Goal: Information Seeking & Learning: Learn about a topic

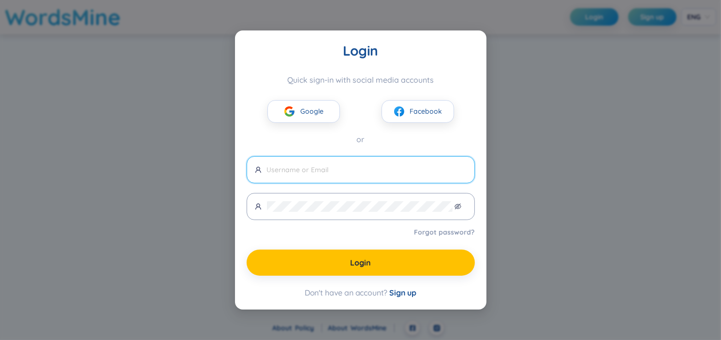
click at [295, 111] on img at bounding box center [290, 111] width 12 height 12
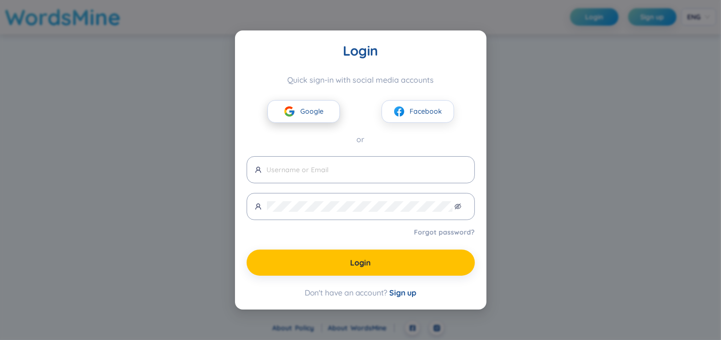
click at [301, 112] on span "Google" at bounding box center [311, 111] width 23 height 11
click at [393, 115] on button "Facebook" at bounding box center [418, 111] width 73 height 23
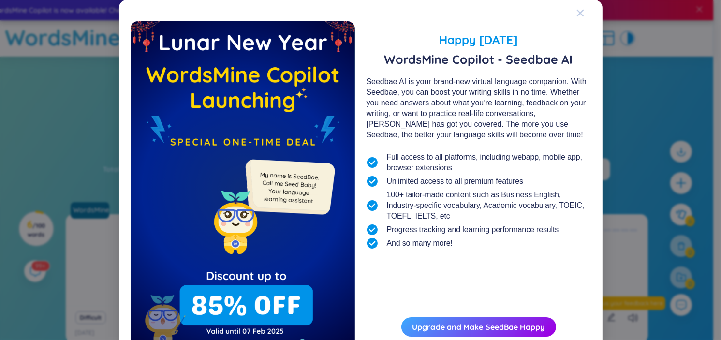
click at [577, 15] on icon "Close" at bounding box center [581, 13] width 8 height 8
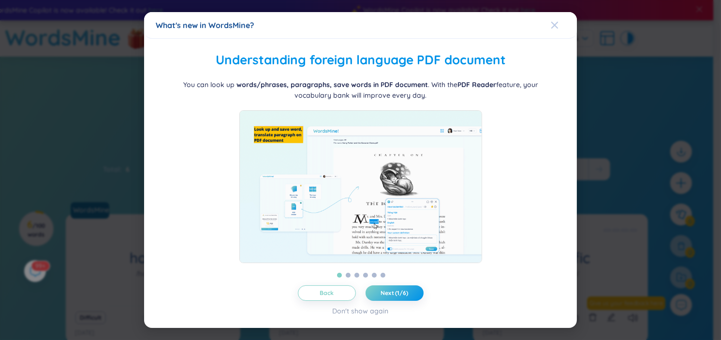
click at [560, 20] on span "Close" at bounding box center [564, 25] width 26 height 26
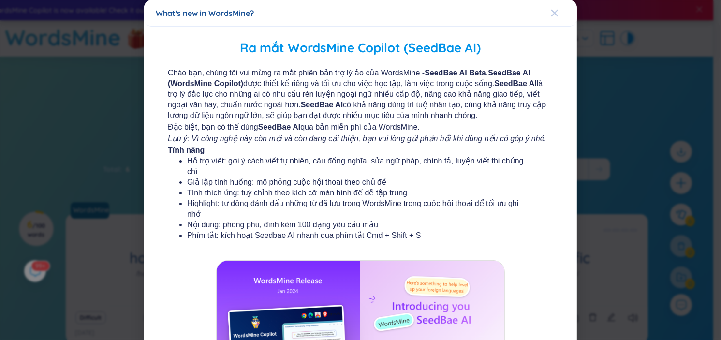
click at [560, 15] on span "Close" at bounding box center [564, 13] width 26 height 26
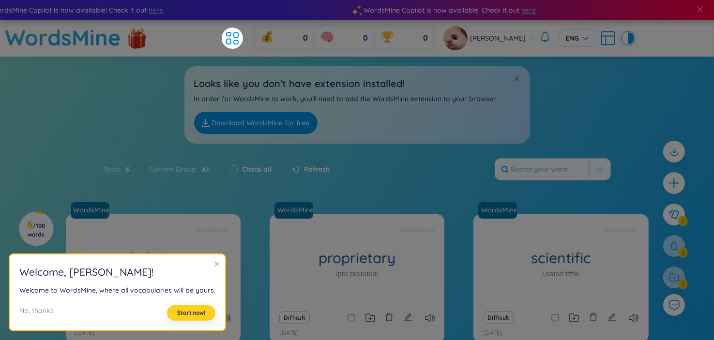
click at [199, 306] on button "Start now!" at bounding box center [191, 312] width 48 height 15
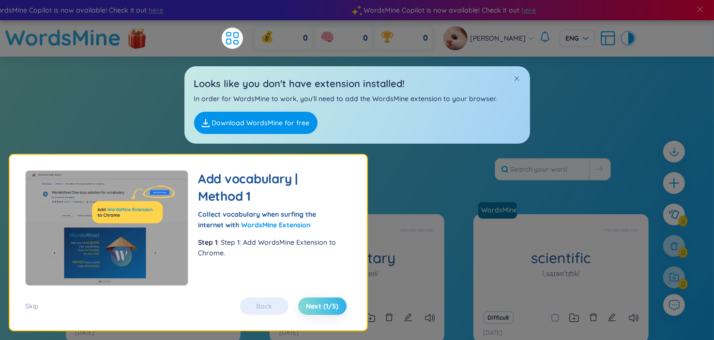
scroll to position [48, 0]
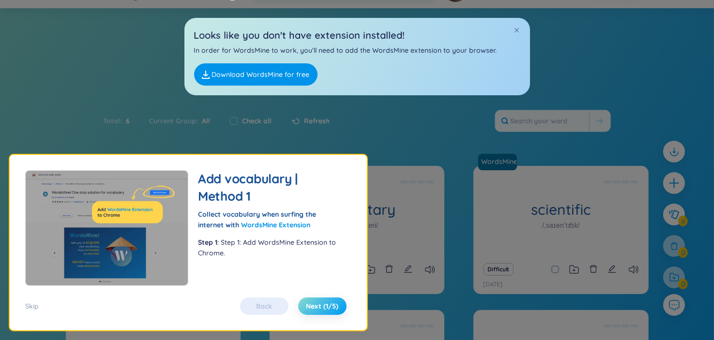
click at [317, 300] on button "Next (1/5)" at bounding box center [322, 306] width 48 height 17
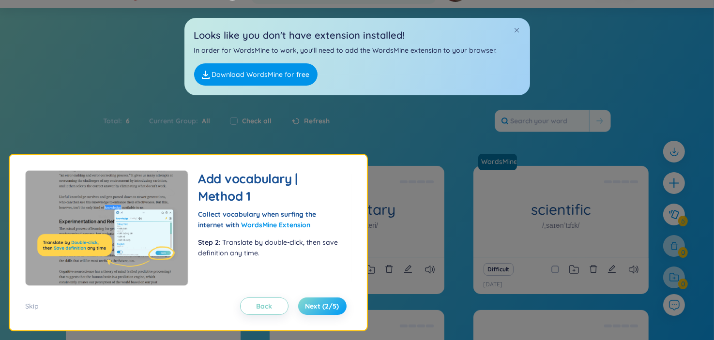
click at [317, 300] on button "Next (2/5)" at bounding box center [322, 306] width 48 height 17
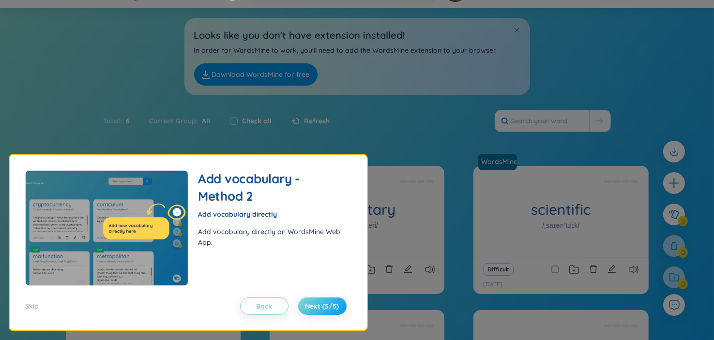
click at [317, 300] on button "Next (3/5)" at bounding box center [322, 306] width 48 height 17
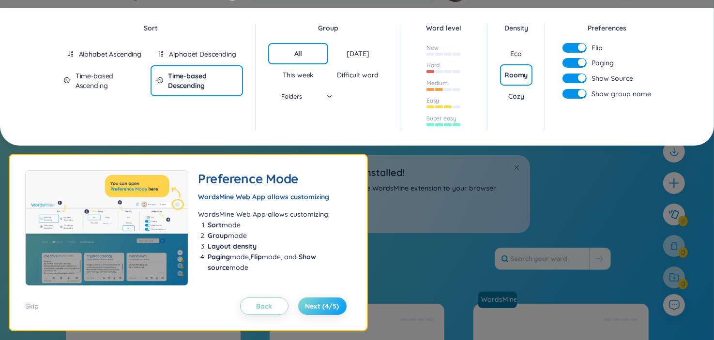
scroll to position [0, 0]
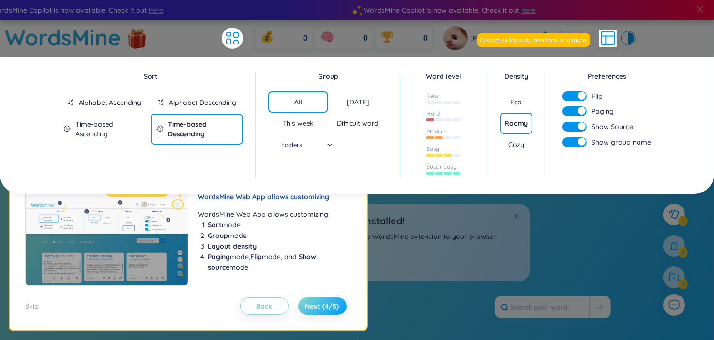
click at [317, 300] on button "Next (4/5)" at bounding box center [322, 306] width 48 height 17
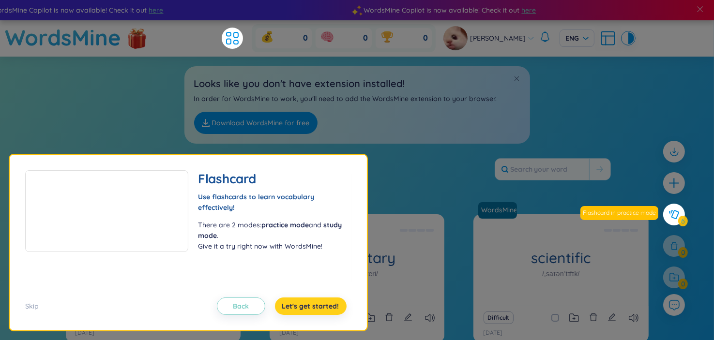
click at [317, 300] on button "Let's get started!" at bounding box center [311, 306] width 72 height 17
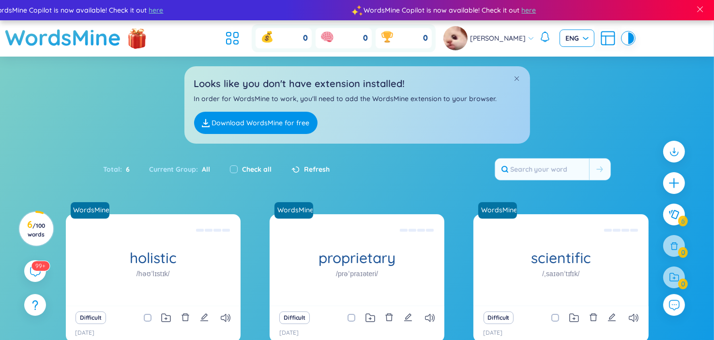
click at [581, 42] on span "ENG" at bounding box center [576, 38] width 23 height 10
click at [676, 183] on icon "plus" at bounding box center [673, 183] width 11 height 1
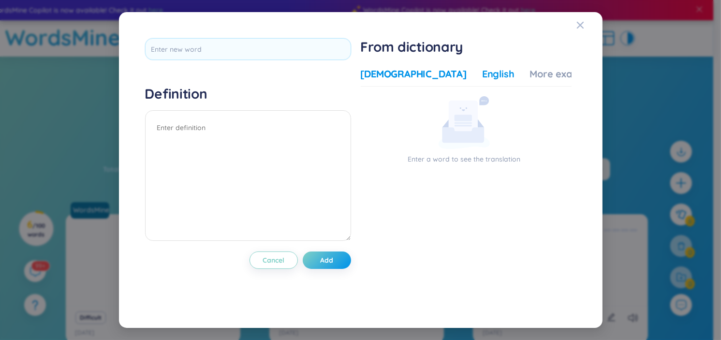
click at [482, 76] on div "English" at bounding box center [498, 74] width 32 height 14
click at [484, 131] on icon at bounding box center [463, 135] width 42 height 15
click at [447, 156] on p "Enter a word to see the translation" at bounding box center [464, 159] width 207 height 11
click at [482, 71] on div "English" at bounding box center [498, 74] width 32 height 14
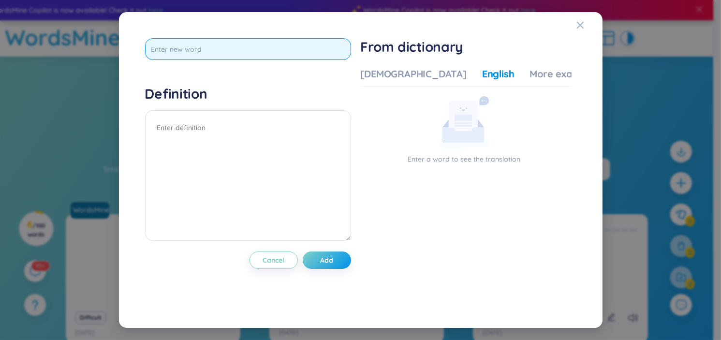
click at [238, 54] on input "text" at bounding box center [248, 49] width 206 height 22
type input "decline"
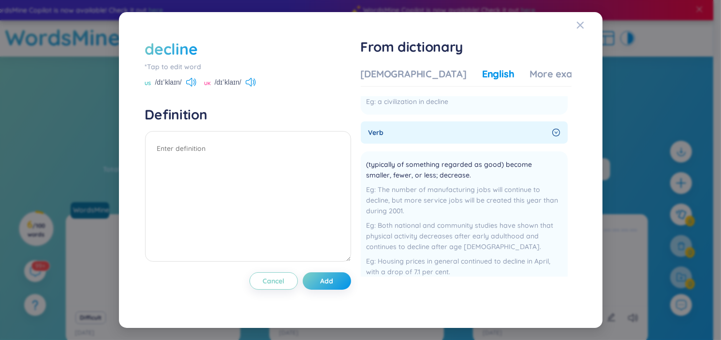
scroll to position [97, 0]
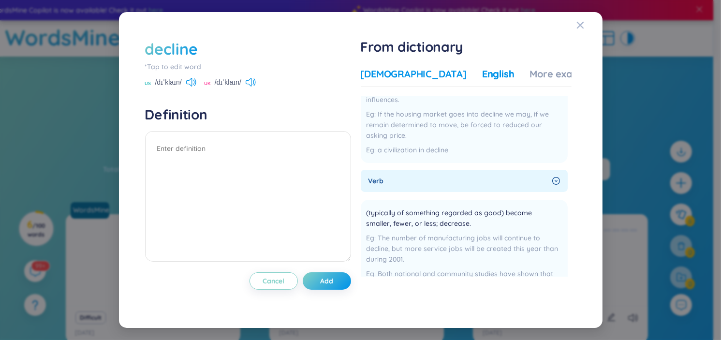
click at [403, 78] on div "[DEMOGRAPHIC_DATA]" at bounding box center [414, 74] width 106 height 14
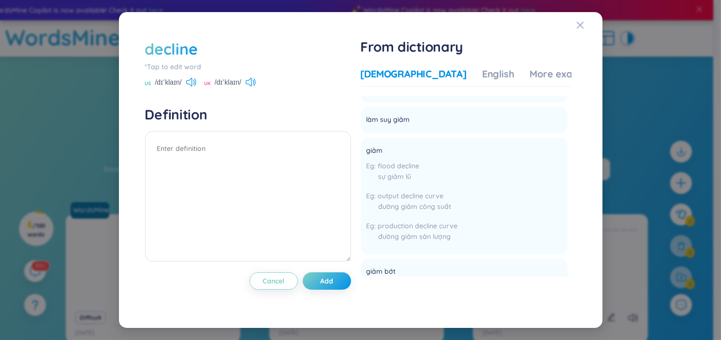
scroll to position [774, 0]
click at [464, 161] on li "giảm flood decline sự giảm lũ output decline curve đường giảm công suất product…" at bounding box center [464, 195] width 207 height 117
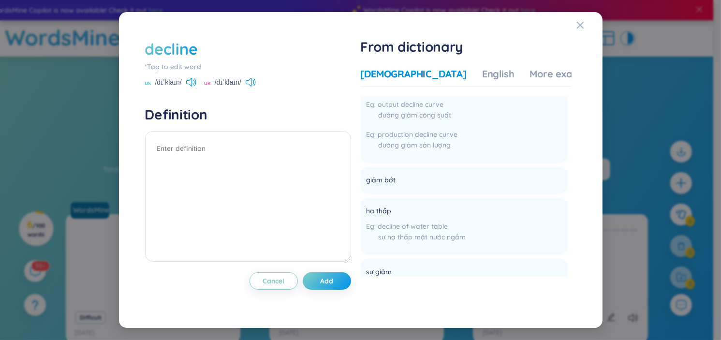
scroll to position [871, 0]
click at [243, 145] on textarea at bounding box center [248, 196] width 206 height 131
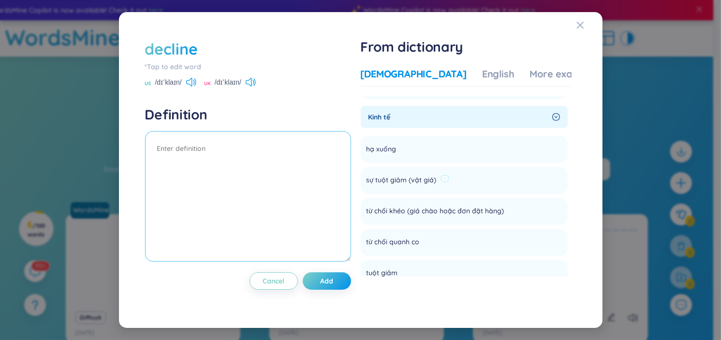
scroll to position [968, 0]
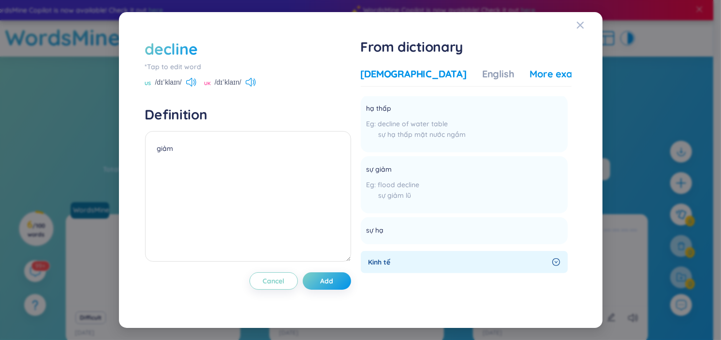
click at [530, 72] on div "More examples" at bounding box center [565, 74] width 70 height 14
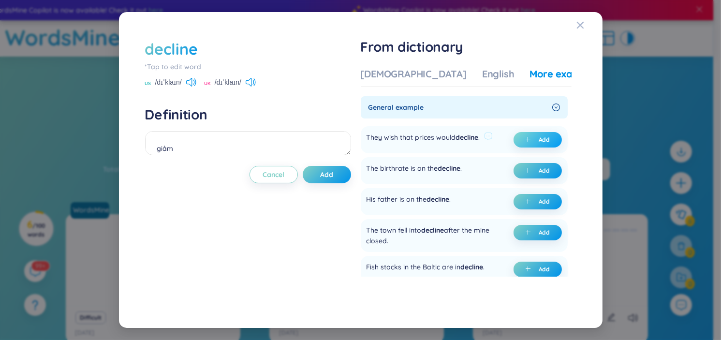
click at [549, 134] on button "Add" at bounding box center [538, 139] width 48 height 15
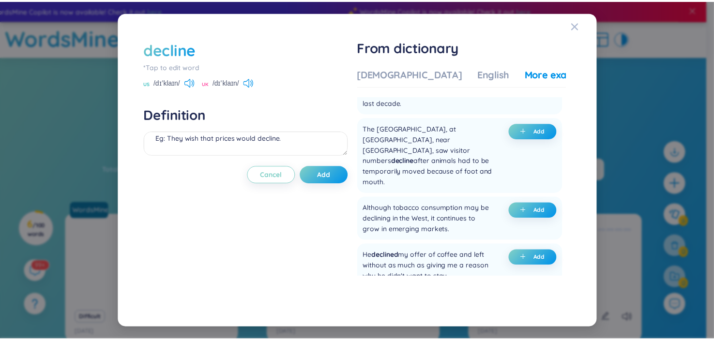
scroll to position [2323, 0]
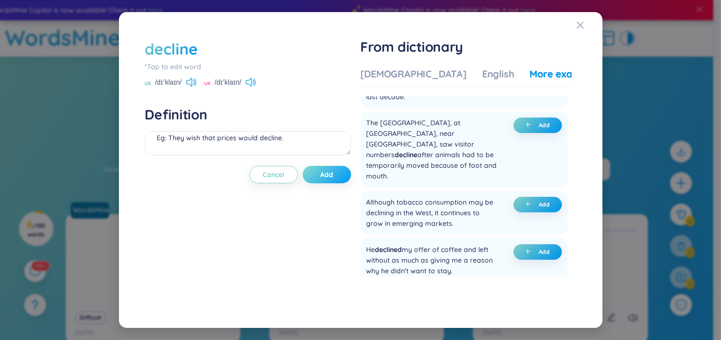
click at [340, 175] on button "Add" at bounding box center [327, 174] width 48 height 17
type textarea "giảm (undefined) Eg: They wish that prices would decline."
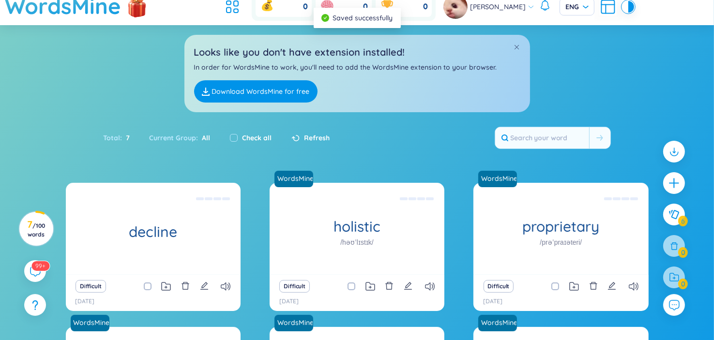
scroll to position [48, 0]
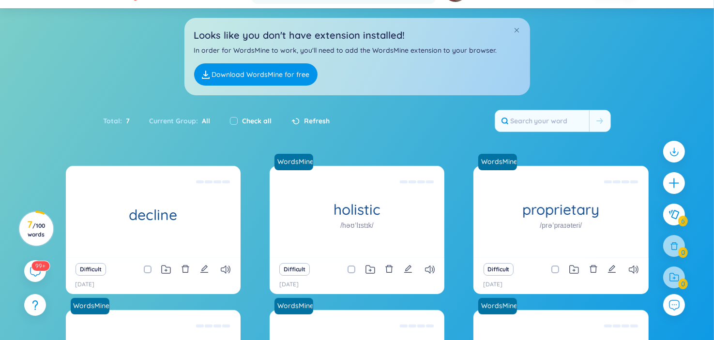
click at [383, 271] on div "Difficult" at bounding box center [356, 270] width 165 height 14
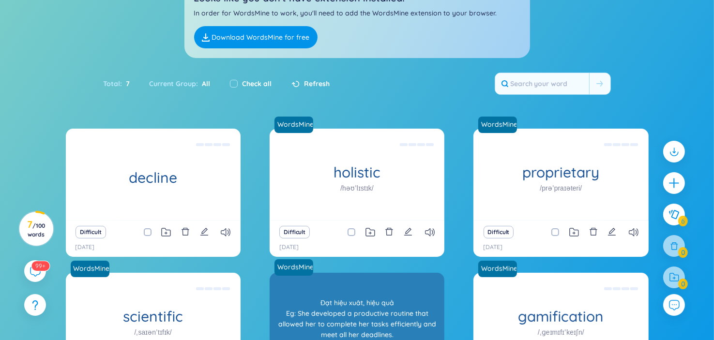
scroll to position [97, 0]
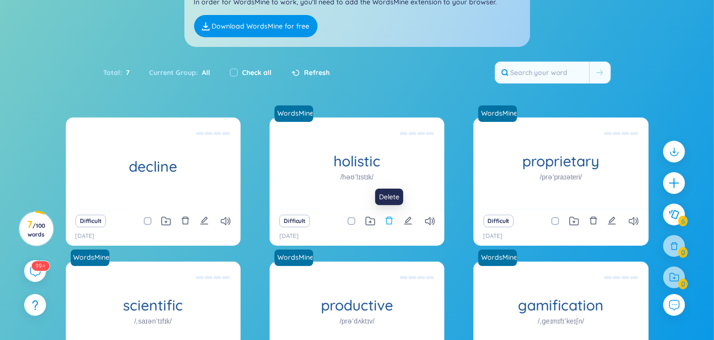
click at [390, 224] on icon "delete" at bounding box center [389, 220] width 9 height 9
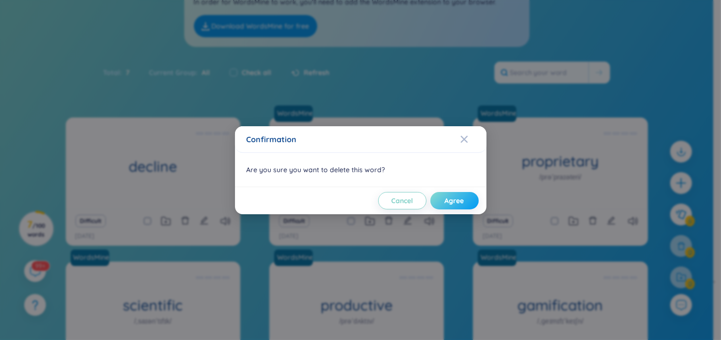
click at [447, 199] on span "Agree" at bounding box center [454, 201] width 19 height 10
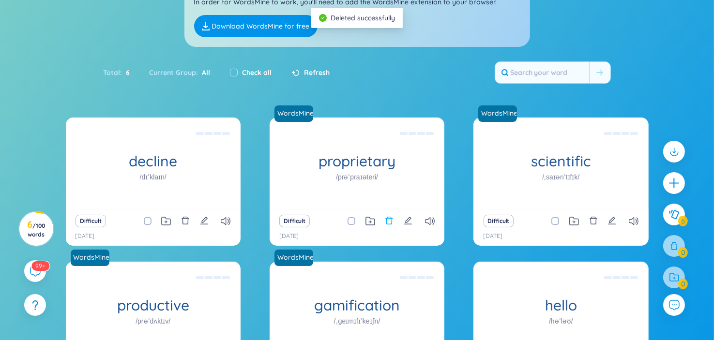
click at [387, 221] on icon "delete" at bounding box center [389, 220] width 9 height 9
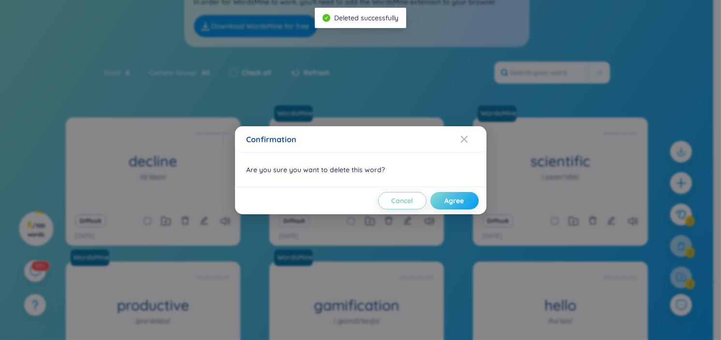
click at [471, 195] on button "Agree" at bounding box center [455, 200] width 48 height 17
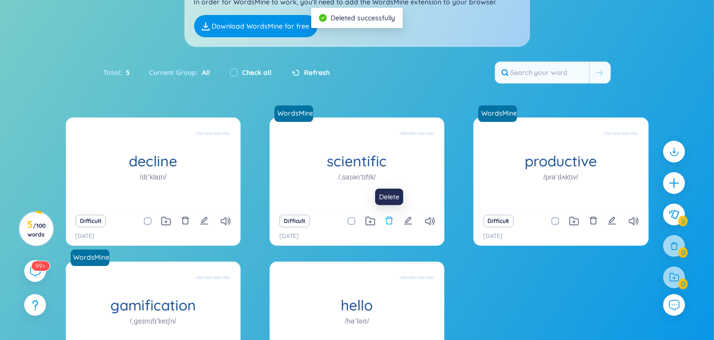
click at [390, 226] on button at bounding box center [389, 221] width 9 height 14
click at [0, 0] on div "Confirmation Are you sure you want to delete this word? Cancel Agree" at bounding box center [0, 0] width 0 height 0
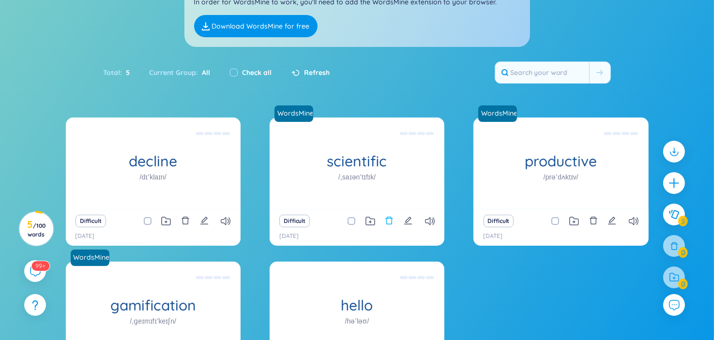
click at [389, 223] on icon "delete" at bounding box center [389, 220] width 9 height 9
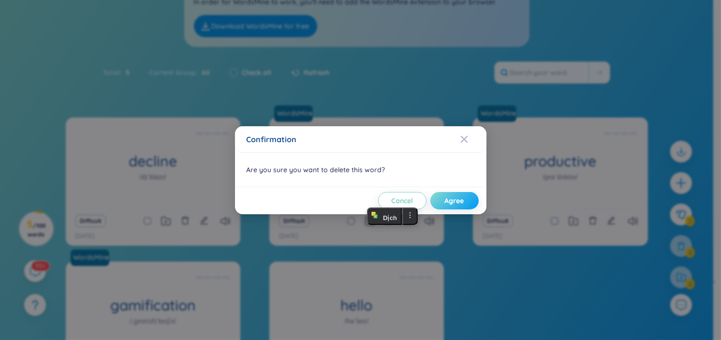
click at [462, 203] on span "Agree" at bounding box center [454, 201] width 19 height 10
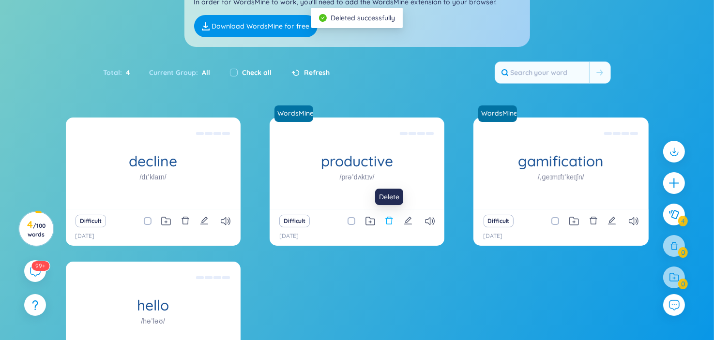
click at [389, 224] on icon "delete" at bounding box center [389, 220] width 9 height 9
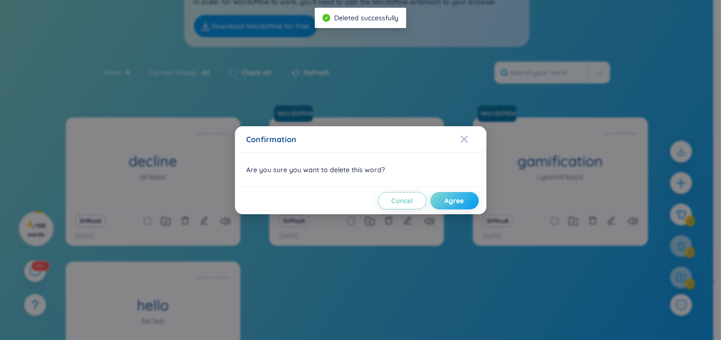
click at [451, 205] on span "Agree" at bounding box center [454, 201] width 19 height 10
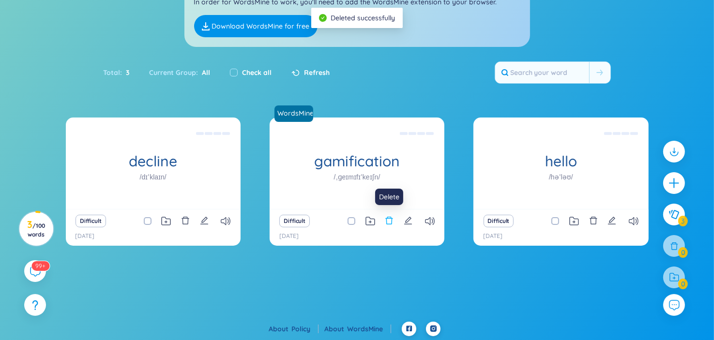
click at [386, 221] on icon "delete" at bounding box center [389, 220] width 9 height 9
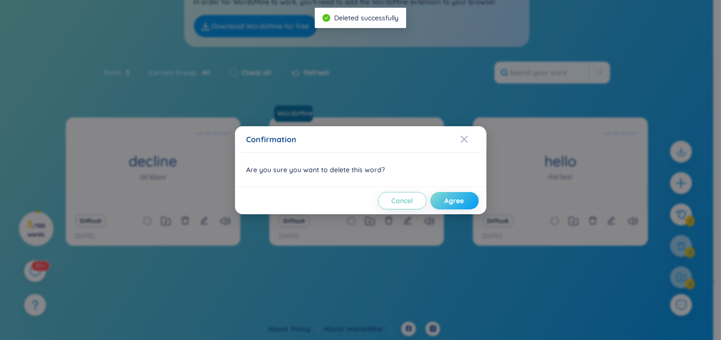
click at [458, 202] on span "Agree" at bounding box center [454, 201] width 19 height 10
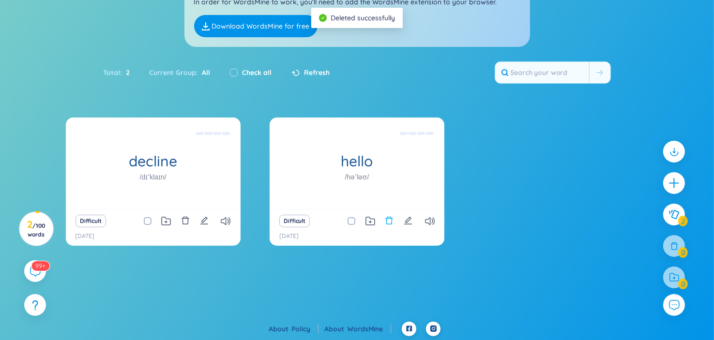
click at [391, 218] on icon "delete" at bounding box center [389, 221] width 7 height 8
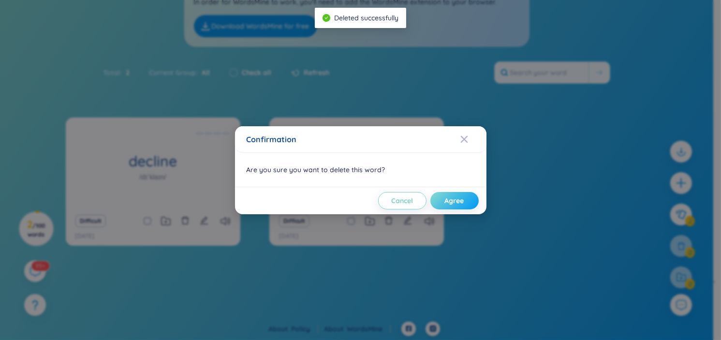
click at [451, 196] on span "Agree" at bounding box center [454, 201] width 19 height 10
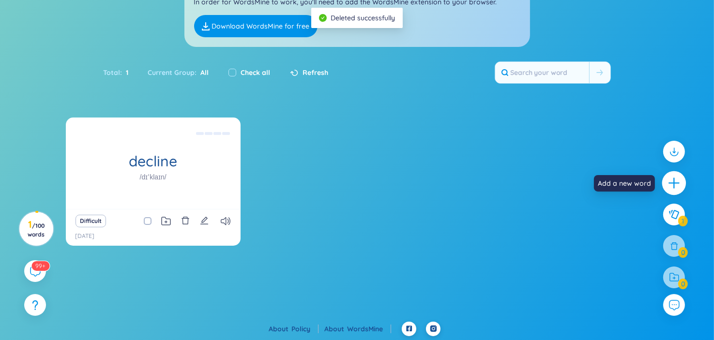
click at [673, 180] on icon "plus" at bounding box center [674, 184] width 14 height 14
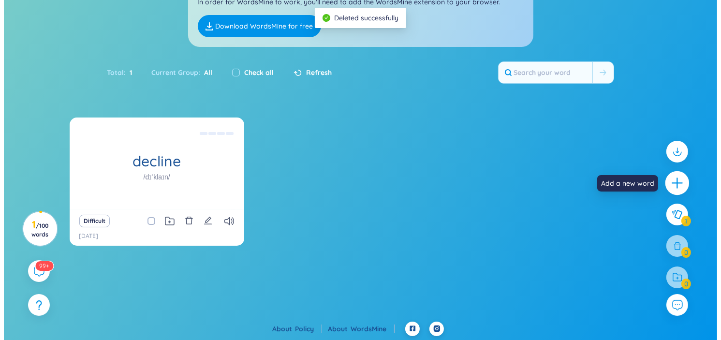
scroll to position [0, 0]
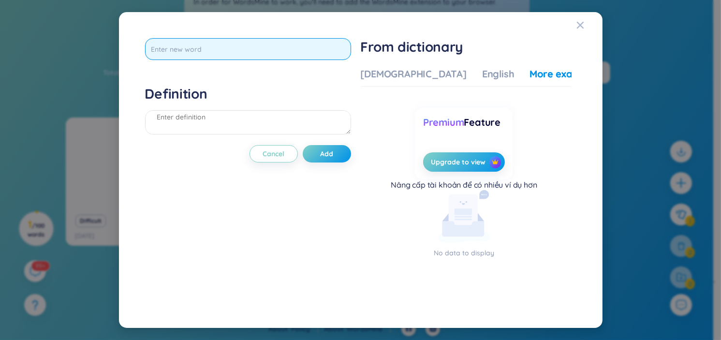
click at [210, 59] on input "text" at bounding box center [248, 49] width 206 height 22
type input "drop"
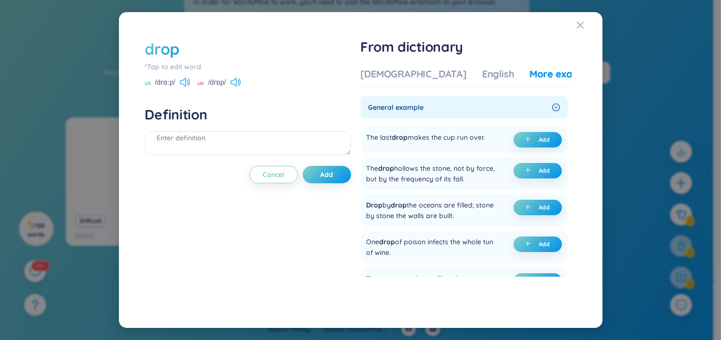
click at [395, 81] on div "Vietnamese English More examples" at bounding box center [481, 76] width 240 height 19
click at [403, 74] on div "[DEMOGRAPHIC_DATA]" at bounding box center [414, 74] width 106 height 14
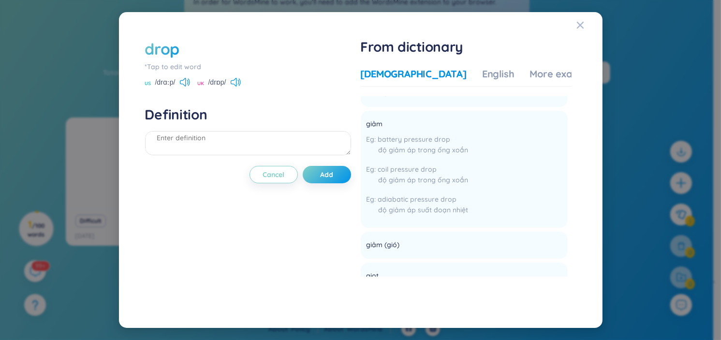
scroll to position [2468, 0]
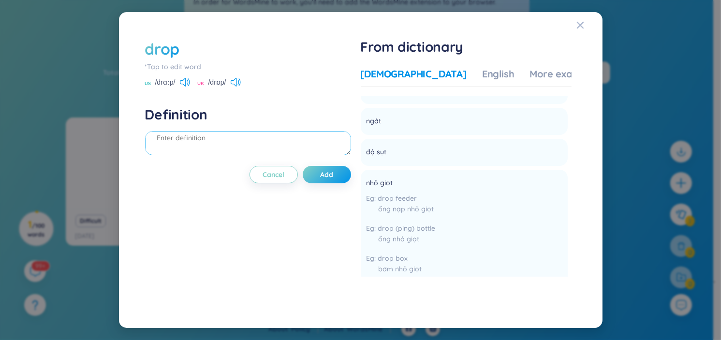
click at [166, 143] on textarea at bounding box center [248, 143] width 206 height 24
click at [512, 60] on div "From dictionary Vietnamese English More examples Danh từ Giọt (nước, máu, thuốc…" at bounding box center [466, 169] width 211 height 263
click at [523, 82] on div "Vietnamese English More examples" at bounding box center [481, 76] width 240 height 19
click at [530, 75] on div "More examples" at bounding box center [565, 74] width 70 height 14
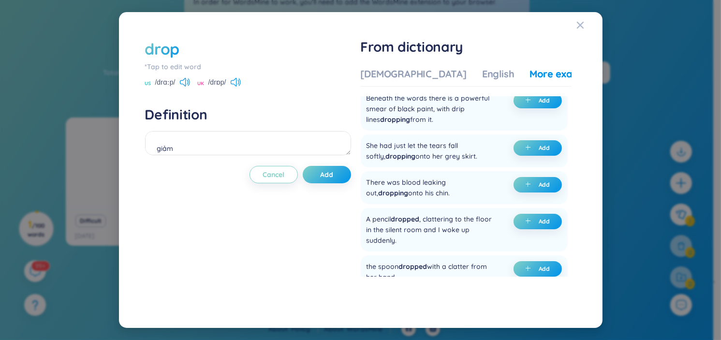
scroll to position [2903, 0]
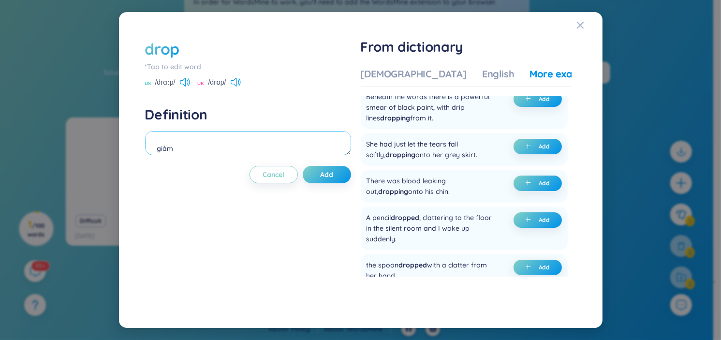
click at [189, 143] on textarea "giảm" at bounding box center [248, 143] width 206 height 24
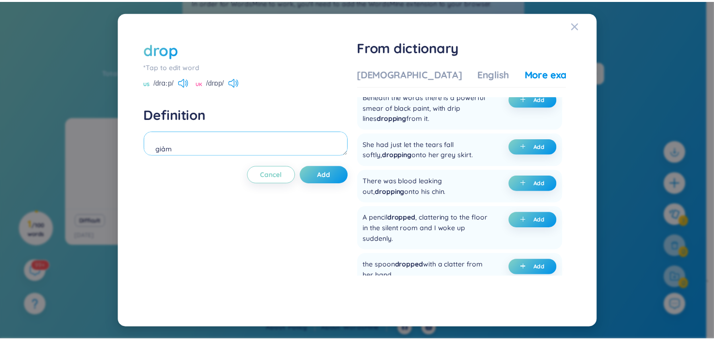
scroll to position [8, 0]
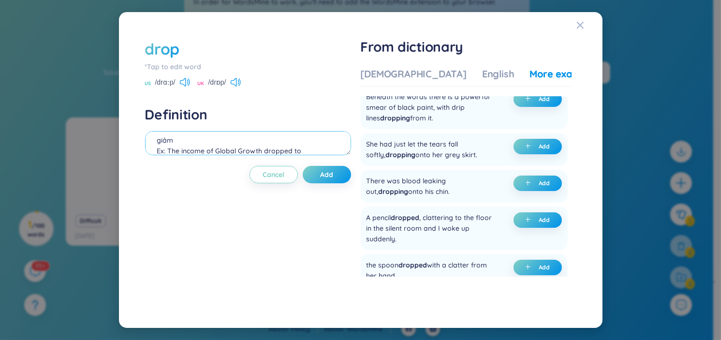
type textarea "giảm Ex: The income of Global Growth dropped to"
click at [303, 144] on textarea "giảm Ex: The income of Global Growth dropped to" at bounding box center [248, 143] width 206 height 24
click at [310, 148] on textarea "giảm Ex: The income of Global Growth dropped to" at bounding box center [248, 143] width 206 height 24
type textarea "giảm Ex: The income of Global Growth dropped to $12 million"
click at [332, 166] on button "Add" at bounding box center [327, 174] width 48 height 17
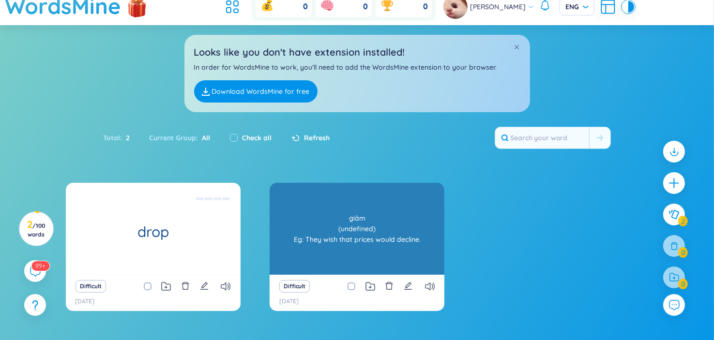
scroll to position [48, 0]
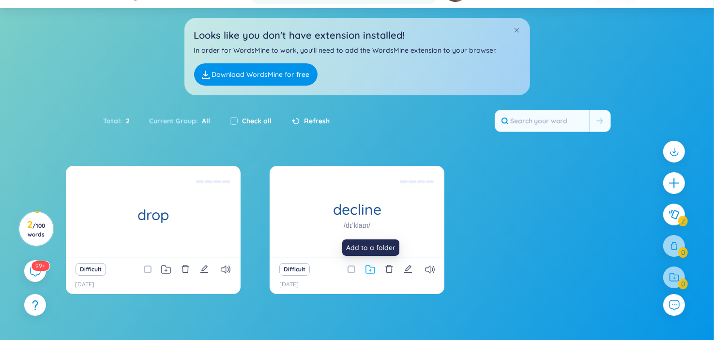
click at [370, 270] on icon at bounding box center [370, 270] width 2 height 2
click at [560, 272] on div "drop giảm Ex: The income of Global Growth dropped to $12 million Difficult [DAT…" at bounding box center [357, 236] width 583 height 140
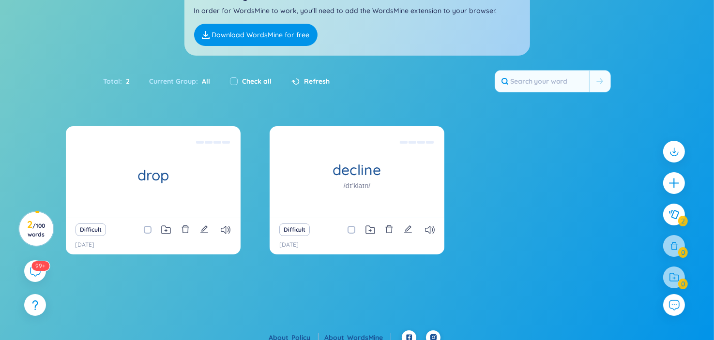
scroll to position [97, 0]
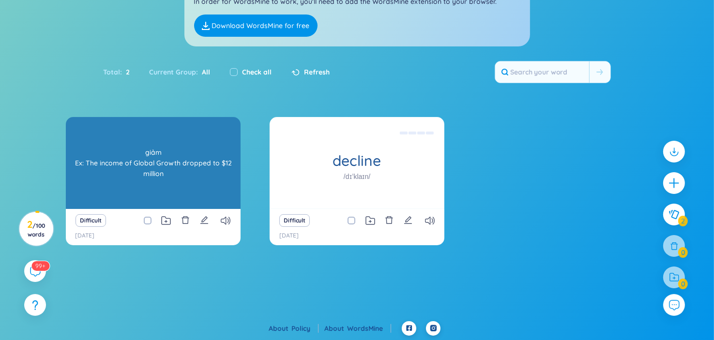
click at [135, 189] on div "drop giảm Ex: The income of Global Growth dropped to $12 million" at bounding box center [153, 163] width 175 height 92
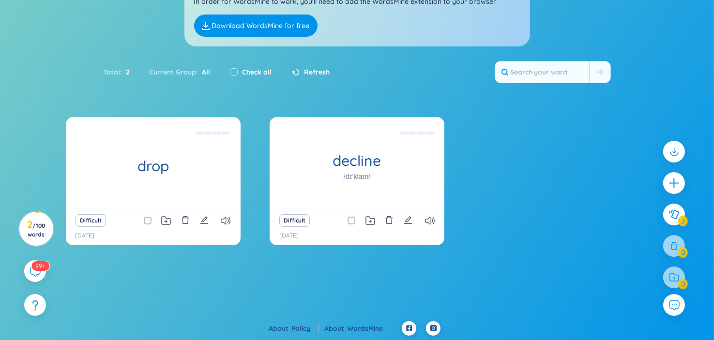
click at [226, 225] on div "Difficult" at bounding box center [153, 221] width 165 height 14
click at [226, 220] on icon at bounding box center [226, 221] width 10 height 8
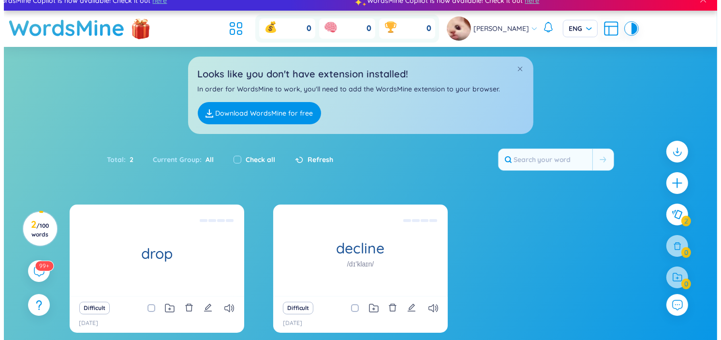
scroll to position [0, 0]
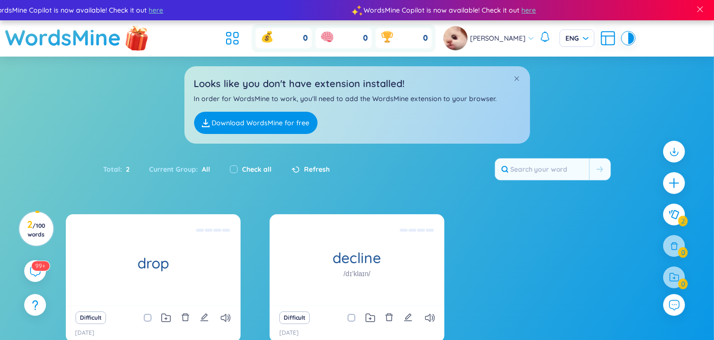
click at [134, 32] on img at bounding box center [136, 38] width 29 height 38
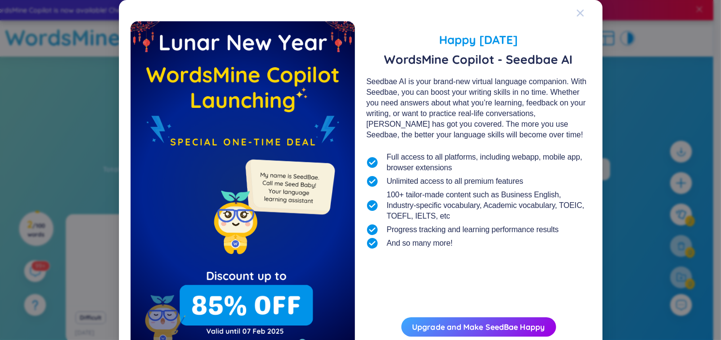
click at [580, 19] on span "Close" at bounding box center [590, 13] width 26 height 26
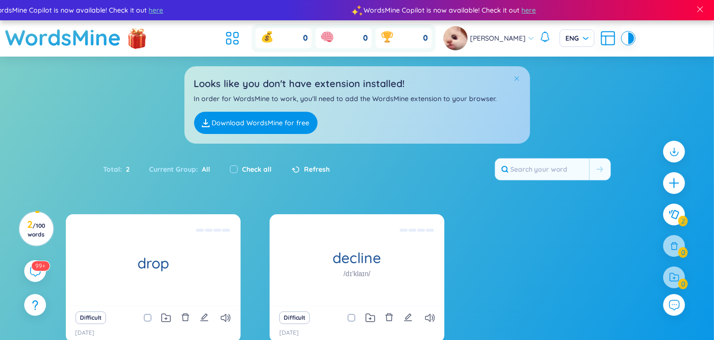
click at [517, 79] on span at bounding box center [516, 78] width 7 height 7
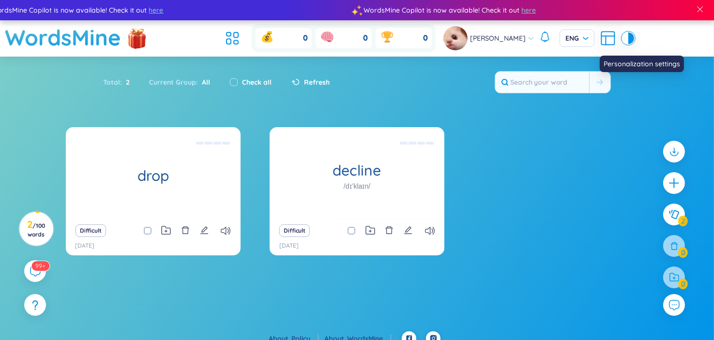
click at [608, 38] on icon at bounding box center [607, 38] width 17 height 17
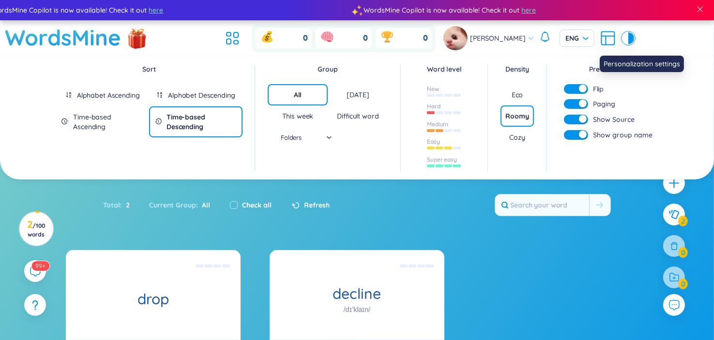
click at [608, 38] on icon at bounding box center [607, 38] width 17 height 17
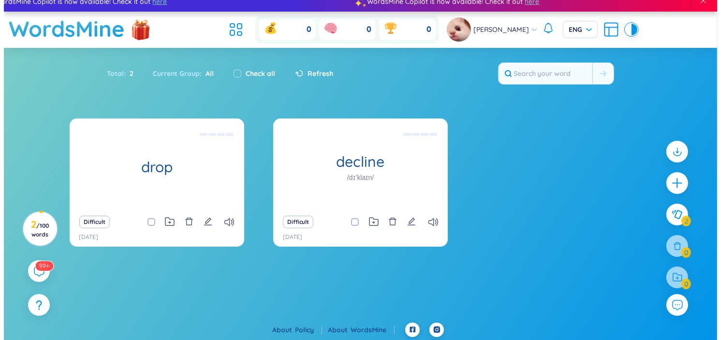
scroll to position [10, 0]
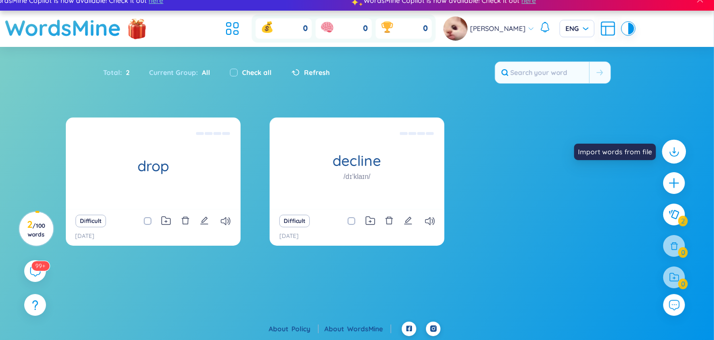
click at [674, 160] on div at bounding box center [674, 152] width 24 height 24
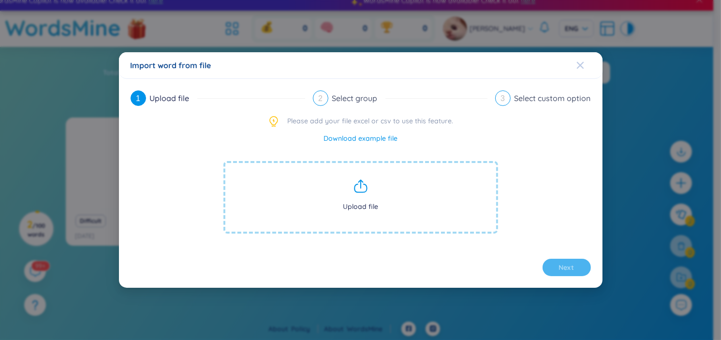
click at [579, 73] on div "Close" at bounding box center [581, 65] width 8 height 26
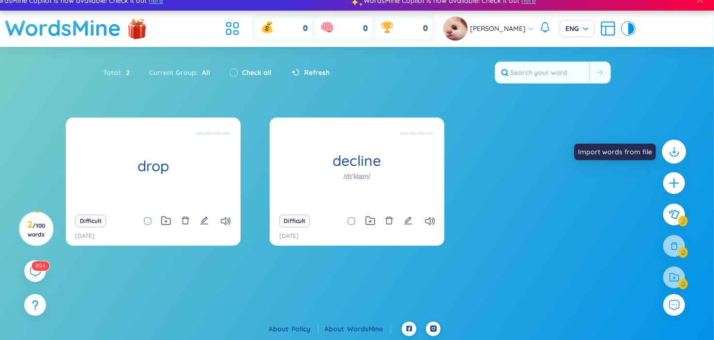
click at [682, 150] on div at bounding box center [674, 152] width 24 height 24
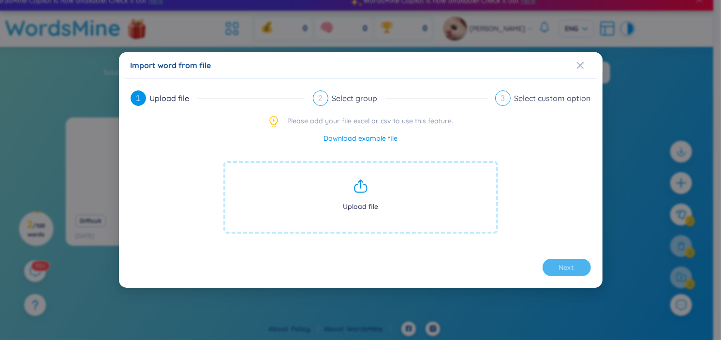
click at [399, 178] on span "Upload file" at bounding box center [361, 197] width 275 height 73
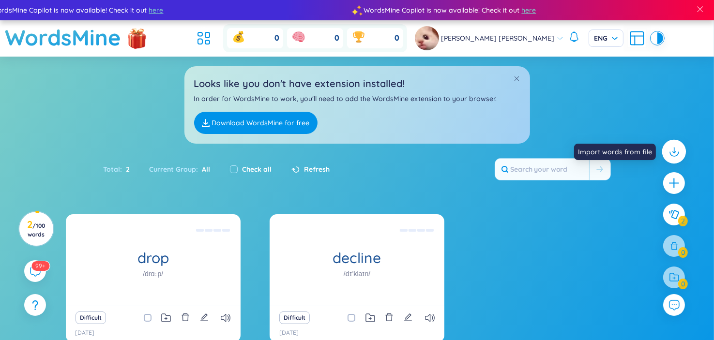
click at [679, 155] on icon at bounding box center [673, 151] width 13 height 13
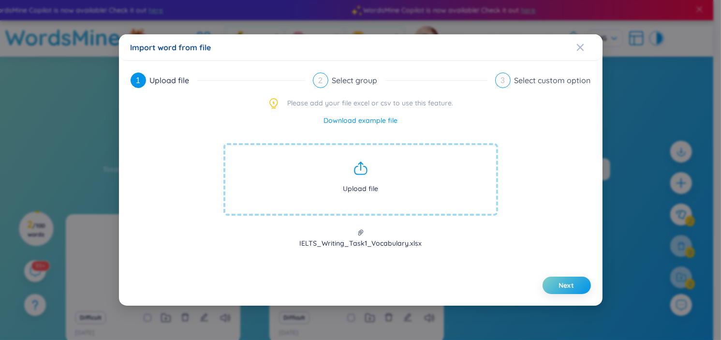
click at [585, 117] on div "Download example file" at bounding box center [361, 120] width 461 height 11
click at [570, 285] on span "Next" at bounding box center [566, 286] width 15 height 10
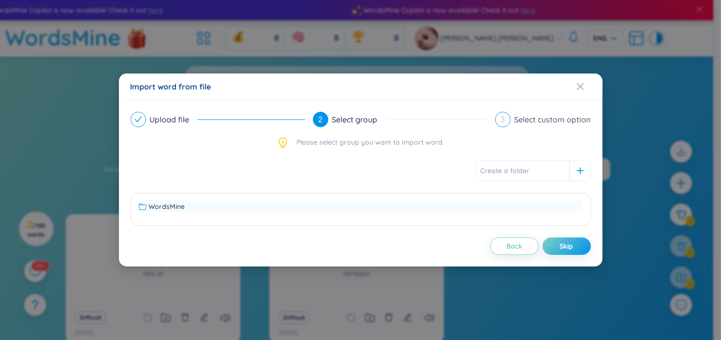
click at [168, 205] on span "WordsMine" at bounding box center [167, 206] width 36 height 11
click at [265, 165] on div at bounding box center [361, 170] width 461 height 21
click at [176, 205] on span "WordsMine" at bounding box center [167, 206] width 36 height 11
drag, startPoint x: 310, startPoint y: 160, endPoint x: 420, endPoint y: 171, distance: 110.8
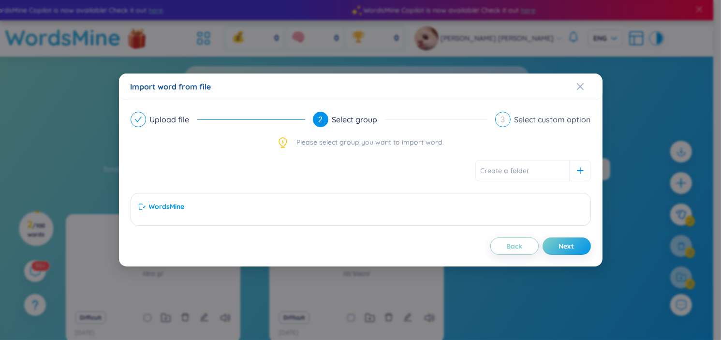
click at [311, 160] on div at bounding box center [361, 170] width 461 height 21
click at [497, 168] on input "text" at bounding box center [523, 170] width 94 height 21
type input "task 1 cho dạng biểu đồ động"
click at [588, 247] on button "Next" at bounding box center [567, 246] width 48 height 17
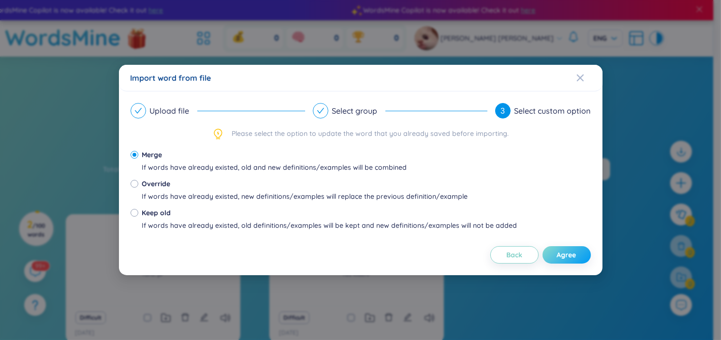
click at [564, 254] on span "Agree" at bounding box center [566, 255] width 19 height 10
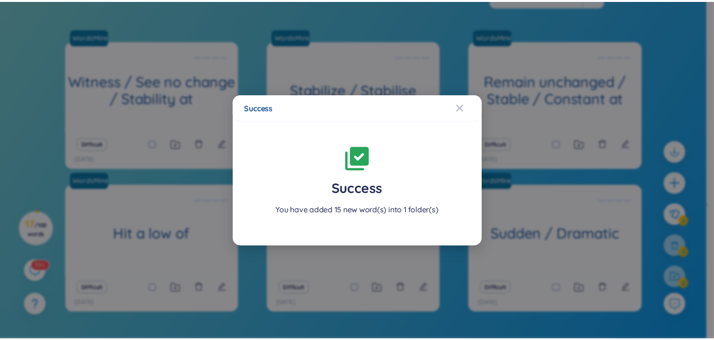
scroll to position [199, 0]
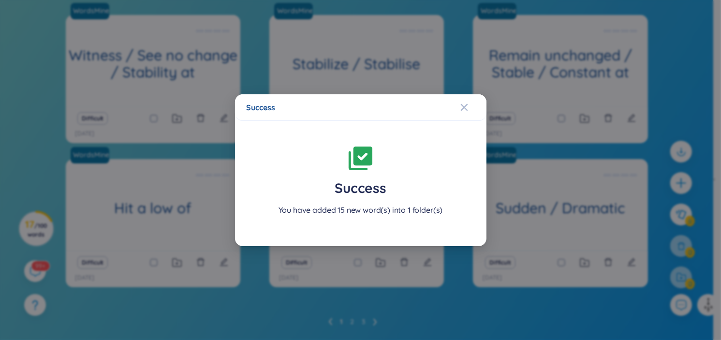
click at [411, 272] on div "Success Success You have added 15 new word(s) into 1 folder(s)" at bounding box center [360, 170] width 721 height 340
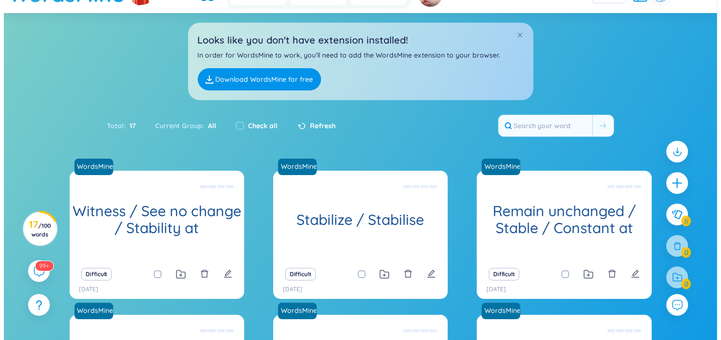
scroll to position [0, 0]
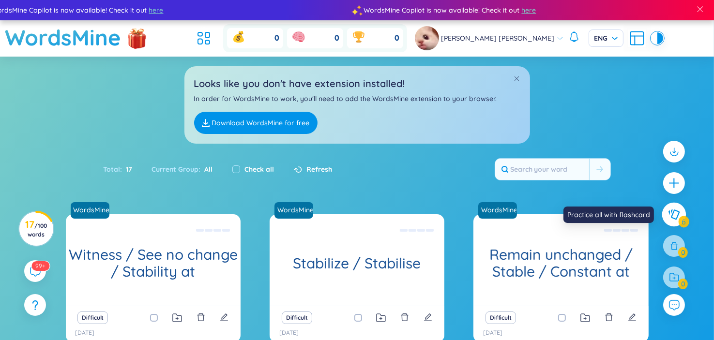
click at [671, 210] on icon at bounding box center [673, 215] width 11 height 10
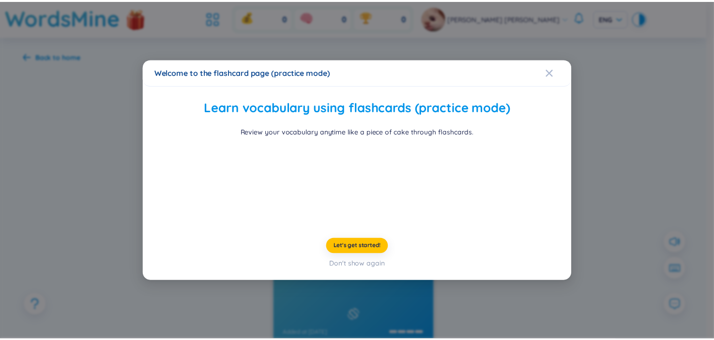
scroll to position [26, 0]
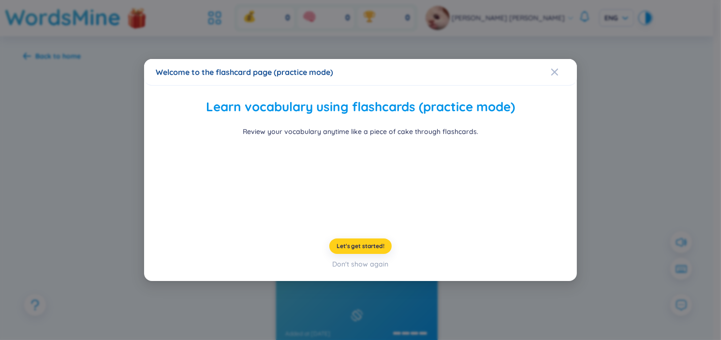
click at [364, 250] on span "Let's get started!" at bounding box center [361, 246] width 48 height 8
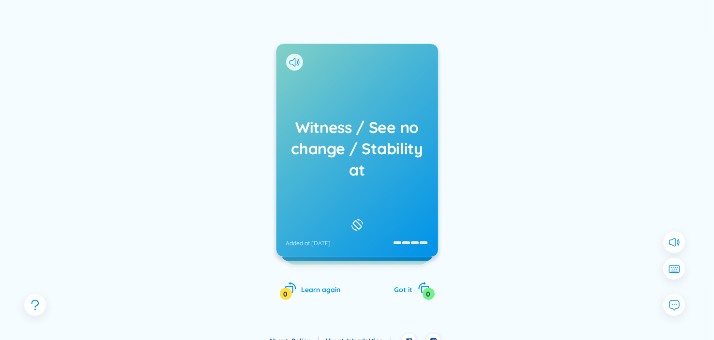
scroll to position [97, 0]
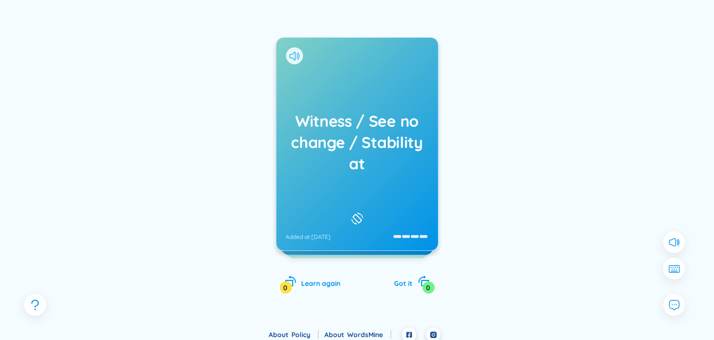
click at [293, 53] on icon at bounding box center [292, 56] width 6 height 9
click at [356, 169] on h1 "Witness / See no change / Stability at" at bounding box center [357, 142] width 142 height 64
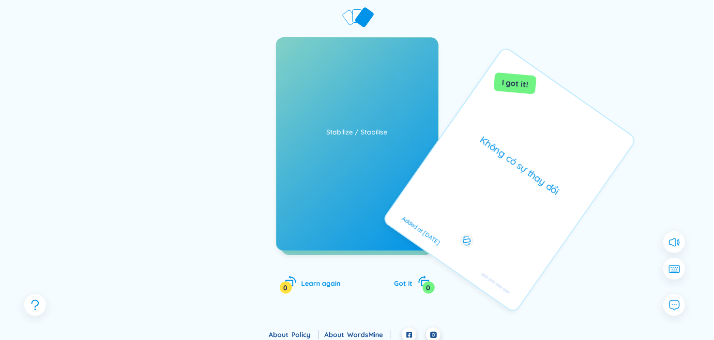
click at [576, 164] on div at bounding box center [582, 175] width 145 height 194
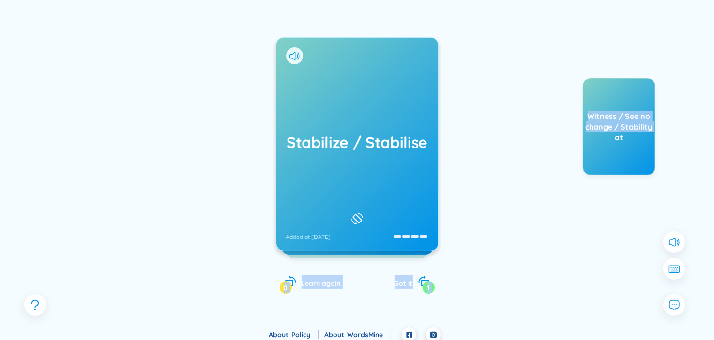
drag, startPoint x: 591, startPoint y: 164, endPoint x: 216, endPoint y: 173, distance: 375.1
click at [180, 180] on div "Stabilize / Stabilise Added at 27/8/2025 Bình ổn Added at 27/8/2025 Remain unch…" at bounding box center [357, 154] width 668 height 318
click at [466, 155] on div "Stabilize / Stabilise Added at 27/8/2025 Bình ổn Added at 27/8/2025 Remain unch…" at bounding box center [357, 154] width 668 height 318
click at [423, 283] on icon "rotate-right" at bounding box center [424, 282] width 14 height 14
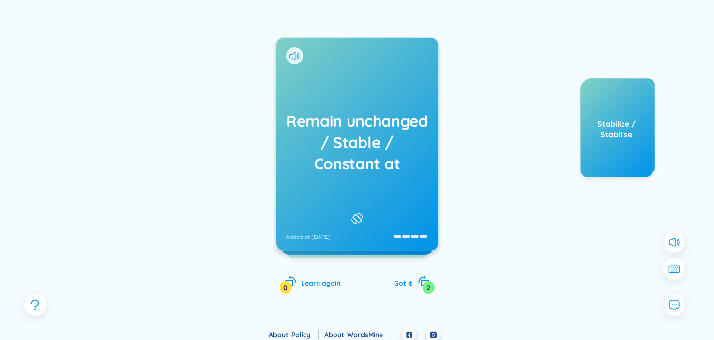
click at [591, 172] on div "Stabilize / Stabilise" at bounding box center [616, 129] width 73 height 97
click at [669, 263] on button at bounding box center [674, 269] width 24 height 24
click at [592, 288] on div "Remain unchanged / Stable / Constant at Added at 27/8/2025 Giữ nguyên, ổn định …" at bounding box center [357, 154] width 668 height 318
click at [617, 148] on div "Stabilize / Stabilise" at bounding box center [616, 129] width 73 height 97
click at [615, 150] on img at bounding box center [611, 145] width 13 height 13
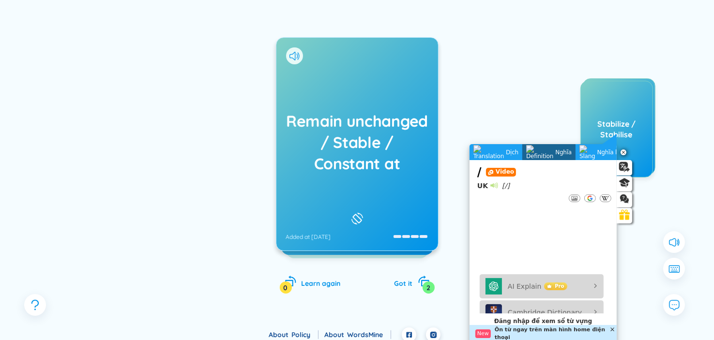
click at [146, 67] on div "Remain unchanged / Stable / Constant at Added at 27/8/2025 Giữ nguyên, ổn định …" at bounding box center [357, 154] width 668 height 318
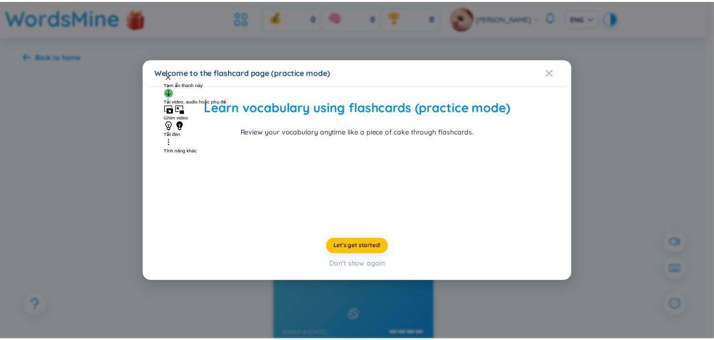
scroll to position [26, 0]
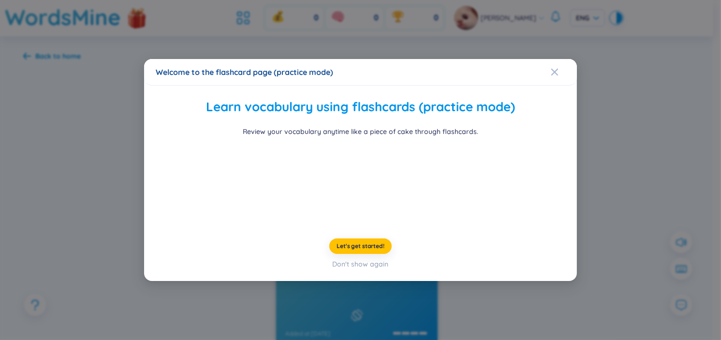
click at [359, 270] on div "Learn vocabulary using flashcards (practice mode) Review your vocabulary anytim…" at bounding box center [361, 183] width 410 height 173
click at [359, 250] on span "Let's get started!" at bounding box center [361, 246] width 48 height 8
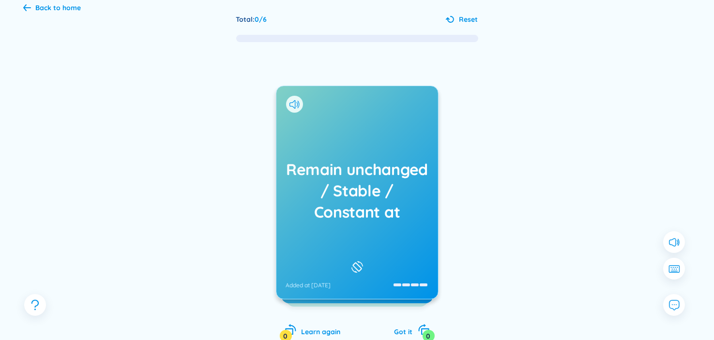
scroll to position [97, 0]
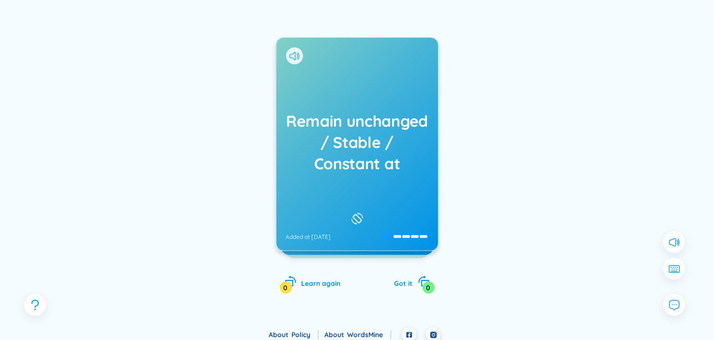
click at [293, 56] on icon at bounding box center [294, 56] width 10 height 9
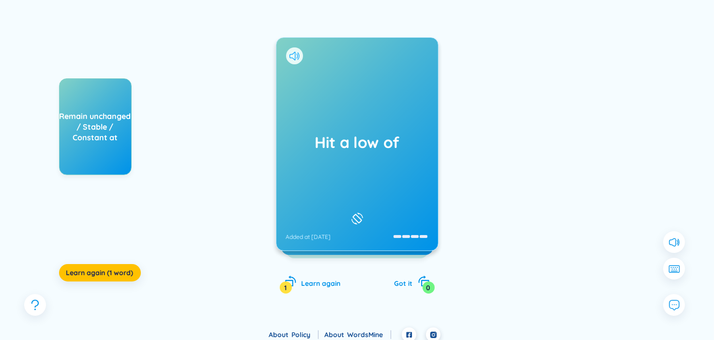
click at [296, 56] on icon at bounding box center [294, 56] width 10 height 9
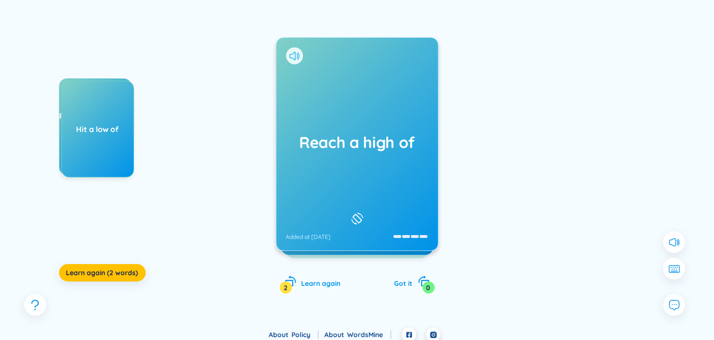
click at [298, 59] on icon at bounding box center [294, 56] width 10 height 9
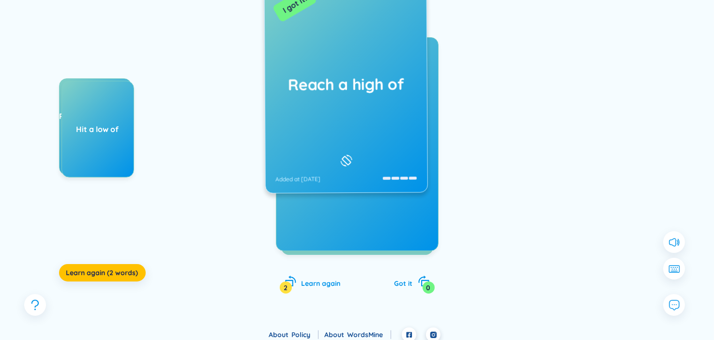
click at [360, 157] on div "Reach a high of Added at 27/8/2025" at bounding box center [345, 86] width 163 height 214
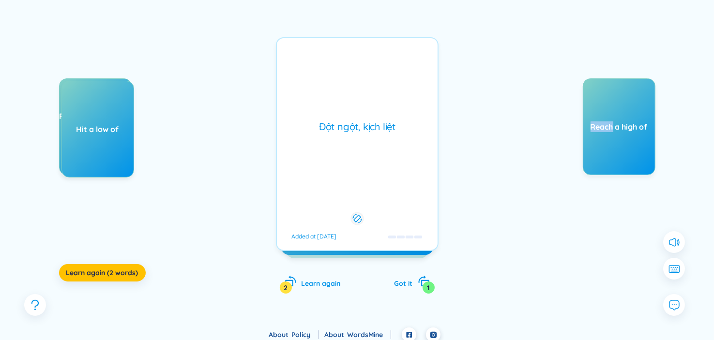
drag, startPoint x: 590, startPoint y: 127, endPoint x: 612, endPoint y: 127, distance: 21.8
click at [612, 127] on div "Reach a high of" at bounding box center [619, 126] width 72 height 11
click at [594, 145] on img at bounding box center [595, 142] width 13 height 13
click at [485, 92] on div "Remain unchanged / Stable / Constant at Hit a low of Learn again (2 words) Sudd…" at bounding box center [357, 154] width 668 height 318
drag, startPoint x: 638, startPoint y: 127, endPoint x: 621, endPoint y: 124, distance: 17.2
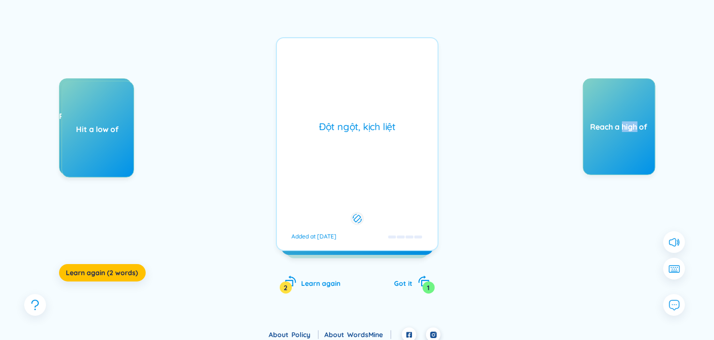
click at [621, 124] on div "Reach a high of" at bounding box center [619, 126] width 72 height 11
click at [623, 141] on img at bounding box center [624, 142] width 13 height 13
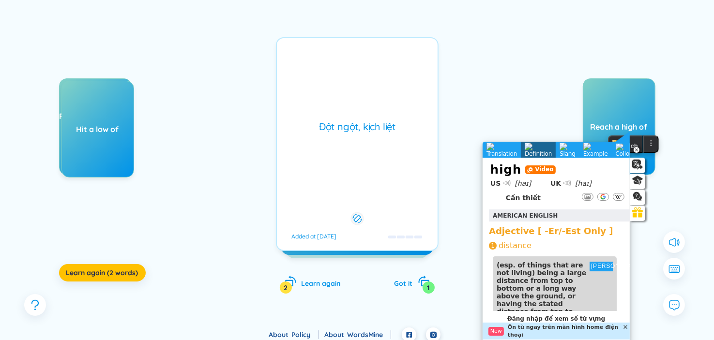
click at [541, 95] on div "Reach a high of" at bounding box center [582, 175] width 145 height 194
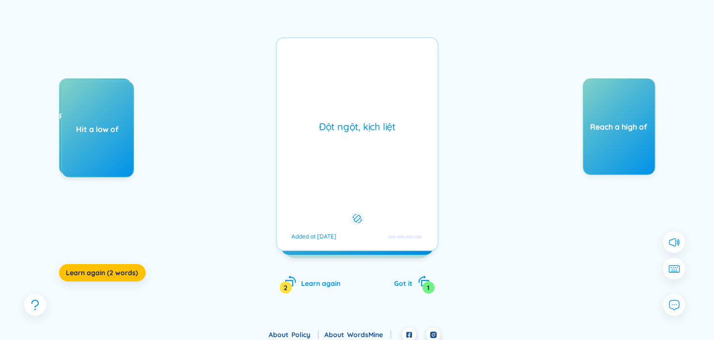
click at [385, 150] on div "Đột ngột, kịch liệt Added at 27/8/2025" at bounding box center [357, 144] width 163 height 214
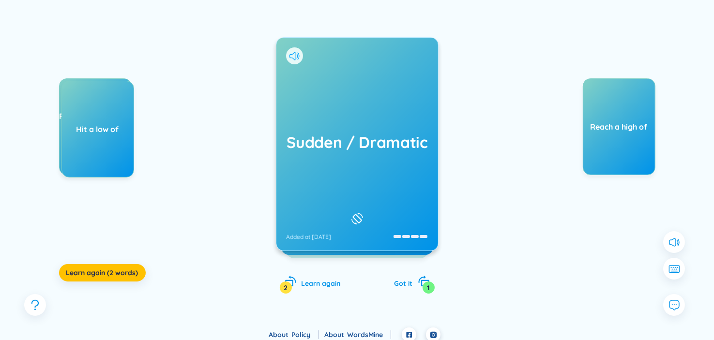
click at [293, 52] on icon at bounding box center [292, 56] width 6 height 9
click at [356, 214] on icon at bounding box center [357, 219] width 15 height 12
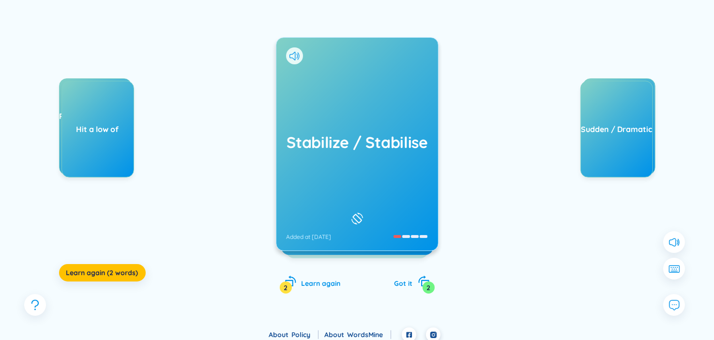
click at [222, 128] on div "Remain unchanged / Stable / Constant at Hit a low of Learn again (2 words) Stab…" at bounding box center [357, 154] width 668 height 318
click at [298, 59] on icon at bounding box center [298, 55] width 2 height 7
click at [361, 146] on h1 "Stabilize / Stabilise" at bounding box center [357, 142] width 142 height 21
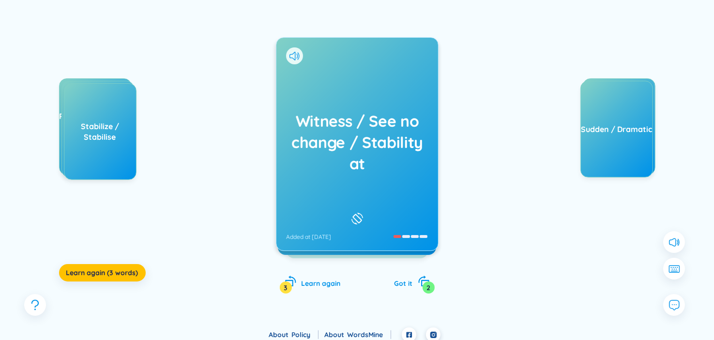
click at [300, 60] on div at bounding box center [294, 55] width 17 height 17
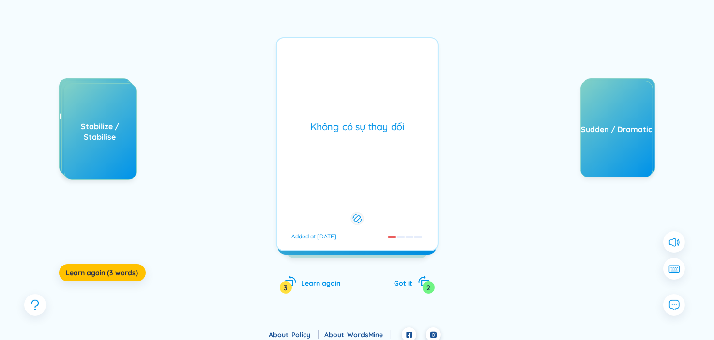
click at [315, 79] on div "Không có sự thay đổi Added at 27/8/2025" at bounding box center [357, 144] width 163 height 214
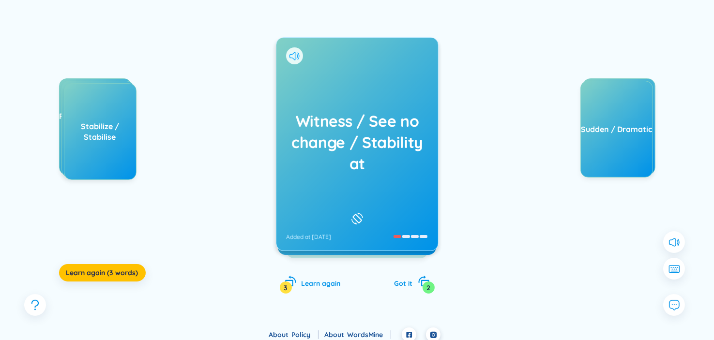
click at [294, 54] on icon at bounding box center [292, 56] width 6 height 9
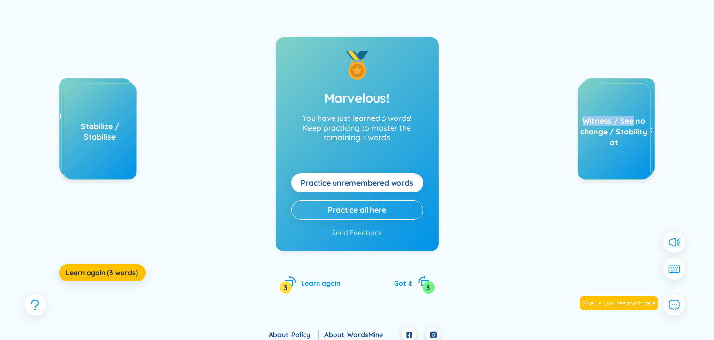
drag, startPoint x: 580, startPoint y: 120, endPoint x: 632, endPoint y: 118, distance: 51.8
click at [632, 118] on div "Witness / See no change / Stability at" at bounding box center [614, 132] width 72 height 32
click at [614, 121] on div "Witness / See no change / Stability at" at bounding box center [614, 132] width 72 height 32
click at [578, 121] on div "Witness / See no change / Stability at" at bounding box center [614, 132] width 72 height 32
drag, startPoint x: 583, startPoint y: 121, endPoint x: 613, endPoint y: 122, distance: 30.0
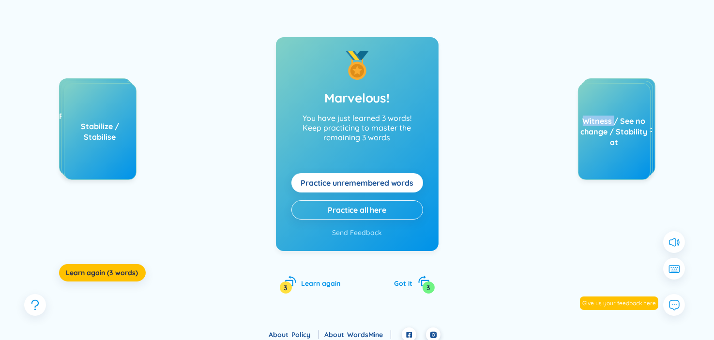
click at [613, 122] on div "Witness / See no change / Stability at" at bounding box center [614, 132] width 72 height 32
click at [590, 137] on img at bounding box center [592, 137] width 13 height 13
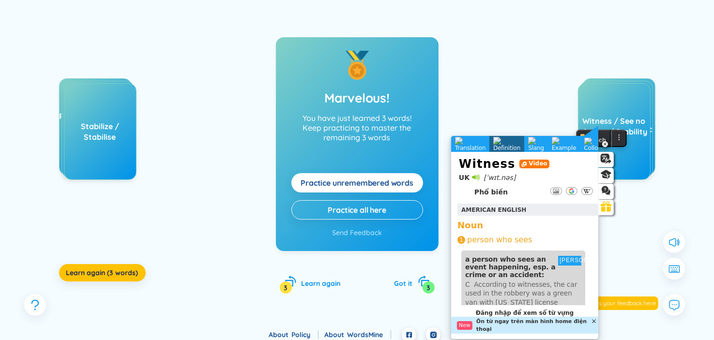
click at [499, 96] on div "Remain unchanged / Stable / Constant at Hit a low of Stabilize / Stabilise Lear…" at bounding box center [357, 154] width 668 height 318
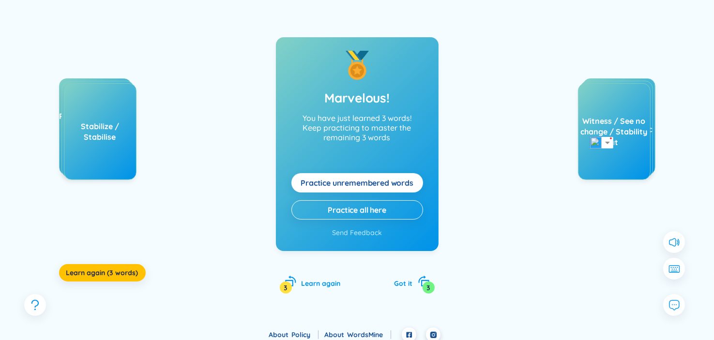
click at [590, 122] on div "Witness / See no change / Stability at" at bounding box center [614, 132] width 72 height 32
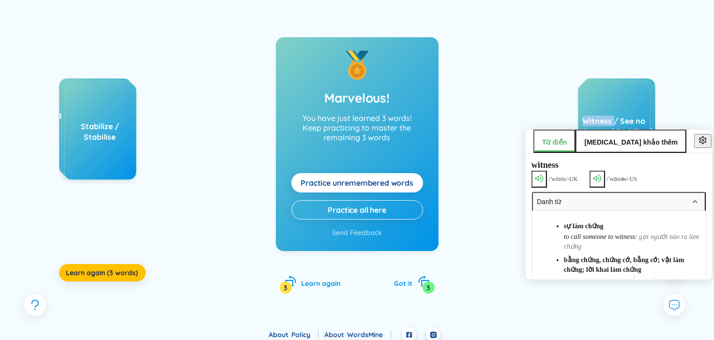
click at [603, 177] on icon at bounding box center [597, 179] width 12 height 12
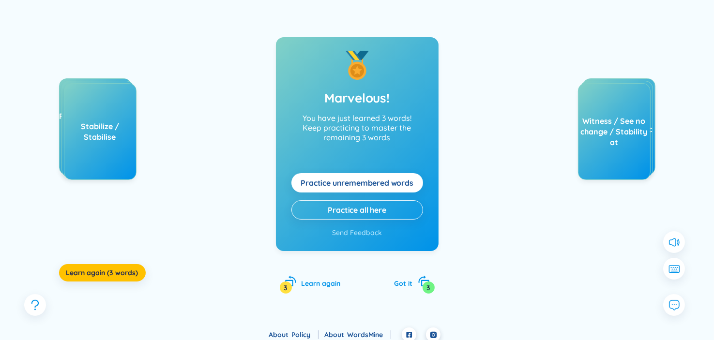
click at [606, 136] on div "Witness / See no change / Stability at" at bounding box center [614, 132] width 72 height 32
click at [594, 132] on div "Witness / See no change / Stability at" at bounding box center [614, 132] width 72 height 32
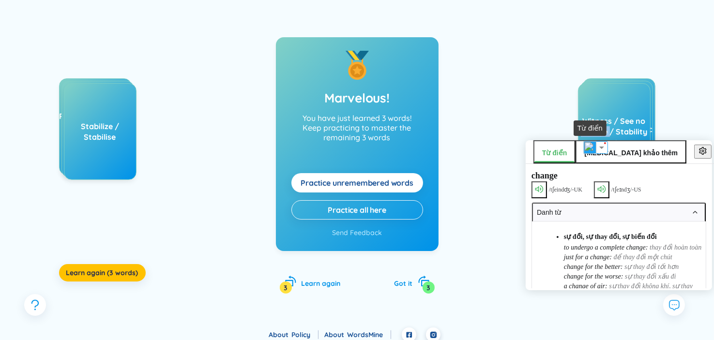
click at [589, 148] on img at bounding box center [590, 147] width 13 height 13
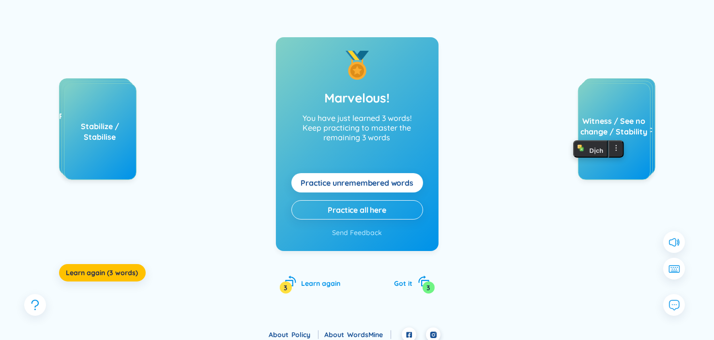
drag, startPoint x: 632, startPoint y: 243, endPoint x: 633, endPoint y: 239, distance: 4.9
click at [632, 243] on div "Reach a high of Sudden / Dramatic Witness / See no change / Stability at" at bounding box center [582, 175] width 145 height 194
click at [600, 129] on div "Witness / See no change / Stability at" at bounding box center [614, 132] width 72 height 32
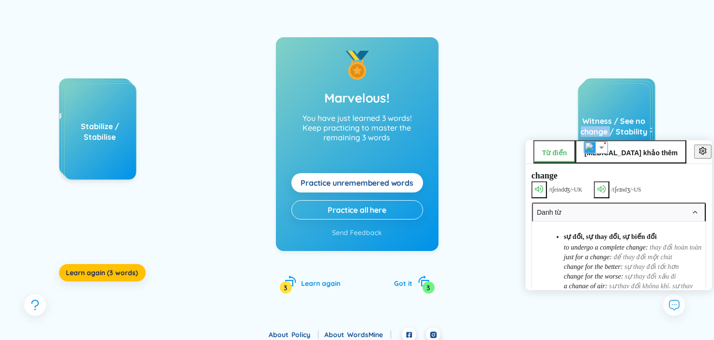
click at [606, 188] on icon at bounding box center [602, 189] width 8 height 8
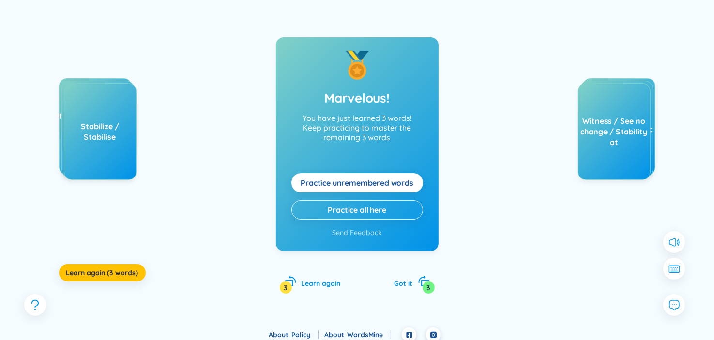
click at [480, 173] on div "Remain unchanged / Stable / Constant at Hit a low of Stabilize / Stabilise Lear…" at bounding box center [357, 154] width 668 height 318
click at [483, 185] on div "Remain unchanged / Stable / Constant at Hit a low of Stabilize / Stabilise Lear…" at bounding box center [357, 154] width 668 height 318
click at [630, 134] on div "Witness / See no change / Stability at" at bounding box center [614, 132] width 72 height 32
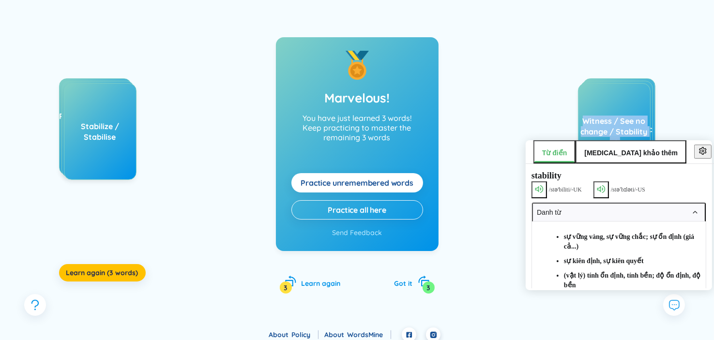
click at [630, 134] on div "Witness / See no change / Stability at" at bounding box center [614, 132] width 72 height 32
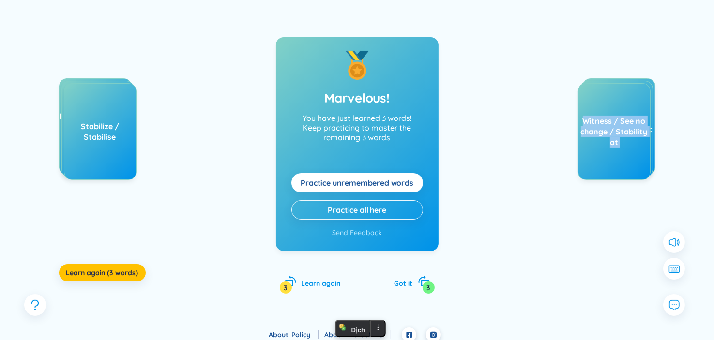
click at [630, 134] on div "Witness / See no change / Stability at" at bounding box center [614, 132] width 72 height 32
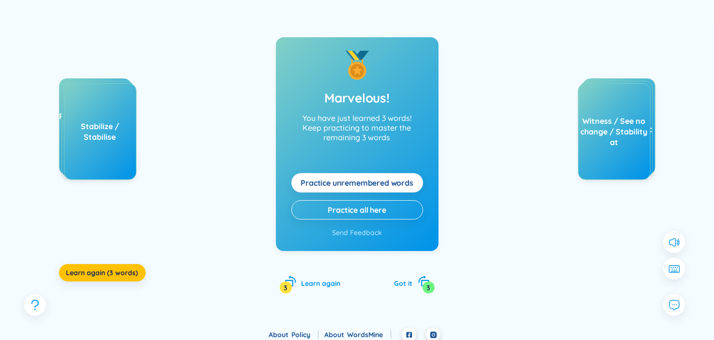
click at [547, 192] on div "Reach a high of Sudden / Dramatic Witness / See no change / Stability at" at bounding box center [582, 175] width 145 height 194
click at [623, 135] on div "Witness / See no change / Stability at" at bounding box center [614, 132] width 72 height 32
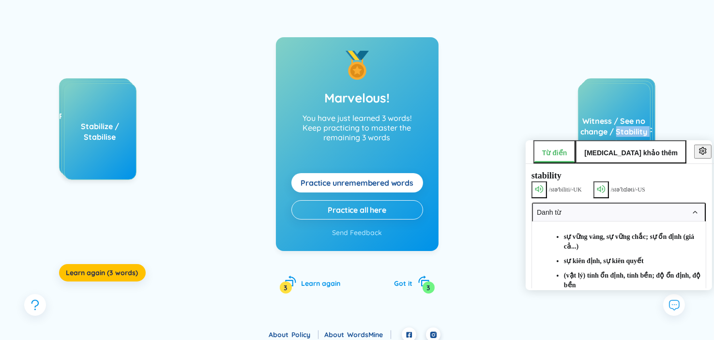
click at [603, 189] on icon at bounding box center [601, 189] width 12 height 12
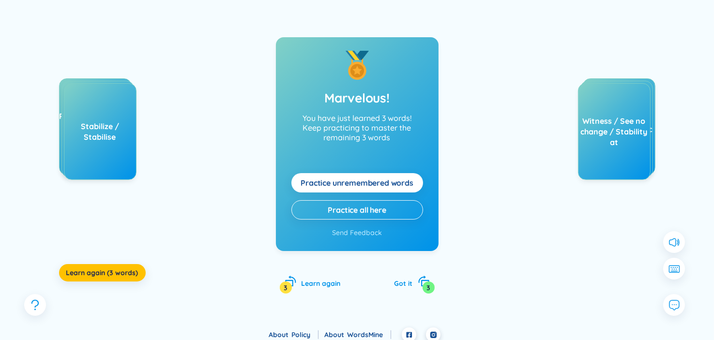
click at [485, 202] on div "Remain unchanged / Stable / Constant at Hit a low of Stabilize / Stabilise Lear…" at bounding box center [357, 154] width 668 height 318
click at [608, 202] on div "Reach a high of Sudden / Dramatic Witness / See no change / Stability at" at bounding box center [582, 175] width 145 height 194
click at [624, 133] on div "Witness / See no change / Stability at" at bounding box center [614, 132] width 72 height 32
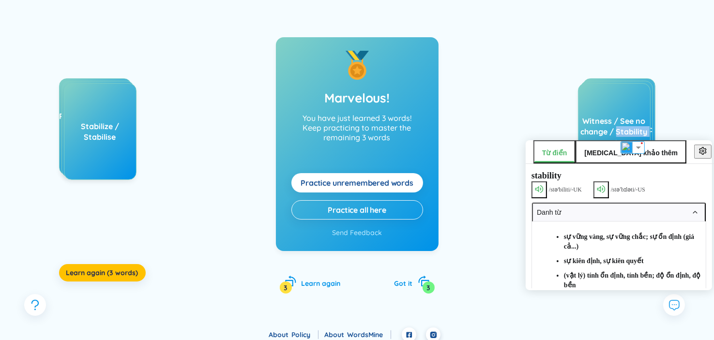
click at [538, 185] on icon at bounding box center [539, 189] width 8 height 8
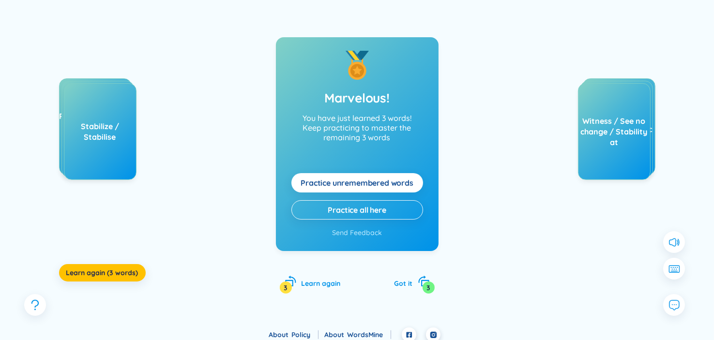
click at [508, 193] on div "Remain unchanged / Stable / Constant at Hit a low of Stabilize / Stabilise Lear…" at bounding box center [357, 154] width 668 height 318
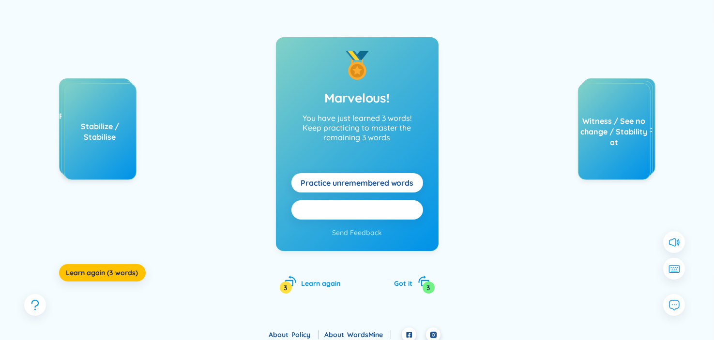
click at [401, 207] on button "Practice all here" at bounding box center [357, 209] width 132 height 19
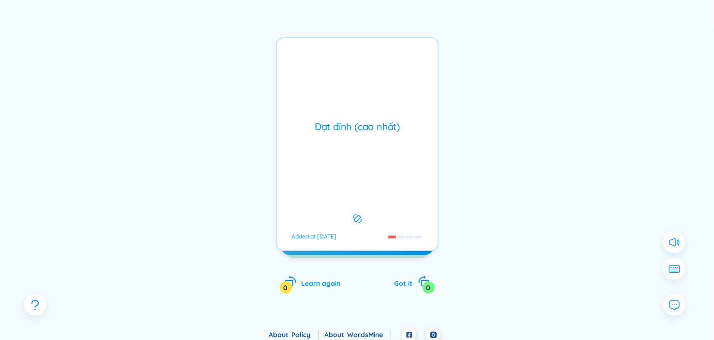
click at [401, 207] on div "Đạt đỉnh (cao nhất) Added at 27/8/2025" at bounding box center [357, 144] width 163 height 214
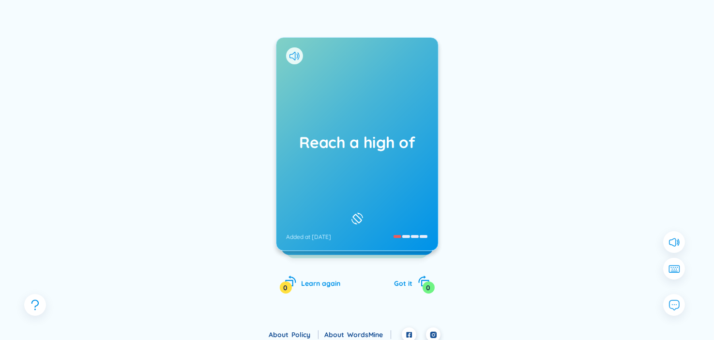
click at [401, 207] on div "Reach a high of Added at 27/8/2025" at bounding box center [357, 144] width 162 height 213
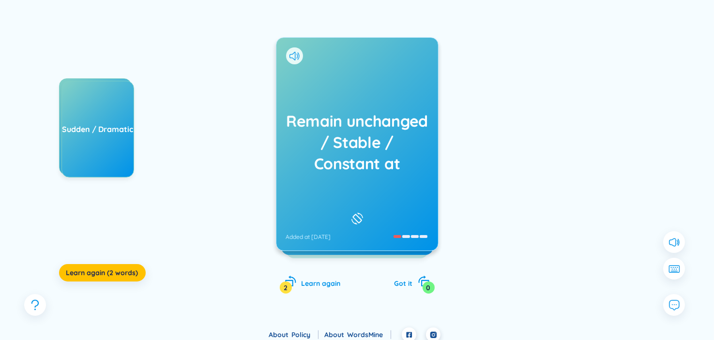
click at [329, 200] on div "Remain unchanged / Stable / Constant at Added at 27/8/2025" at bounding box center [357, 144] width 162 height 213
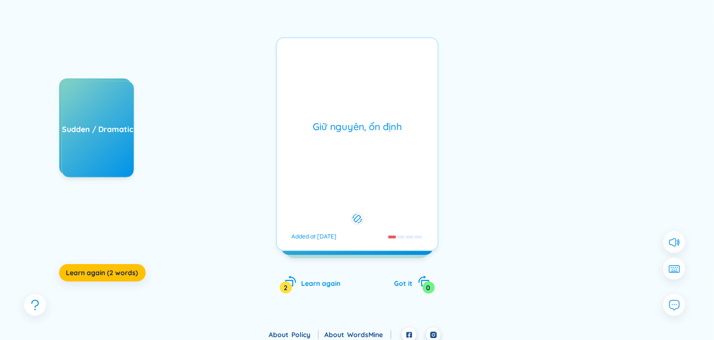
click at [329, 200] on div "Giữ nguyên, ổn định Added at 27/8/2025" at bounding box center [357, 144] width 163 height 214
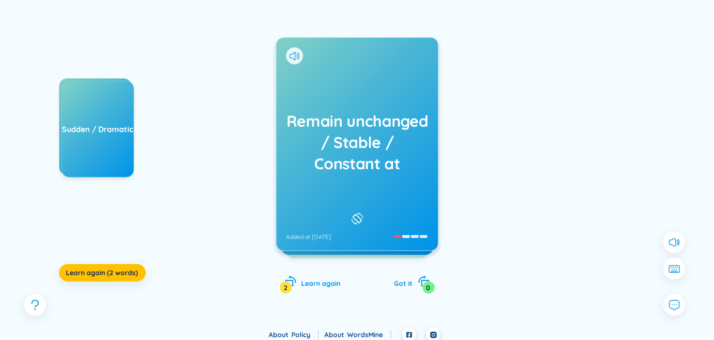
click at [230, 151] on div "Reach a high of Sudden / Dramatic Learn again (2 words) Remain unchanged / Stab…" at bounding box center [357, 154] width 668 height 318
click at [220, 299] on div "Reach a high of Sudden / Dramatic Learn again (2 words) Remain unchanged / Stab…" at bounding box center [357, 154] width 668 height 318
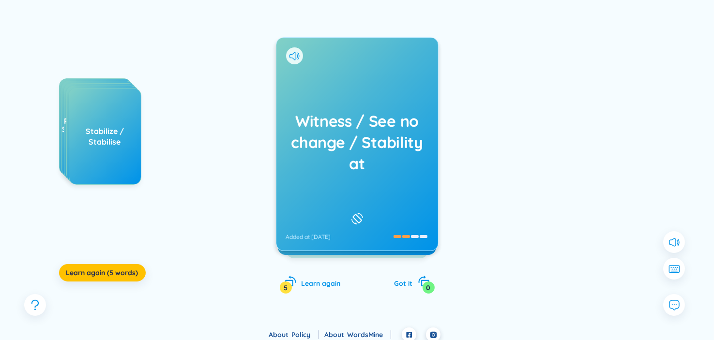
click at [256, 143] on div "Reach a high of Sudden / Dramatic Remain unchanged / Stable / Constant at Hit a…" at bounding box center [357, 154] width 668 height 318
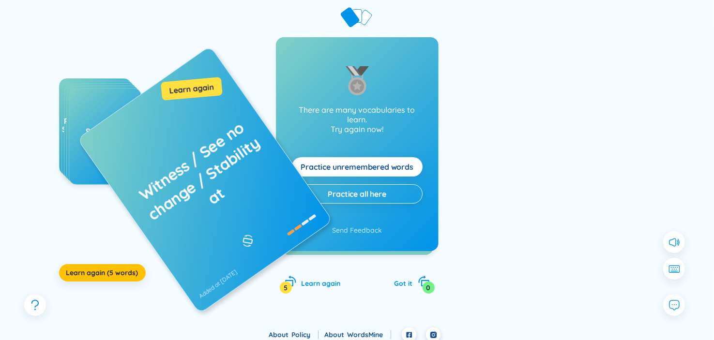
click at [149, 152] on div "Reach a high of Sudden / Dramatic Remain unchanged / Stable / Constant at Hit a…" at bounding box center [131, 175] width 145 height 194
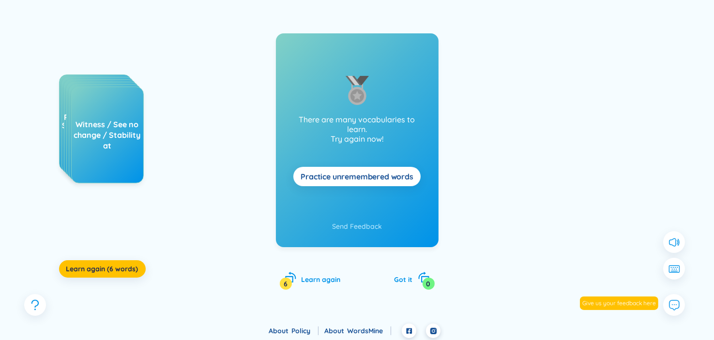
scroll to position [103, 0]
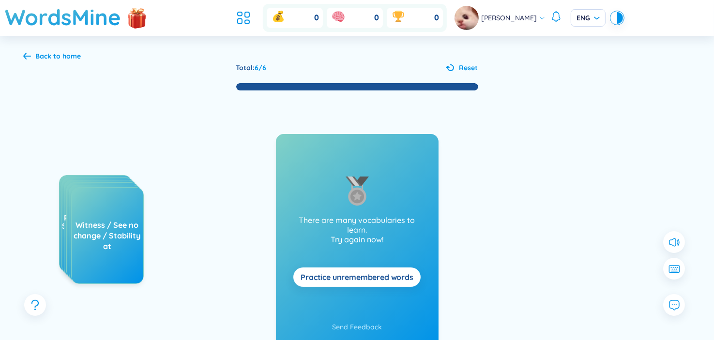
click at [75, 58] on div "Back to home" at bounding box center [58, 56] width 45 height 11
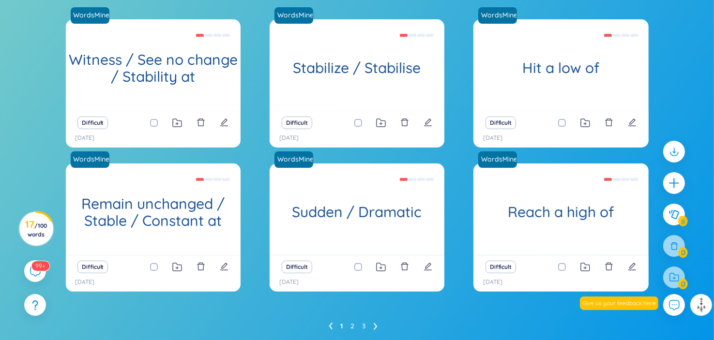
scroll to position [158, 0]
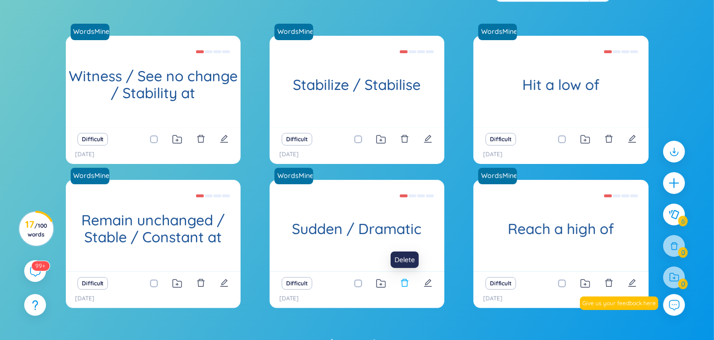
click at [405, 284] on icon "delete" at bounding box center [404, 283] width 9 height 9
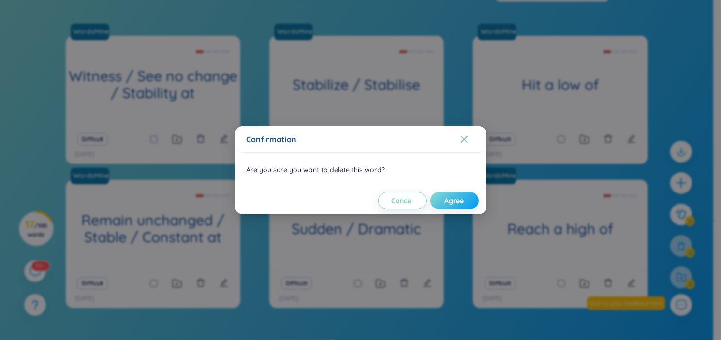
click at [462, 197] on span "Agree" at bounding box center [454, 201] width 19 height 10
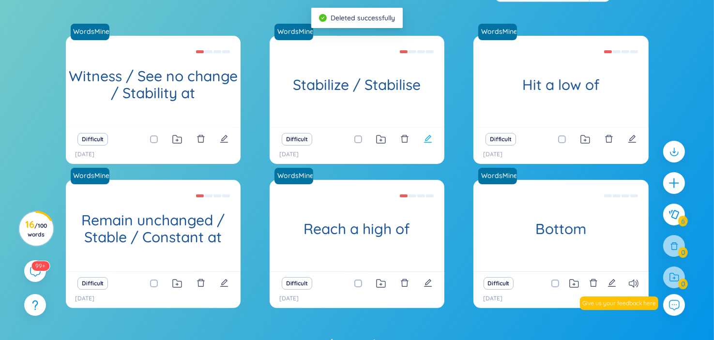
click at [425, 138] on icon "edit" at bounding box center [427, 139] width 9 height 9
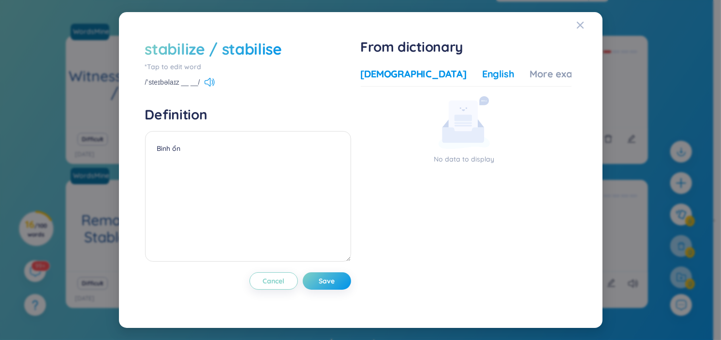
click at [482, 72] on div "English" at bounding box center [498, 74] width 32 height 14
click at [260, 56] on div "stabilize / stabilise" at bounding box center [213, 48] width 137 height 21
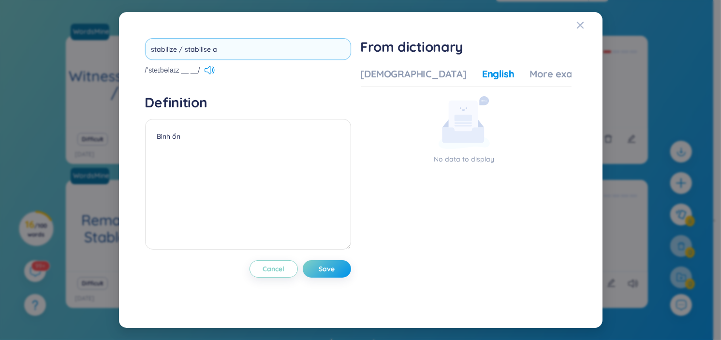
type input "stabilize / stabilise at"
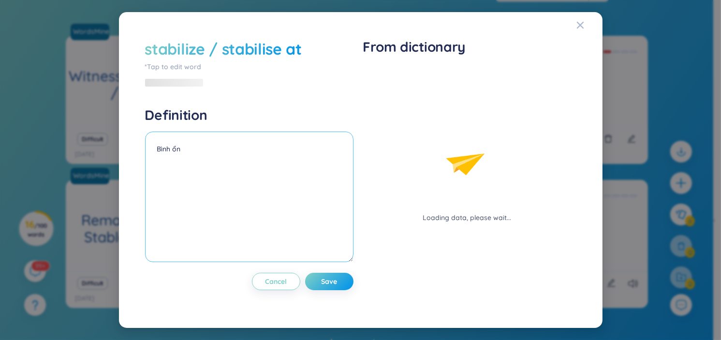
click at [266, 167] on textarea "Bình ổn" at bounding box center [249, 197] width 209 height 131
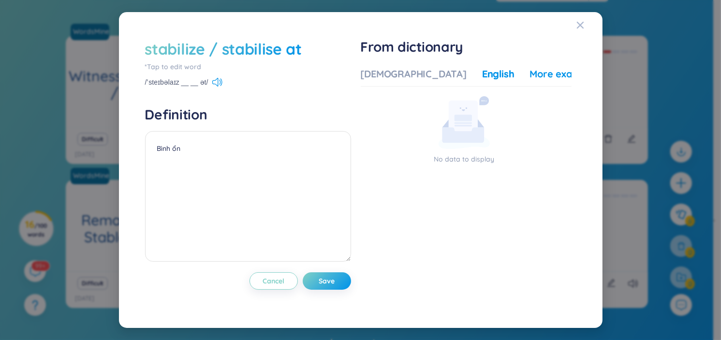
click at [530, 72] on div "More examples" at bounding box center [565, 74] width 70 height 14
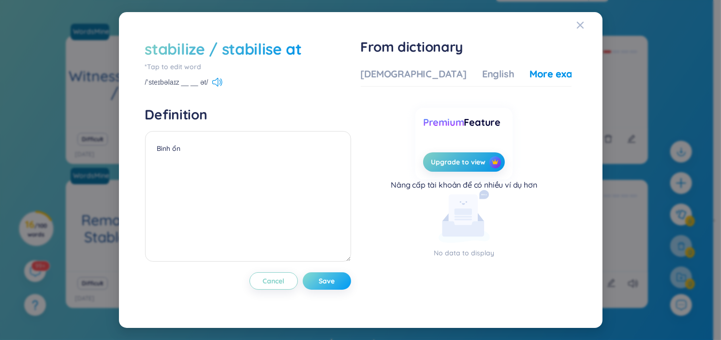
click at [332, 278] on span "Save" at bounding box center [327, 281] width 16 height 10
click at [334, 284] on span "Save" at bounding box center [327, 281] width 16 height 10
click at [402, 81] on div "Vietnamese English More examples" at bounding box center [481, 76] width 240 height 19
click at [403, 74] on div "[DEMOGRAPHIC_DATA]" at bounding box center [414, 74] width 106 height 14
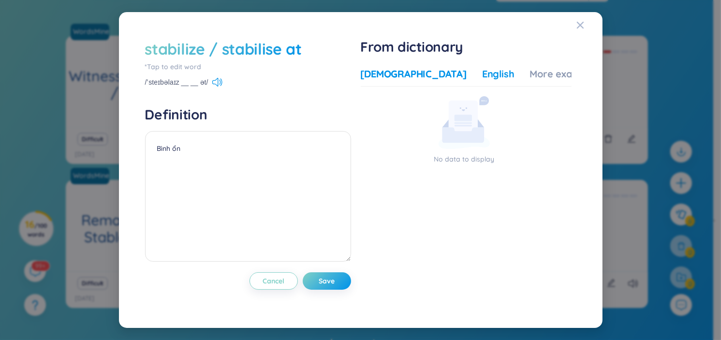
click at [482, 74] on div "English" at bounding box center [498, 74] width 32 height 14
click at [348, 276] on button "Save" at bounding box center [327, 280] width 48 height 17
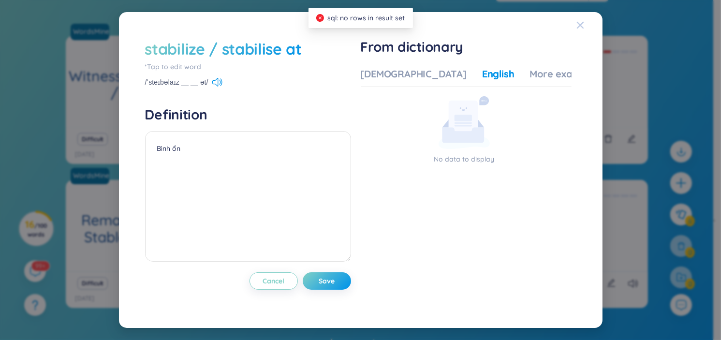
click at [583, 28] on icon "Close" at bounding box center [580, 25] width 7 height 7
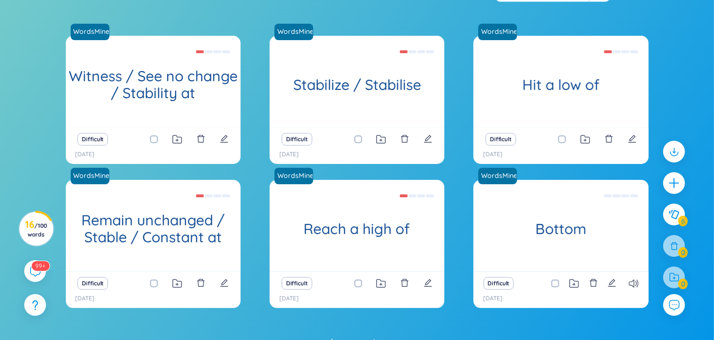
click at [433, 135] on div "Difficult" at bounding box center [356, 140] width 165 height 14
click at [429, 136] on icon "edit" at bounding box center [428, 139] width 8 height 8
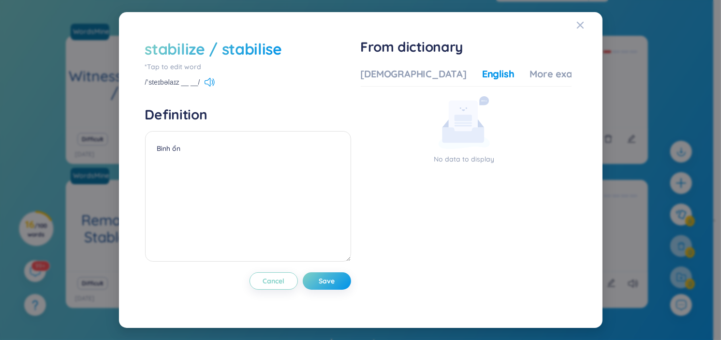
click at [219, 47] on div "stabilize / stabilise" at bounding box center [213, 48] width 137 height 21
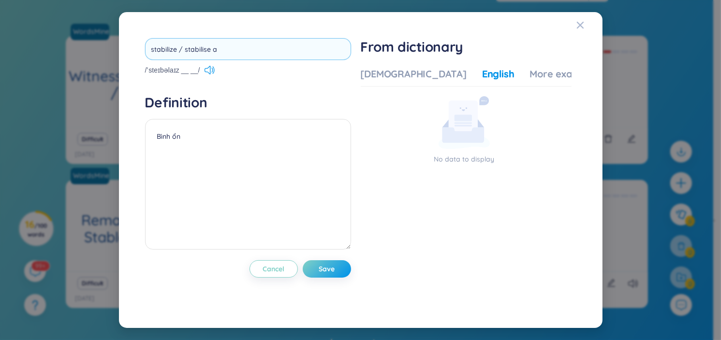
type input "stabilize / stabilise at"
click at [316, 269] on div "stabilize / stabilise at /ˈsteɪbəlaɪz __ __/ Definition Bình ổn Cancel Save" at bounding box center [248, 169] width 206 height 263
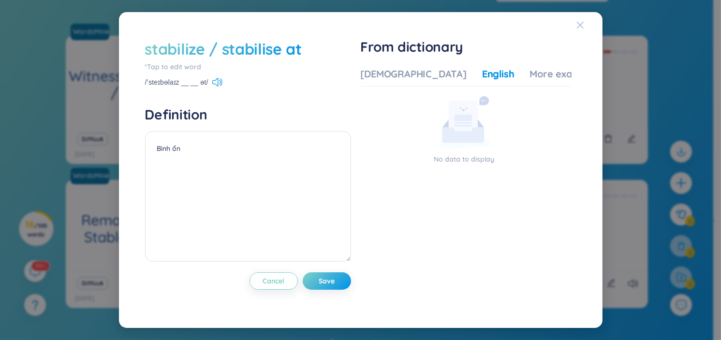
click at [583, 29] on icon "Close" at bounding box center [581, 25] width 8 height 8
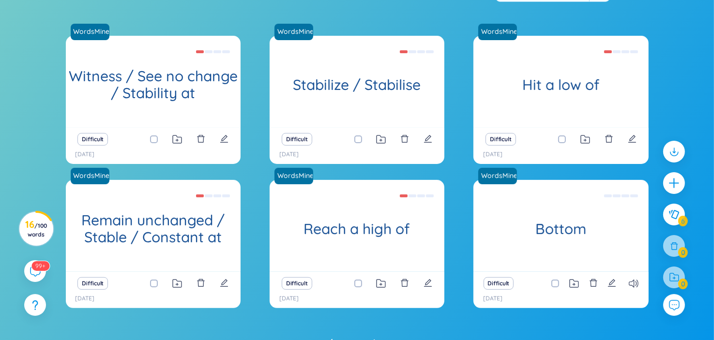
click at [218, 135] on div "Difficult" at bounding box center [153, 140] width 165 height 14
click at [223, 139] on icon "edit" at bounding box center [224, 139] width 9 height 9
click at [0, 0] on h4 "Definition" at bounding box center [0, 0] width 0 height 0
type textarea "Không có sự thay đổi"
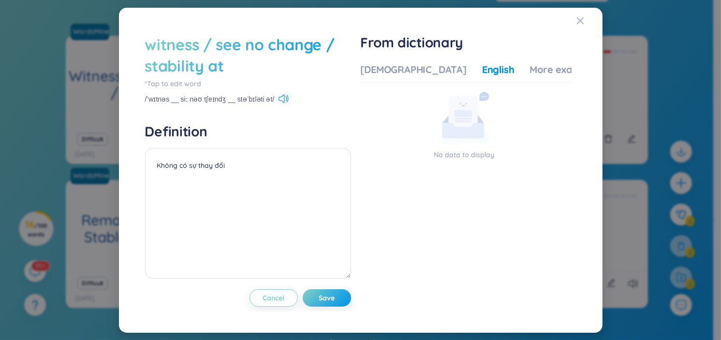
click at [222, 42] on div "witness / see no change / stability at" at bounding box center [248, 55] width 206 height 43
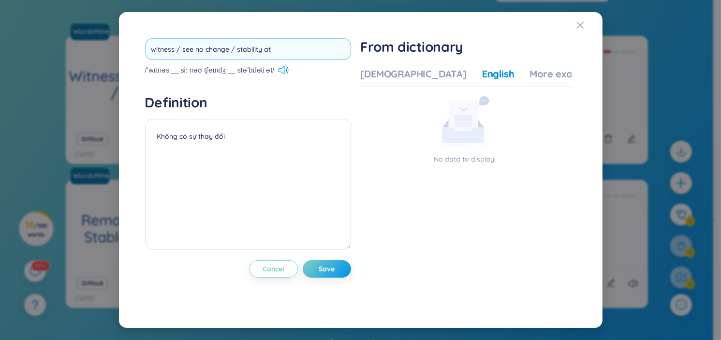
click at [194, 52] on input "witness / see no change / stability at" at bounding box center [248, 49] width 206 height 22
click at [230, 52] on input "witness / see (no change / stability at" at bounding box center [248, 49] width 206 height 22
click at [275, 52] on input "witness / see (no change / stability at" at bounding box center [248, 49] width 206 height 22
click at [237, 53] on input "witness / see (no change / stability )" at bounding box center [248, 49] width 206 height 22
type input "witness / see (no change / a stability )"
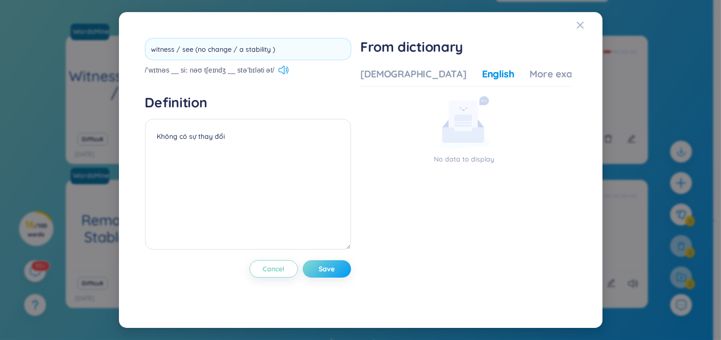
click at [347, 269] on div "witness / see (no change / a stability ) /ˈwɪtnəs __ siː nəʊ tʃeɪndʒ __ stəˈbɪl…" at bounding box center [248, 169] width 206 height 263
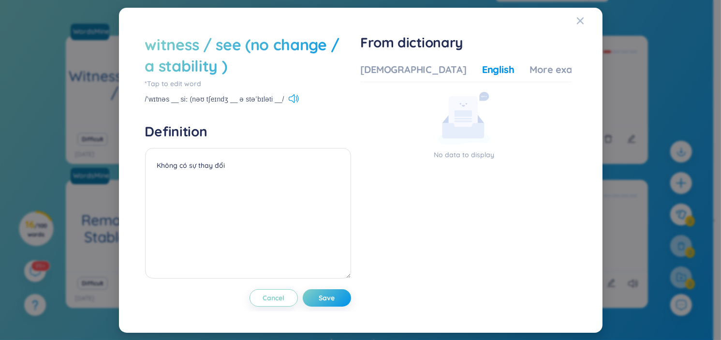
click at [620, 63] on div "witness / see (no change / a stability ) *Tap to edit word /ˈwɪtnəs __ siː (nəʊ…" at bounding box center [360, 170] width 721 height 340
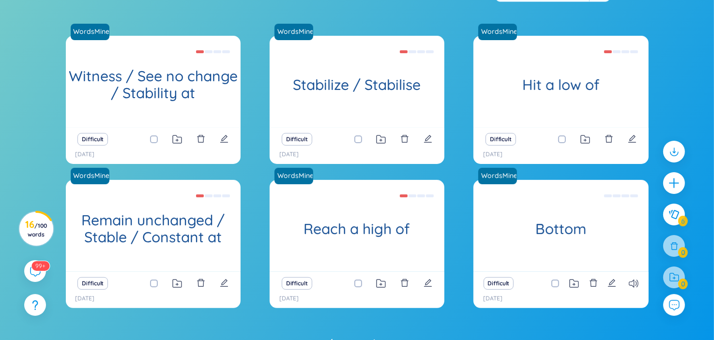
scroll to position [207, 0]
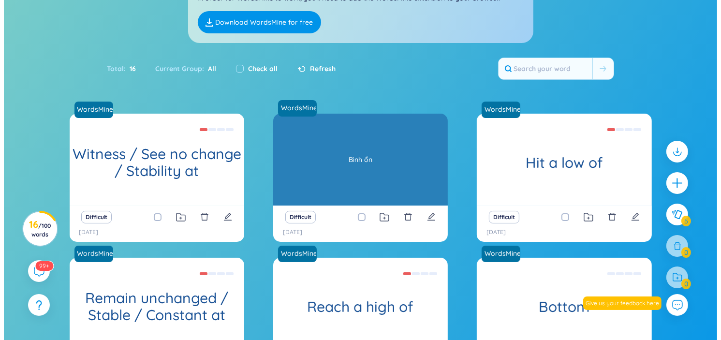
scroll to position [106, 0]
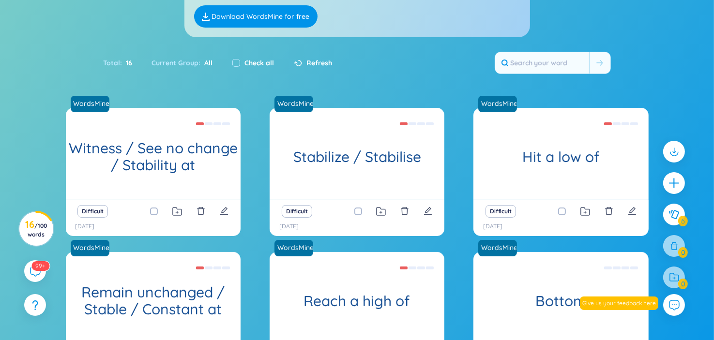
click at [435, 210] on div "Difficult" at bounding box center [356, 212] width 165 height 14
click at [425, 211] on icon "edit" at bounding box center [427, 211] width 9 height 9
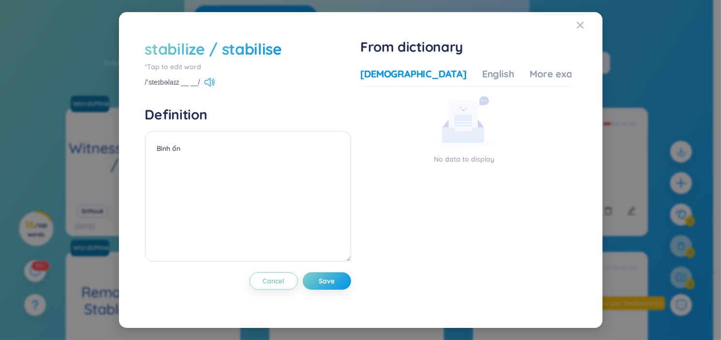
click at [257, 50] on div "stabilize / stabilise" at bounding box center [213, 48] width 137 height 21
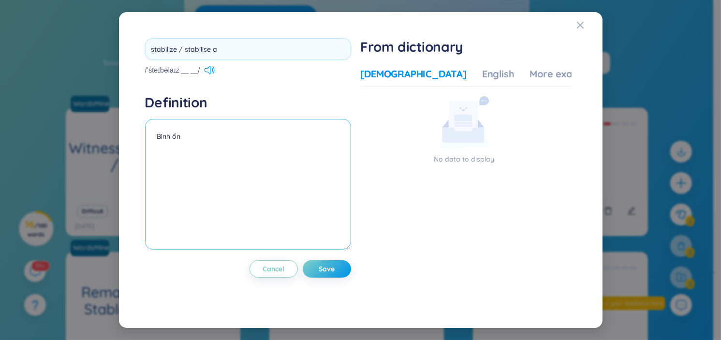
type input "stabilize / stabilise at"
click at [335, 265] on div "stabilize / stabilise at /ˈsteɪbəlaɪz __ __/ Definition Bình ổn Cancel Save" at bounding box center [248, 169] width 206 height 263
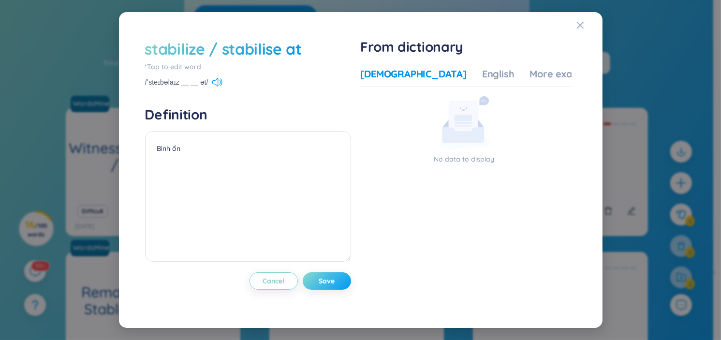
click at [333, 280] on span "Save" at bounding box center [327, 281] width 16 height 10
click at [335, 283] on span "Save" at bounding box center [327, 281] width 16 height 10
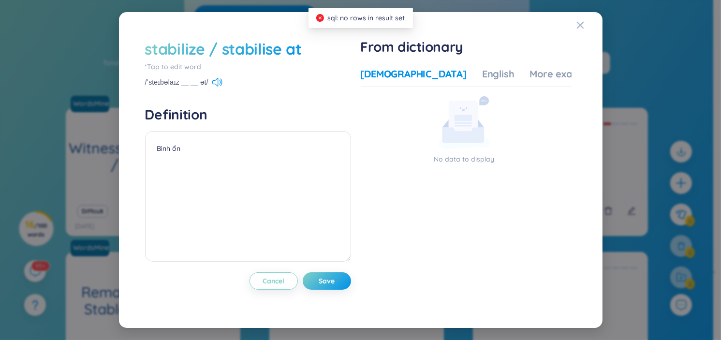
click at [383, 20] on span "sql: no rows in result set" at bounding box center [366, 18] width 77 height 9
drag, startPoint x: 333, startPoint y: 21, endPoint x: 405, endPoint y: 21, distance: 72.6
click at [405, 21] on div "sql: no rows in result set" at bounding box center [361, 18] width 105 height 20
click at [579, 30] on div "Close" at bounding box center [581, 25] width 8 height 26
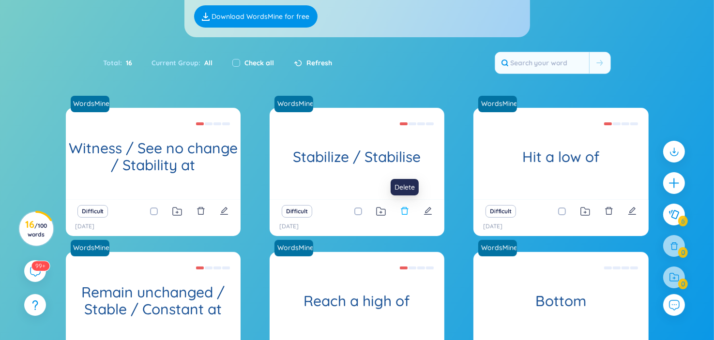
click at [404, 211] on icon "delete" at bounding box center [404, 211] width 9 height 9
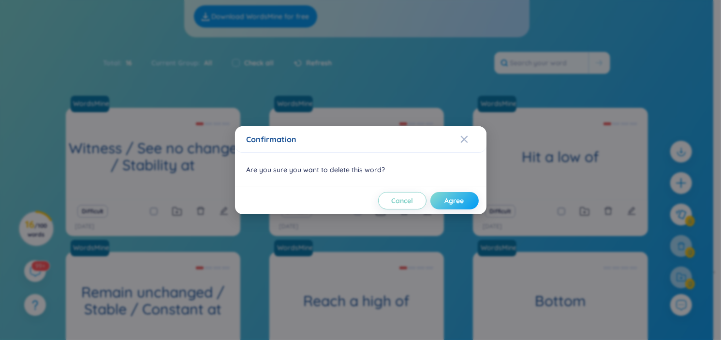
click at [451, 205] on span "Agree" at bounding box center [454, 201] width 19 height 10
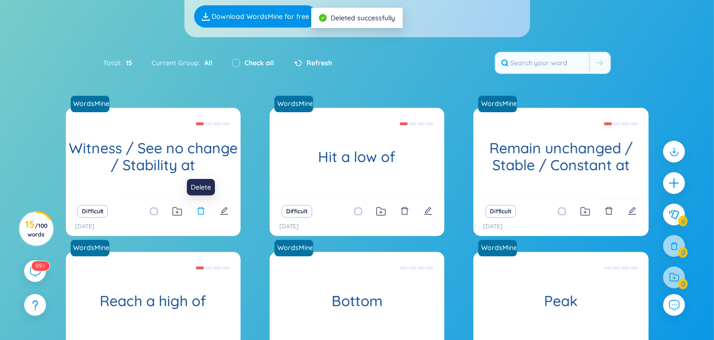
click at [198, 212] on icon "delete" at bounding box center [200, 211] width 7 height 8
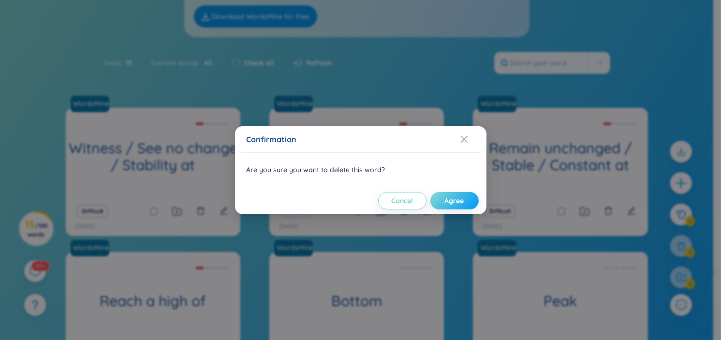
click at [451, 199] on span "Agree" at bounding box center [454, 201] width 19 height 10
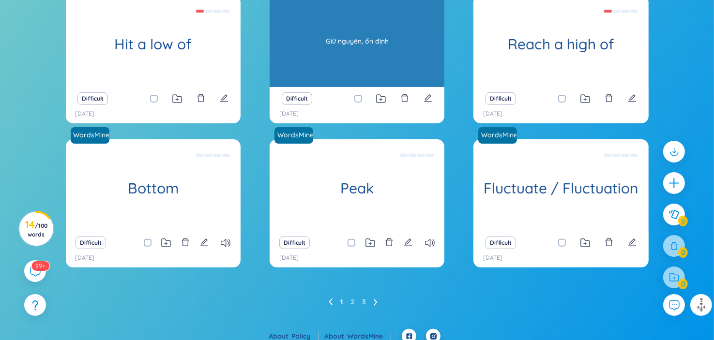
scroll to position [227, 0]
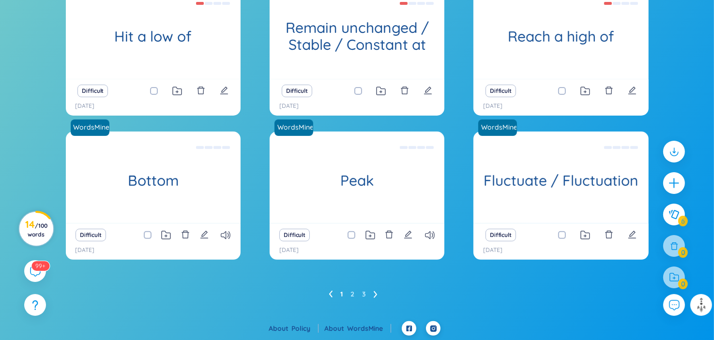
click at [40, 226] on span "/ 100 words" at bounding box center [38, 230] width 20 height 16
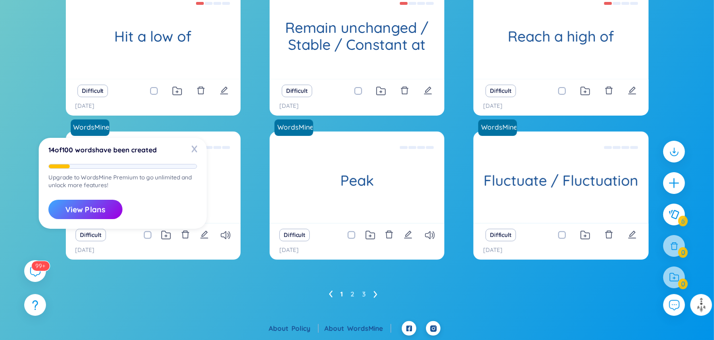
click at [122, 275] on div "WordsMine Hit a low of Chạm đến (mức thấp nhất) Difficult 27/8/2025 WordsMine R…" at bounding box center [357, 144] width 583 height 315
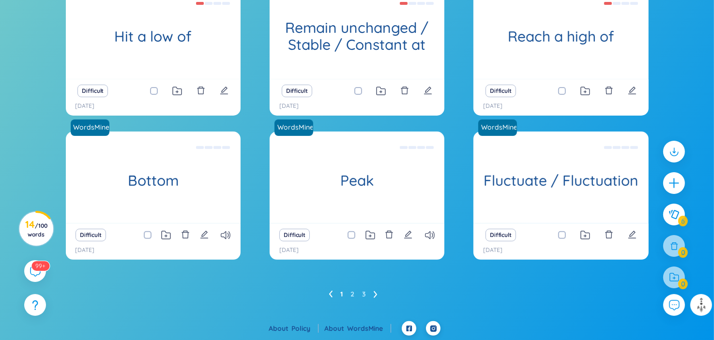
click at [377, 293] on icon at bounding box center [376, 294] width 4 height 7
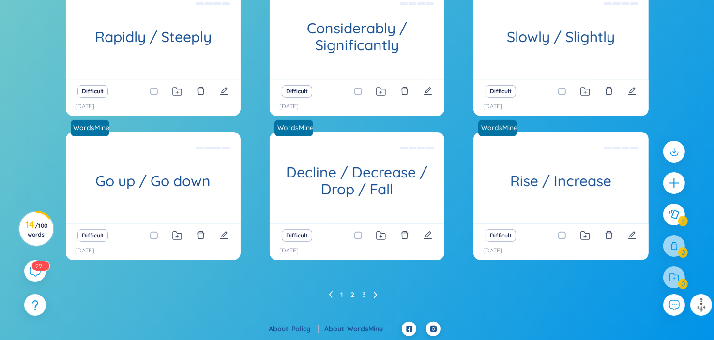
scroll to position [199, 0]
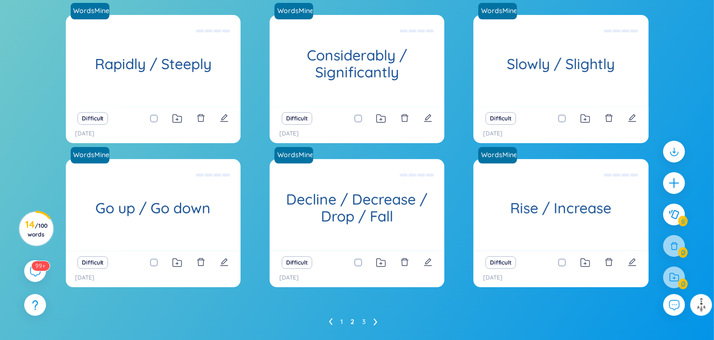
click at [375, 317] on li at bounding box center [376, 321] width 4 height 15
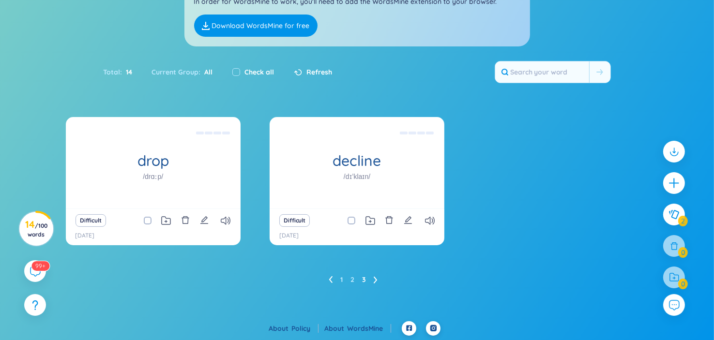
scroll to position [56, 0]
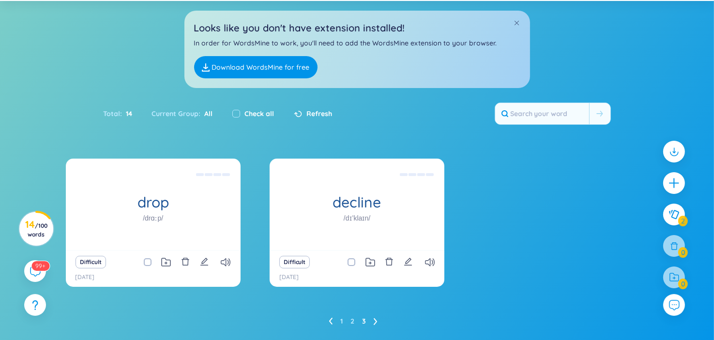
click at [330, 318] on icon at bounding box center [331, 321] width 4 height 7
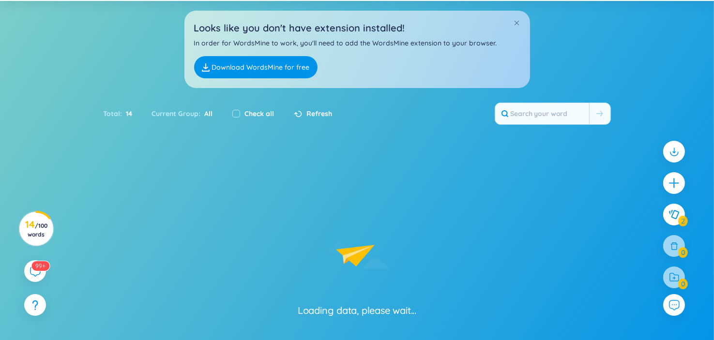
click at [330, 318] on section "Loading data, please wait..." at bounding box center [357, 261] width 714 height 204
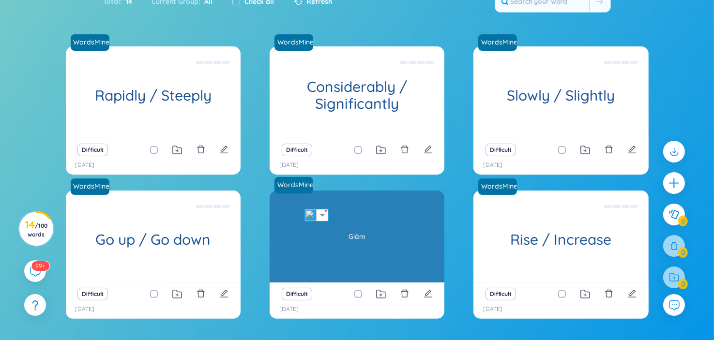
scroll to position [199, 0]
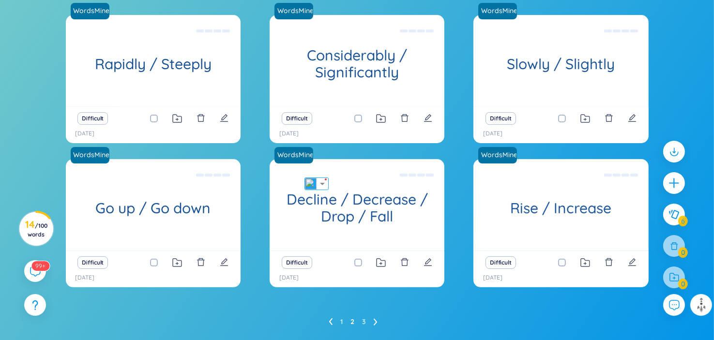
click at [332, 318] on icon at bounding box center [331, 321] width 4 height 7
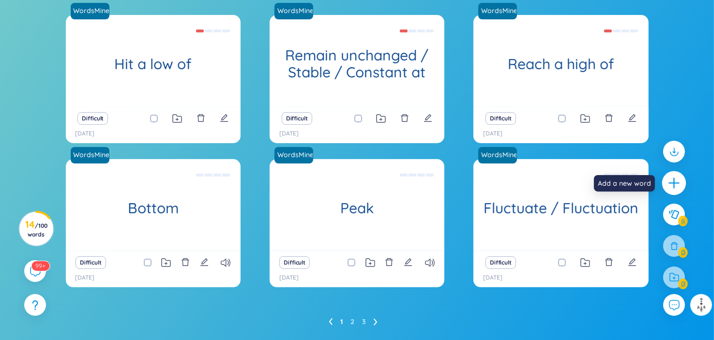
click at [675, 180] on icon "plus" at bounding box center [674, 184] width 14 height 14
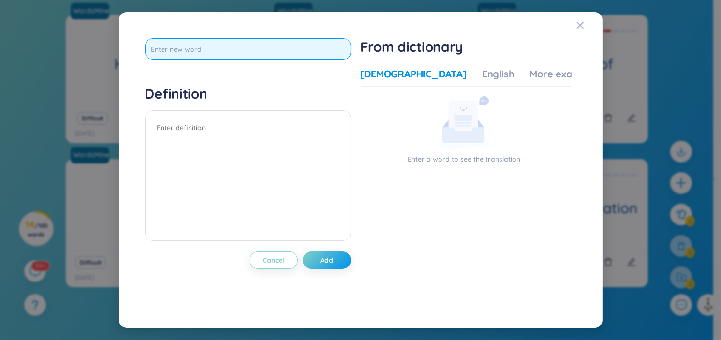
click at [228, 46] on input "text" at bounding box center [248, 49] width 206 height 22
type input "stabilize/ stabilise at"
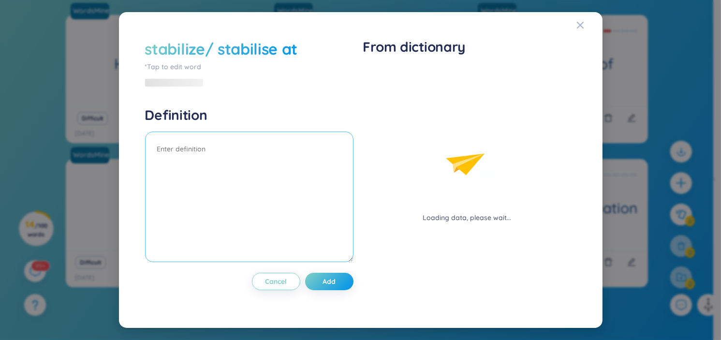
click at [259, 142] on textarea at bounding box center [249, 197] width 209 height 131
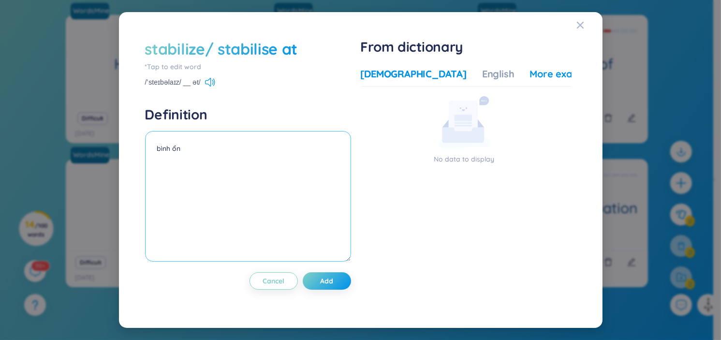
type textarea "bình ổn"
click at [543, 78] on div "More examples" at bounding box center [565, 74] width 70 height 14
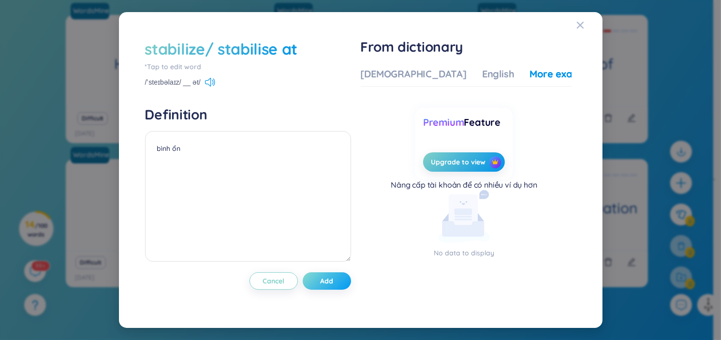
click at [332, 284] on span "Add" at bounding box center [326, 281] width 13 height 10
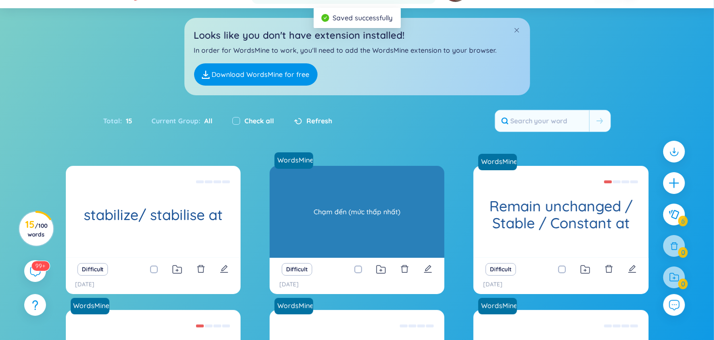
scroll to position [97, 0]
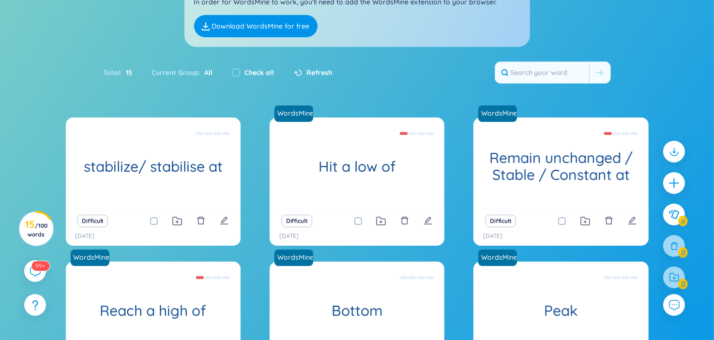
click at [170, 221] on div "Difficult" at bounding box center [153, 221] width 165 height 14
click at [176, 220] on icon at bounding box center [177, 221] width 10 height 9
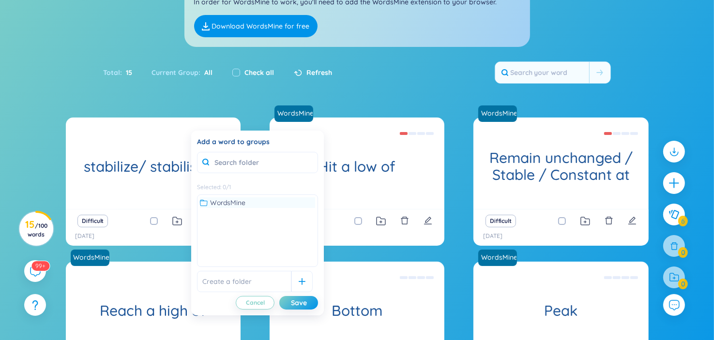
click at [249, 200] on div "WordsMine" at bounding box center [257, 202] width 115 height 11
click at [294, 300] on div "Save" at bounding box center [299, 303] width 16 height 11
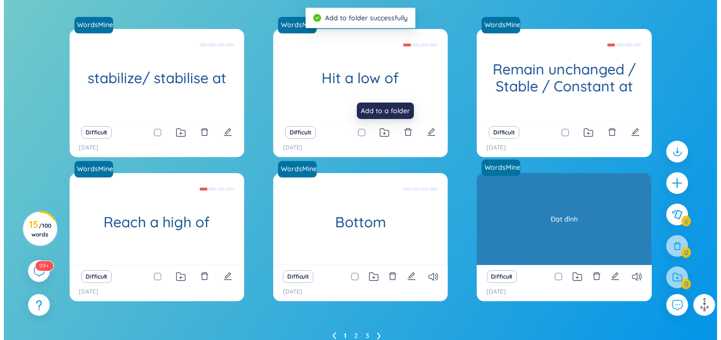
scroll to position [227, 0]
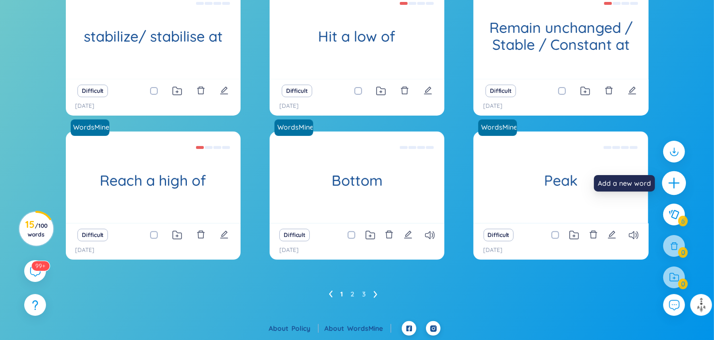
click at [679, 183] on icon "plus" at bounding box center [674, 184] width 14 height 14
click at [0, 0] on div "stabilize/ stabilise at *Tap to edit word /ˈsteɪbəlaɪz/ __ ət/ Definition bình …" at bounding box center [0, 0] width 0 height 0
click at [673, 189] on icon "plus" at bounding box center [674, 184] width 14 height 14
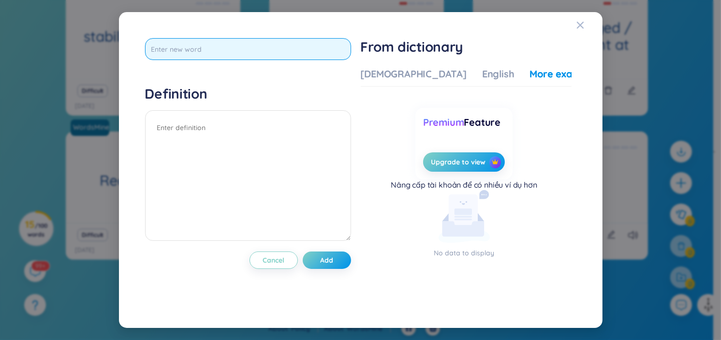
click at [182, 56] on input "text" at bounding box center [248, 49] width 206 height 22
type input "witness/ see ( no change / a stability)"
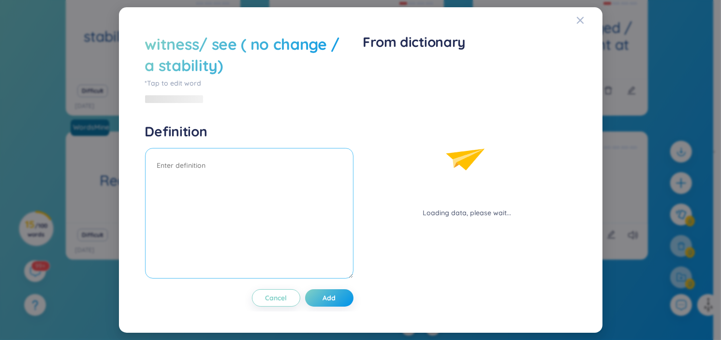
click at [219, 151] on textarea at bounding box center [249, 213] width 209 height 131
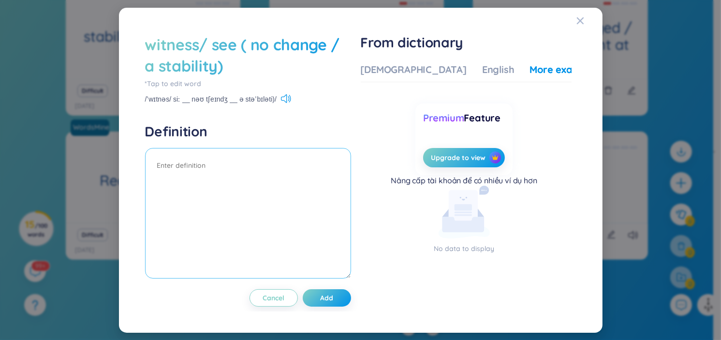
type textarea "l"
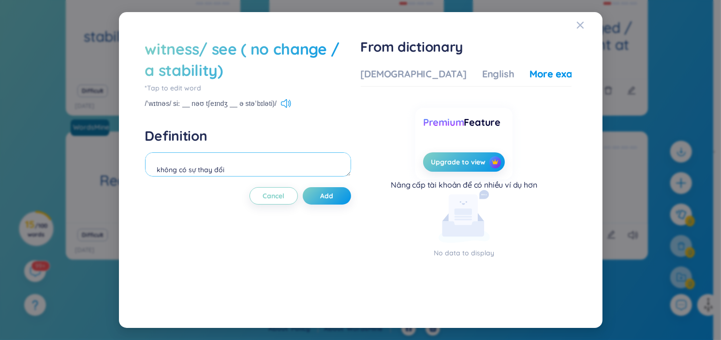
type textarea "không có sự thay đổi"
click at [341, 183] on div "witness/ see ( no change / a stability) *Tap to edit word /ˈwɪtnəs/ siː __ nəʊ …" at bounding box center [248, 169] width 206 height 263
click at [338, 190] on button "Add" at bounding box center [327, 195] width 48 height 17
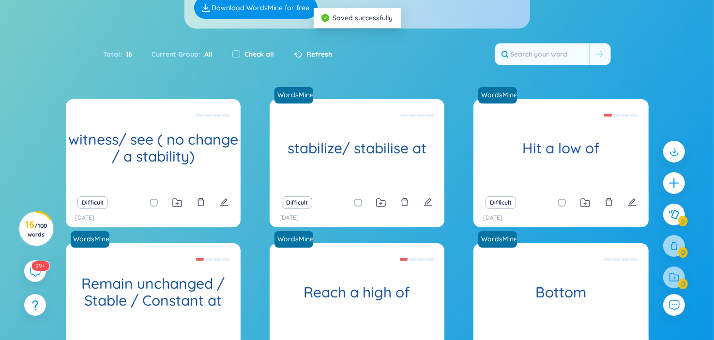
scroll to position [0, 0]
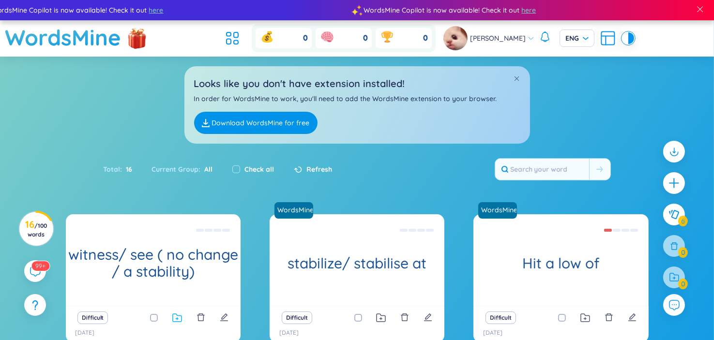
click at [179, 317] on icon at bounding box center [177, 318] width 10 height 9
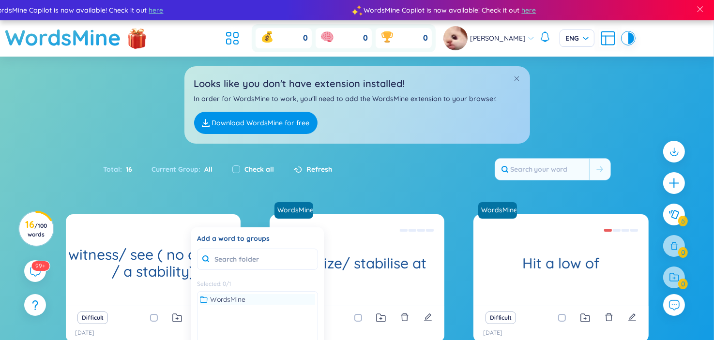
click at [223, 296] on span "WordsMine" at bounding box center [227, 299] width 35 height 11
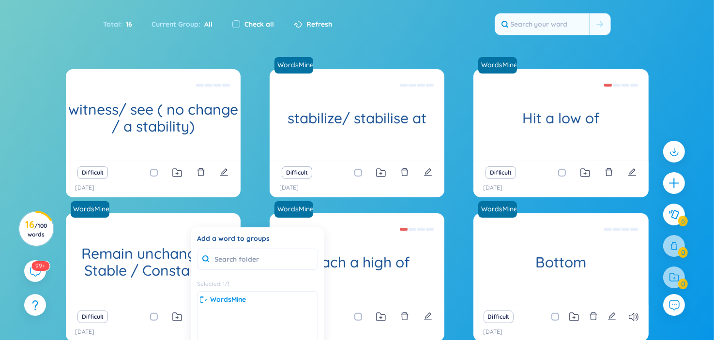
scroll to position [227, 0]
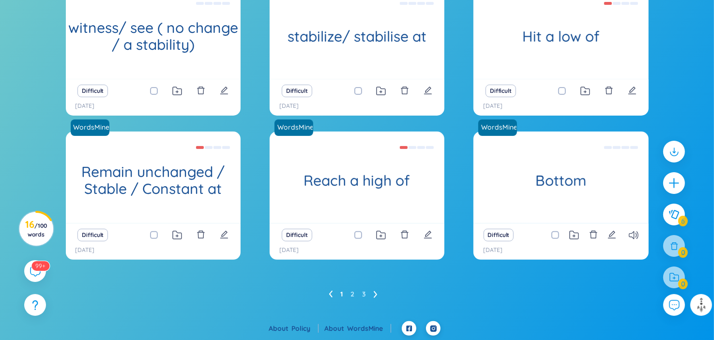
click at [440, 296] on div "1 2 3" at bounding box center [357, 293] width 583 height 15
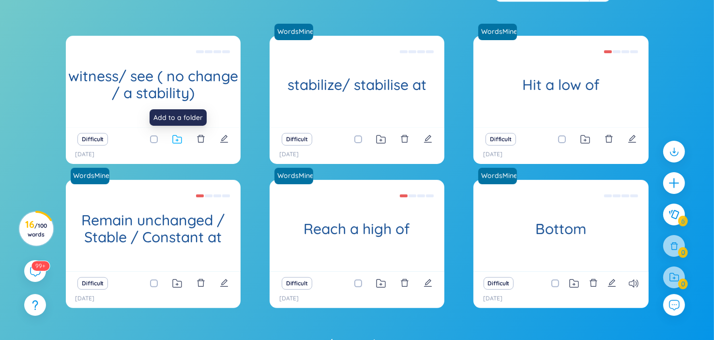
click at [175, 138] on icon at bounding box center [177, 139] width 10 height 9
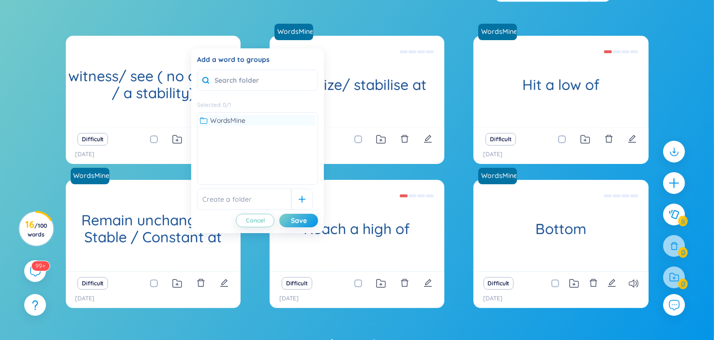
click at [235, 118] on span "WordsMine" at bounding box center [227, 120] width 35 height 11
click at [279, 120] on div "WordsMine" at bounding box center [257, 120] width 115 height 11
click at [278, 122] on div "WordsMine" at bounding box center [257, 120] width 115 height 11
click at [303, 222] on div "Save" at bounding box center [299, 220] width 16 height 11
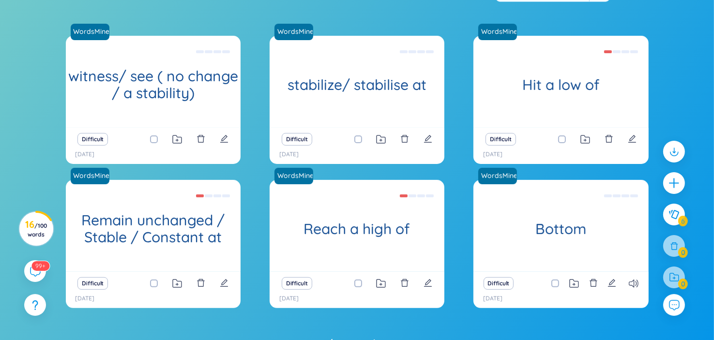
click at [670, 245] on div at bounding box center [673, 219] width 31 height 167
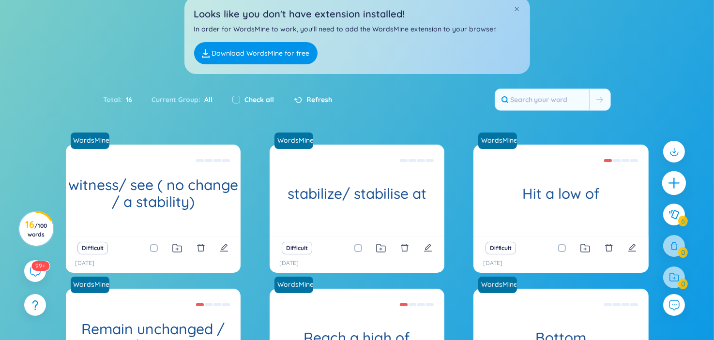
scroll to position [33, 0]
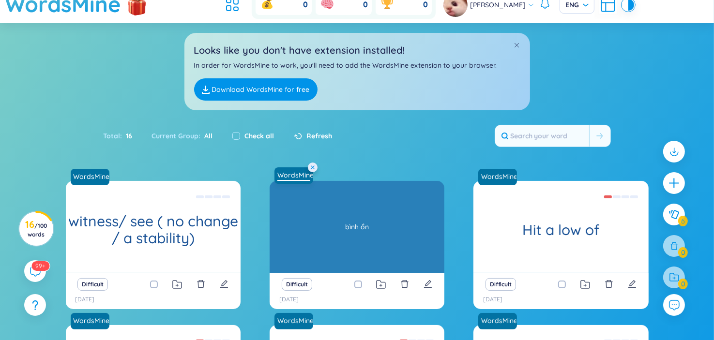
click at [292, 174] on link "WordsMine" at bounding box center [293, 175] width 41 height 10
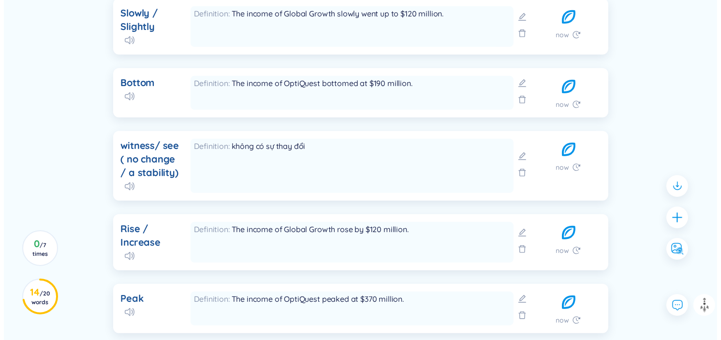
scroll to position [774, 0]
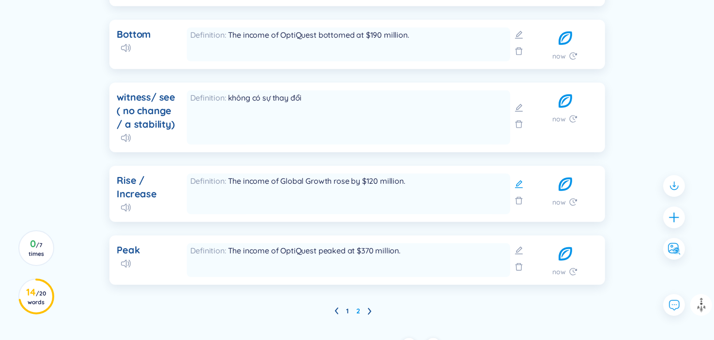
click at [520, 185] on icon at bounding box center [519, 185] width 10 height 10
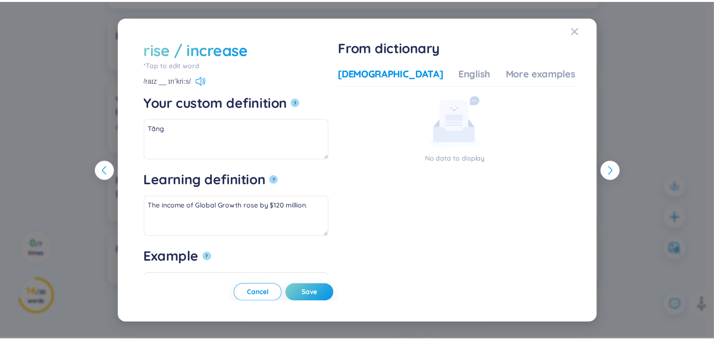
scroll to position [37, 0]
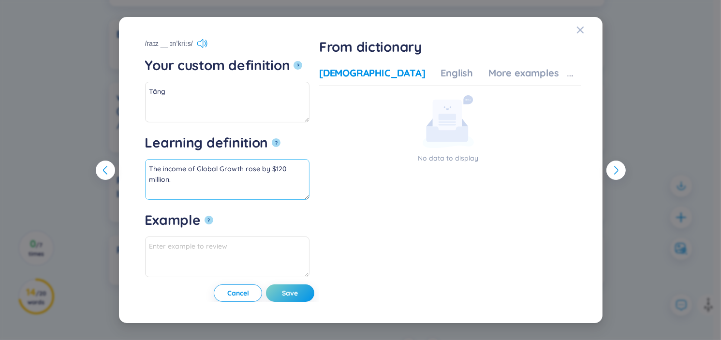
click at [154, 170] on textarea "The income of Global Growth rose by $120 million." at bounding box center [227, 179] width 165 height 41
drag, startPoint x: 148, startPoint y: 170, endPoint x: 336, endPoint y: 173, distance: 188.3
click at [310, 173] on textarea "The income of Global Growth rose by $120 million." at bounding box center [227, 179] width 165 height 41
click at [229, 253] on textarea "Example ?" at bounding box center [227, 257] width 165 height 41
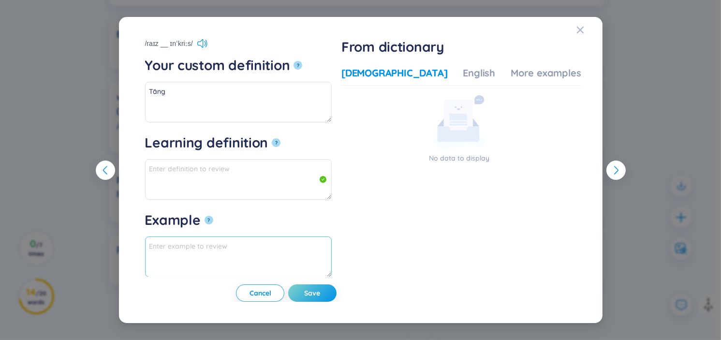
paste textarea "The income of Global Growth rose by $120 million."
type textarea "The income of Global Growth rose by $120 million."
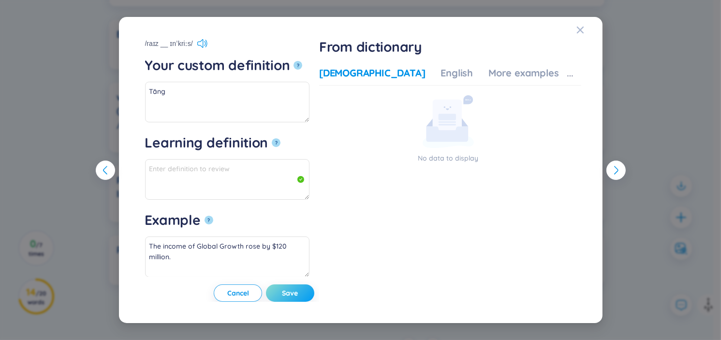
click at [299, 288] on span "Save" at bounding box center [291, 293] width 16 height 10
click at [578, 27] on icon "Close" at bounding box center [580, 30] width 7 height 7
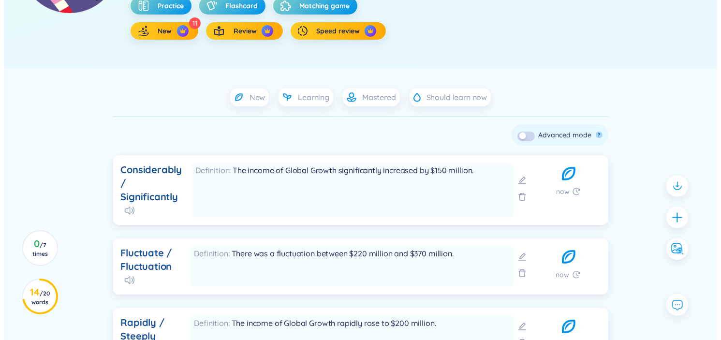
scroll to position [0, 0]
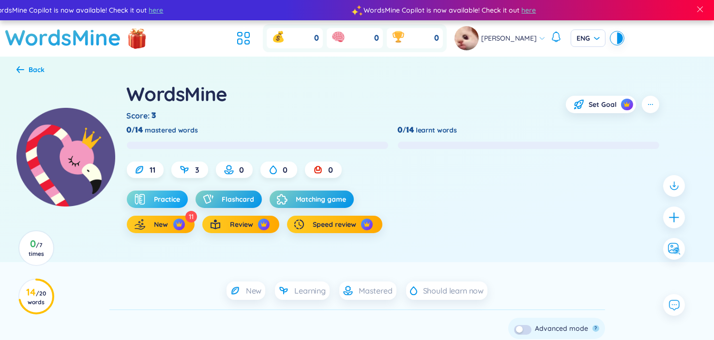
click at [150, 199] on button "Practice" at bounding box center [157, 199] width 61 height 17
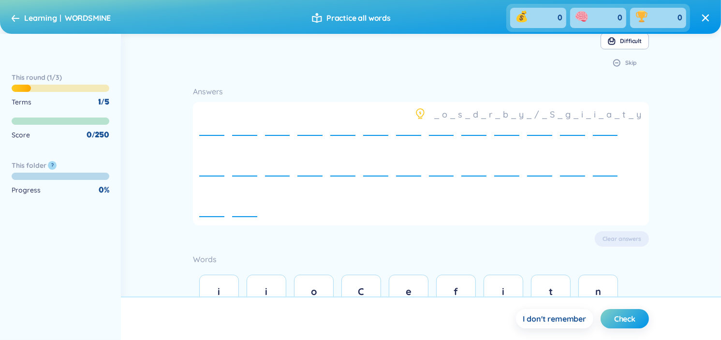
scroll to position [97, 0]
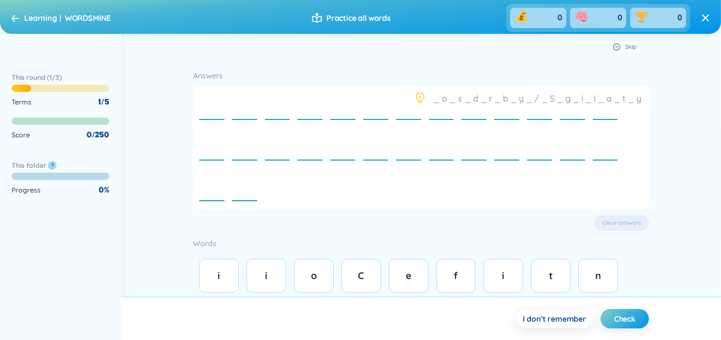
click at [383, 284] on div "i i o C e f i t n g a a d n S n y i y r l c b / s l" at bounding box center [421, 338] width 456 height 168
click at [371, 282] on button "C" at bounding box center [362, 276] width 40 height 34
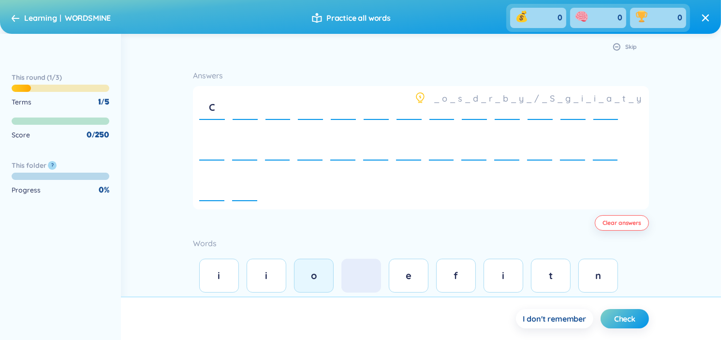
click at [320, 273] on div "o" at bounding box center [313, 276] width 19 height 14
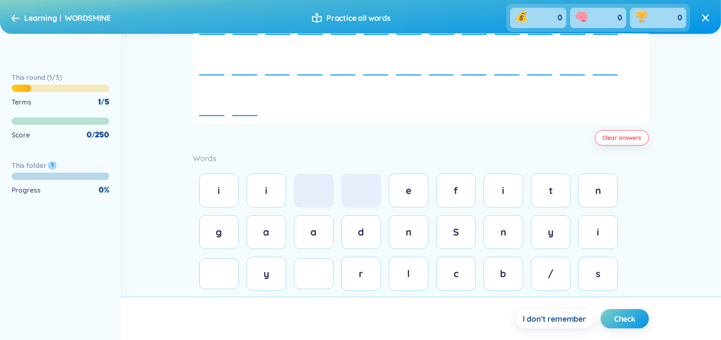
scroll to position [194, 0]
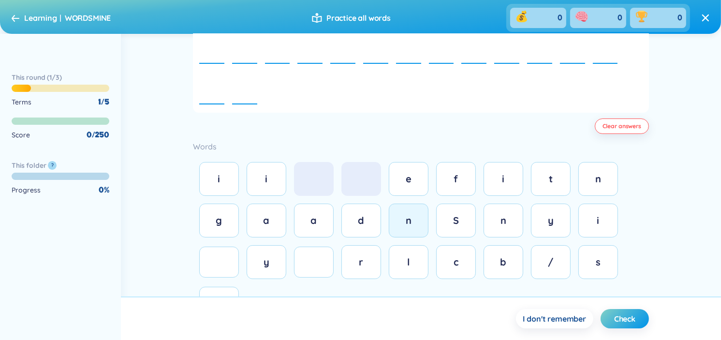
click at [418, 216] on button "n" at bounding box center [409, 221] width 40 height 34
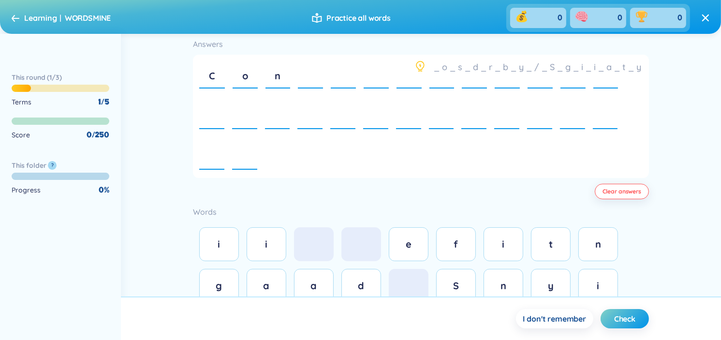
scroll to position [145, 0]
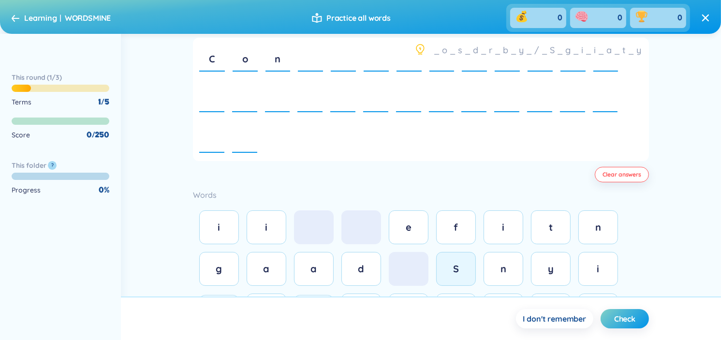
click at [458, 269] on span "S" at bounding box center [456, 269] width 6 height 12
click at [257, 234] on button "i" at bounding box center [267, 227] width 40 height 34
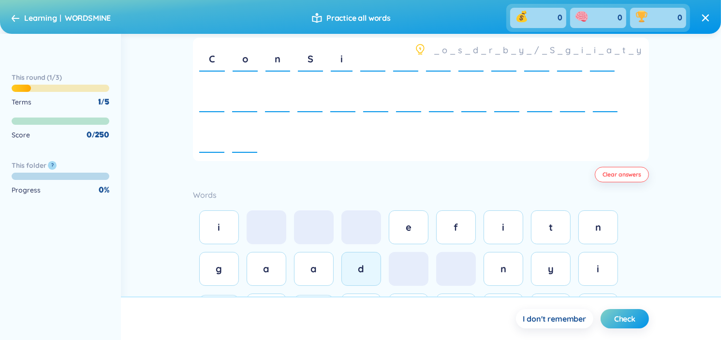
click at [360, 269] on span "d" at bounding box center [362, 269] width 6 height 12
click at [419, 228] on button "e" at bounding box center [409, 227] width 40 height 34
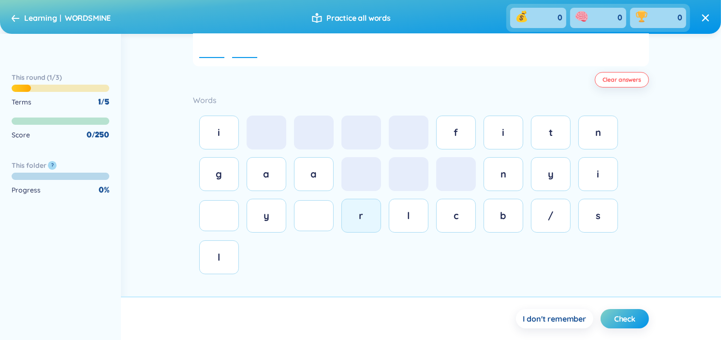
click at [368, 219] on div "r" at bounding box center [361, 216] width 19 height 14
click at [327, 185] on button "a" at bounding box center [314, 174] width 40 height 34
click at [502, 219] on span "b" at bounding box center [504, 216] width 6 height 12
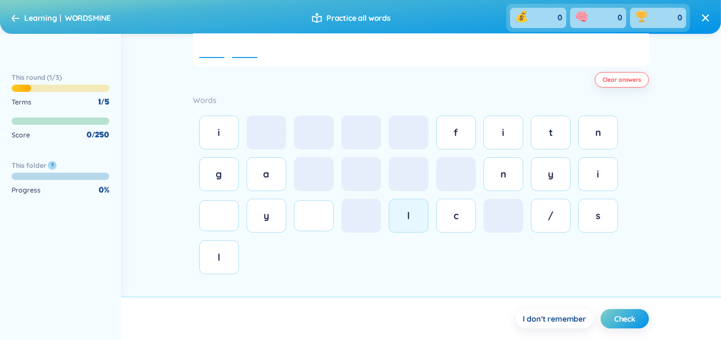
click at [397, 218] on button "l" at bounding box center [409, 216] width 40 height 34
click at [283, 224] on button "y" at bounding box center [267, 216] width 40 height 34
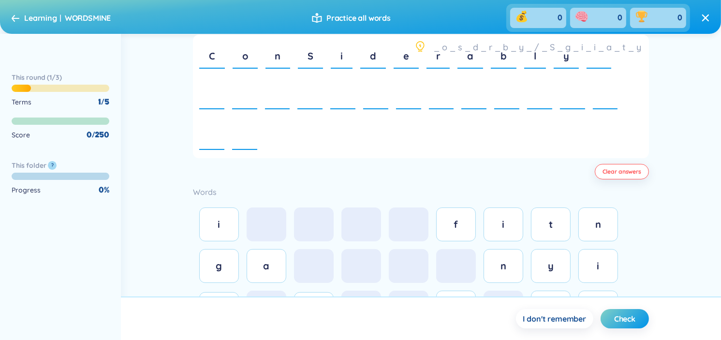
scroll to position [143, 0]
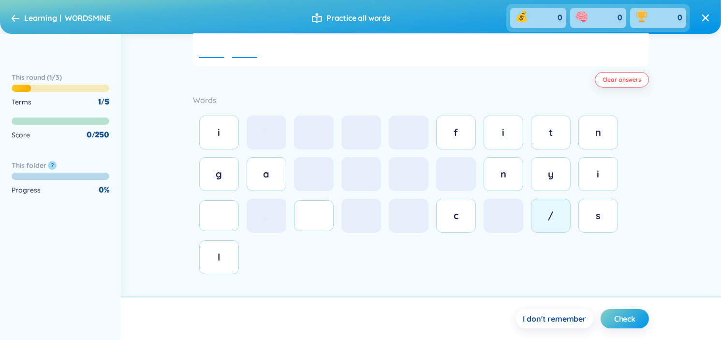
click at [555, 207] on button "/" at bounding box center [551, 216] width 40 height 34
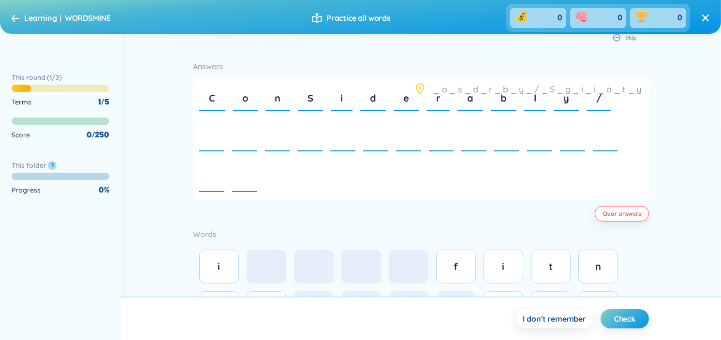
scroll to position [95, 0]
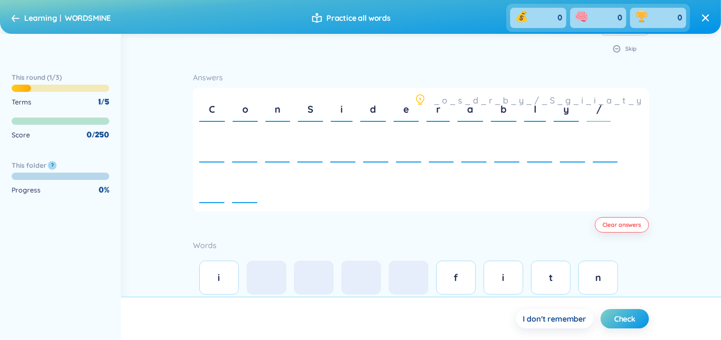
click at [603, 111] on div "/" at bounding box center [599, 109] width 25 height 33
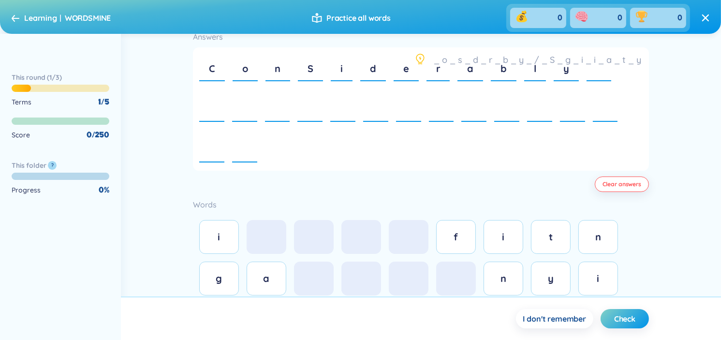
scroll to position [192, 0]
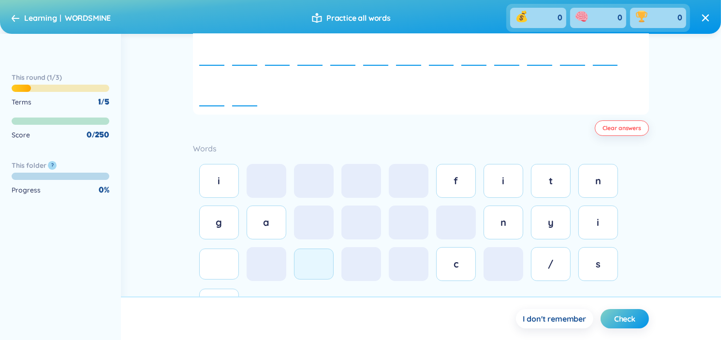
click at [303, 265] on button at bounding box center [314, 264] width 40 height 31
click at [533, 265] on button "/" at bounding box center [551, 264] width 40 height 34
click at [231, 263] on button at bounding box center [219, 264] width 40 height 31
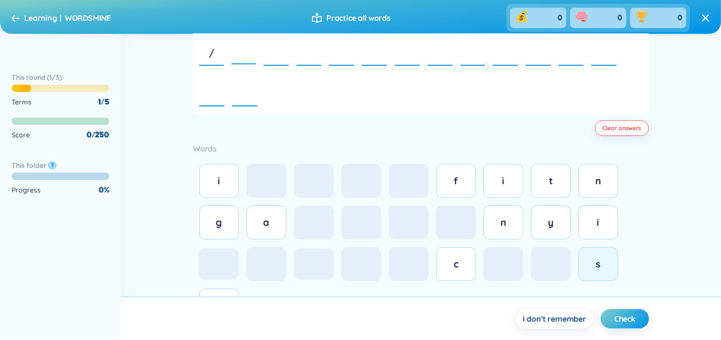
click at [606, 265] on div "s" at bounding box center [598, 264] width 19 height 14
drag, startPoint x: 601, startPoint y: 221, endPoint x: 569, endPoint y: 221, distance: 31.9
click at [600, 221] on div "i" at bounding box center [598, 223] width 19 height 14
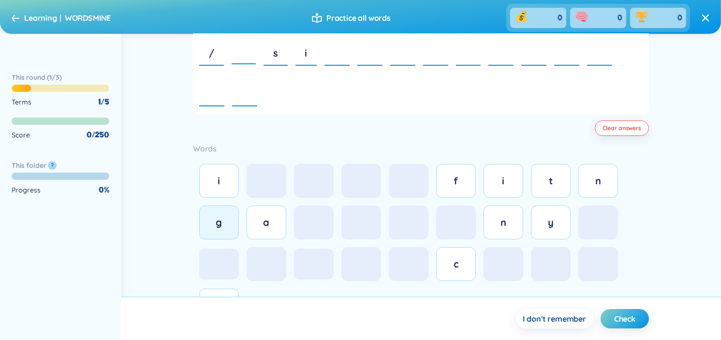
click at [219, 216] on div "g" at bounding box center [219, 223] width 19 height 14
click at [521, 230] on button "n" at bounding box center [504, 223] width 40 height 34
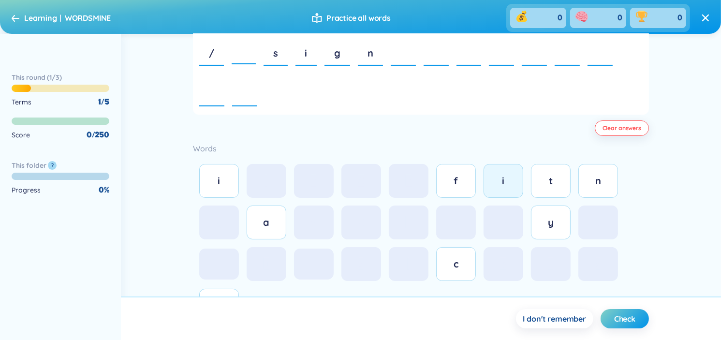
click at [510, 189] on button "i" at bounding box center [504, 181] width 40 height 34
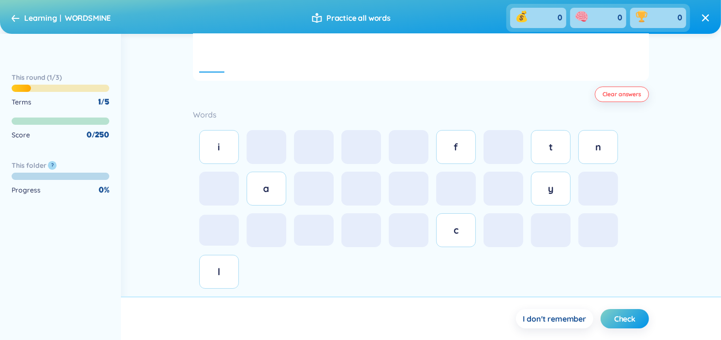
scroll to position [240, 0]
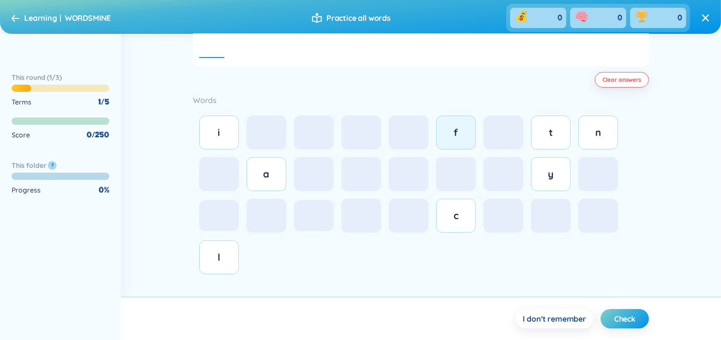
drag, startPoint x: 456, startPoint y: 127, endPoint x: 450, endPoint y: 129, distance: 6.1
click at [454, 129] on span "f" at bounding box center [456, 132] width 4 height 12
click at [221, 141] on button "i" at bounding box center [219, 133] width 40 height 34
click at [449, 222] on button "c" at bounding box center [456, 216] width 40 height 34
drag, startPoint x: 258, startPoint y: 172, endPoint x: 465, endPoint y: 175, distance: 206.6
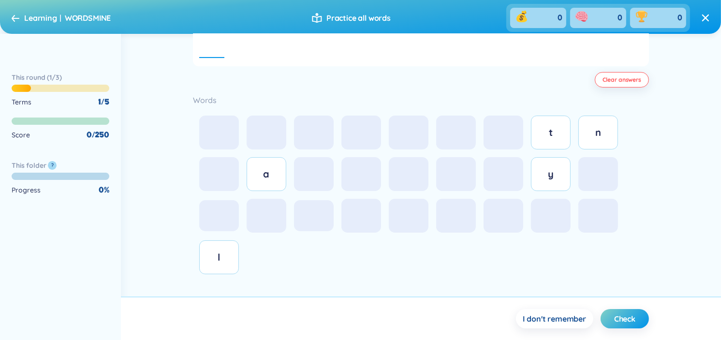
click at [265, 172] on div "a" at bounding box center [266, 174] width 19 height 14
click at [584, 133] on button "n" at bounding box center [599, 133] width 40 height 34
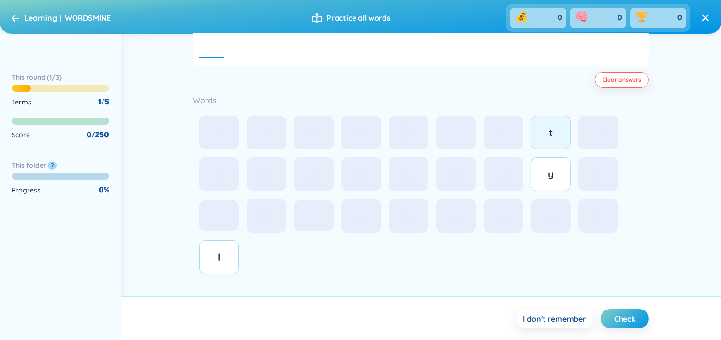
click at [562, 134] on button "t" at bounding box center [551, 133] width 40 height 34
click at [222, 263] on button "l" at bounding box center [219, 257] width 40 height 34
click at [540, 185] on button "y" at bounding box center [551, 174] width 40 height 34
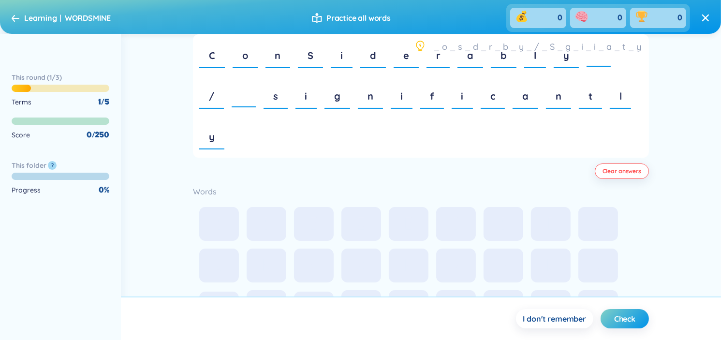
scroll to position [95, 0]
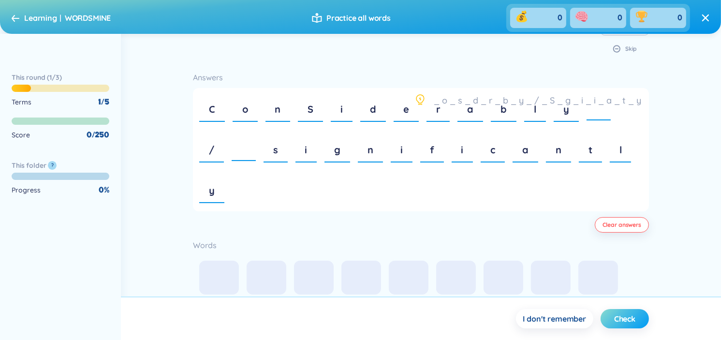
click at [620, 314] on span "Check" at bounding box center [625, 319] width 21 height 11
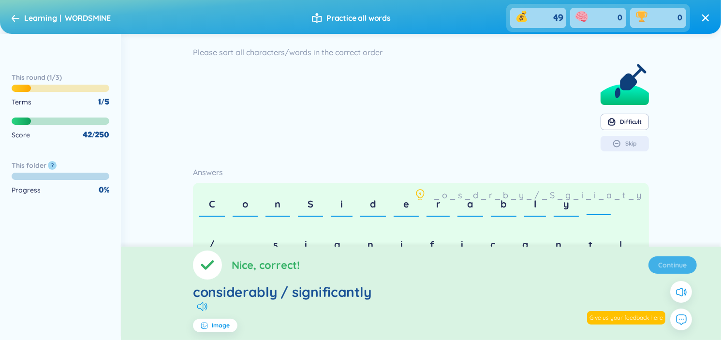
scroll to position [97, 0]
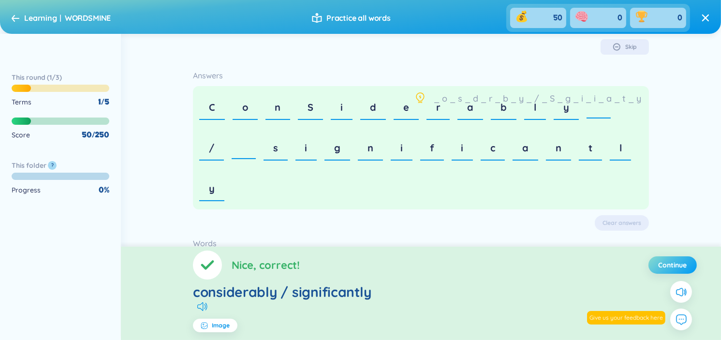
click at [662, 262] on span "Continue" at bounding box center [673, 265] width 29 height 10
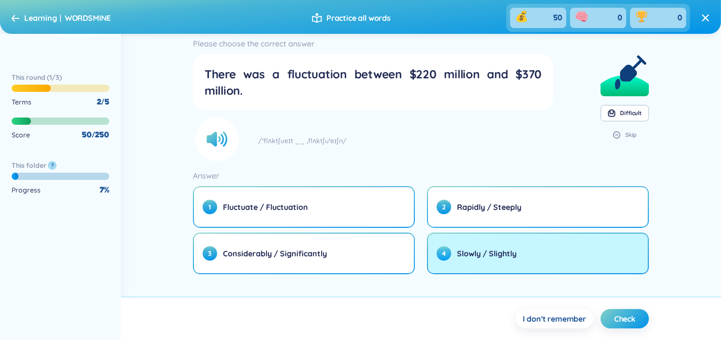
scroll to position [16, 0]
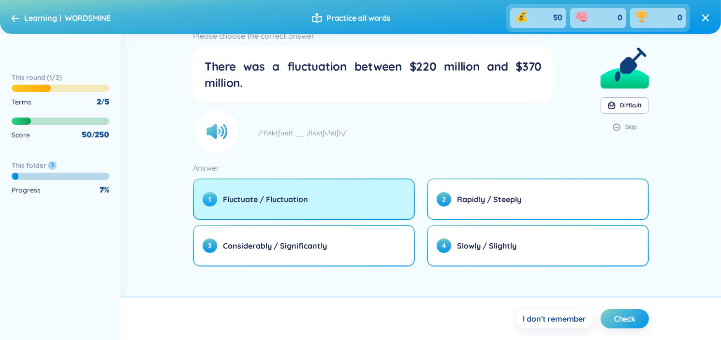
click at [324, 198] on button "1 Fluctuate / Fluctuation" at bounding box center [304, 200] width 220 height 40
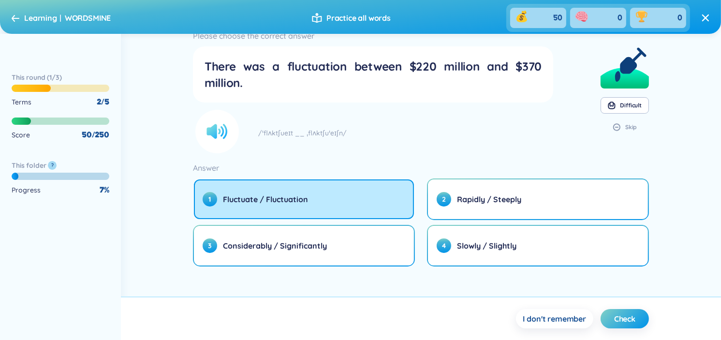
click at [224, 124] on icon at bounding box center [222, 131] width 9 height 15
click at [637, 315] on button "Check" at bounding box center [625, 318] width 48 height 19
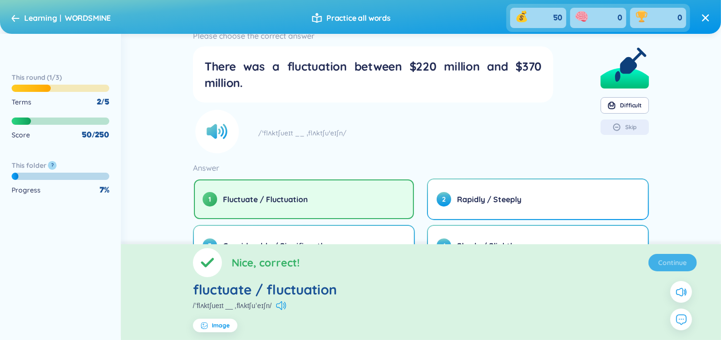
scroll to position [0, 0]
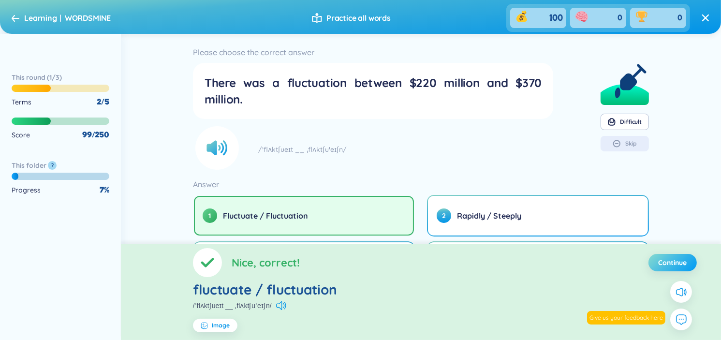
click at [685, 263] on span "Continue" at bounding box center [673, 263] width 29 height 10
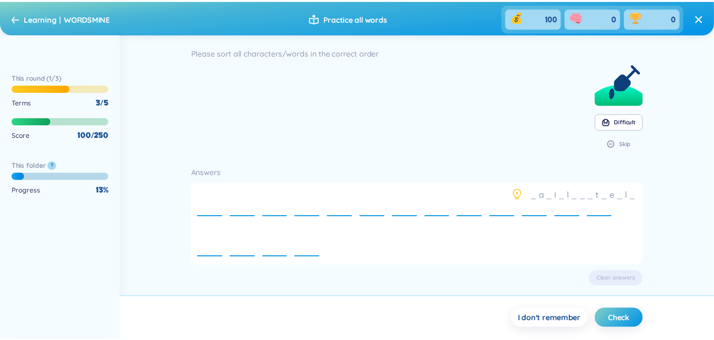
scroll to position [48, 0]
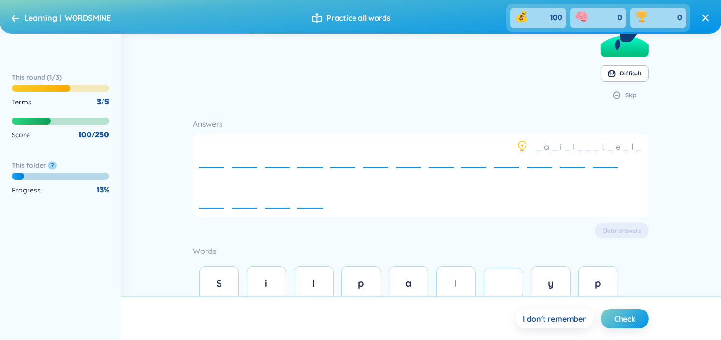
click at [636, 232] on div "Clear answers" at bounding box center [421, 230] width 456 height 15
click at [573, 315] on span "I don't remember" at bounding box center [555, 319] width 63 height 11
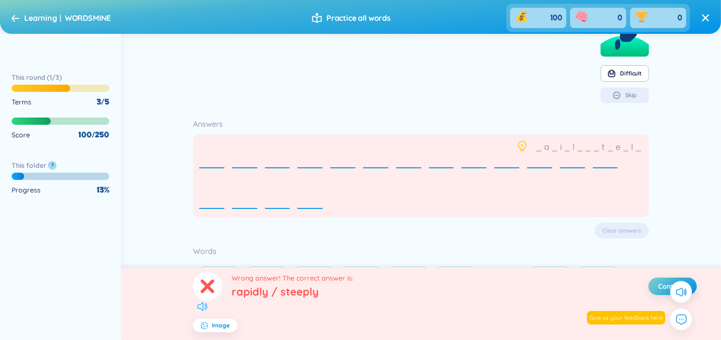
click at [202, 309] on icon at bounding box center [202, 306] width 10 height 9
click at [226, 328] on span "Image" at bounding box center [221, 326] width 18 height 8
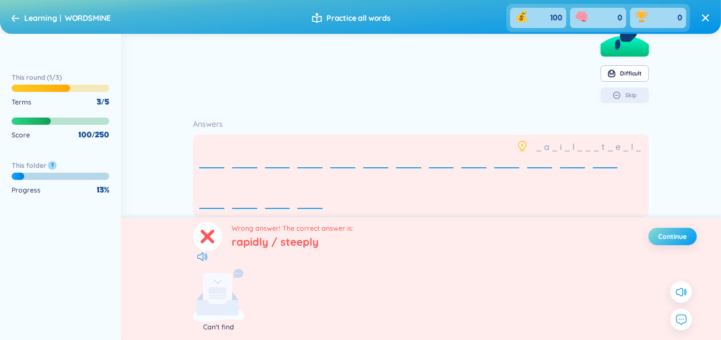
click at [685, 232] on span "Continue" at bounding box center [673, 237] width 29 height 10
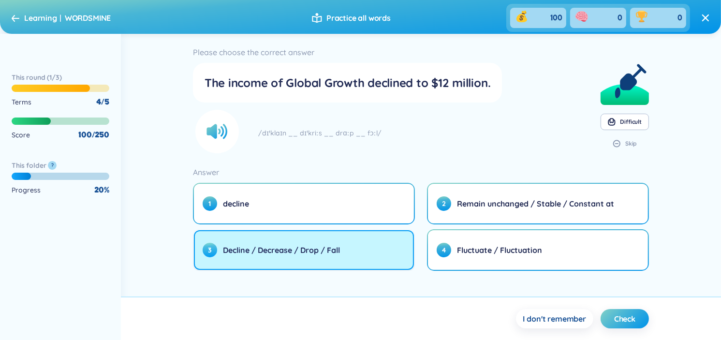
click at [383, 248] on button "3 Decline / Decrease / Drop / Fall" at bounding box center [304, 250] width 220 height 40
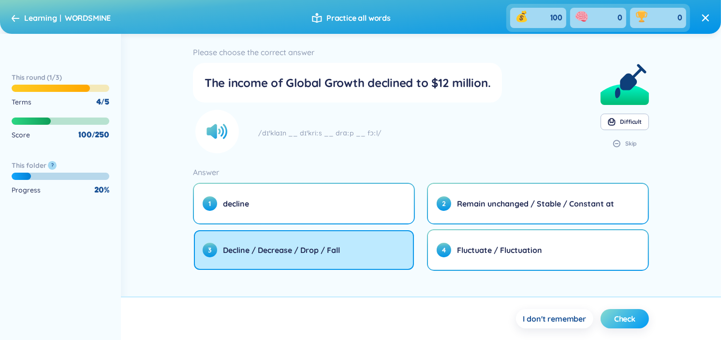
click at [623, 319] on span "Check" at bounding box center [625, 319] width 21 height 11
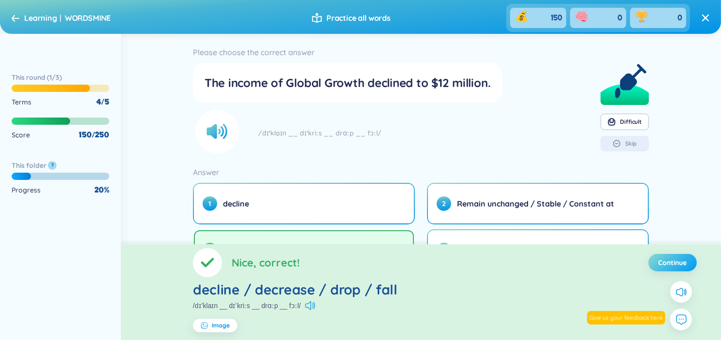
click at [664, 265] on span "Continue" at bounding box center [673, 263] width 29 height 10
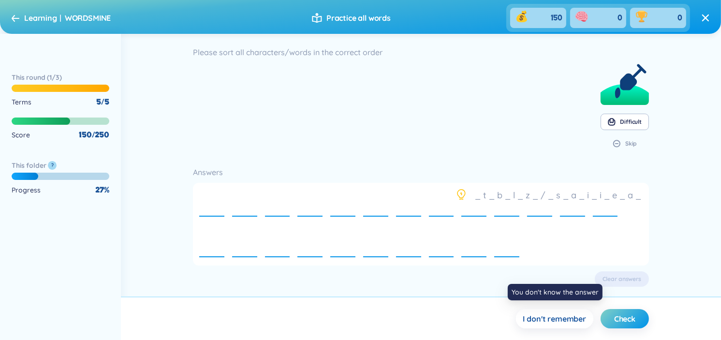
click at [583, 315] on span "I don't remember" at bounding box center [555, 319] width 63 height 11
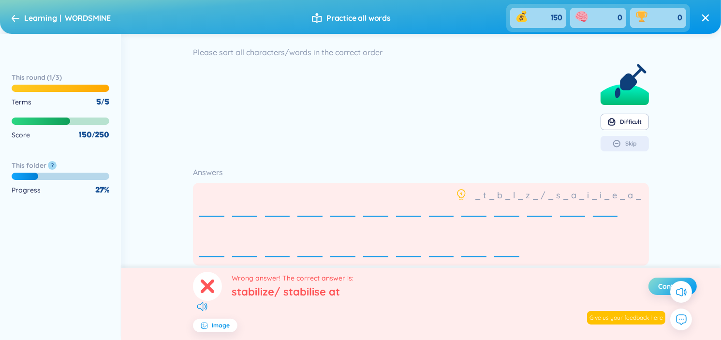
click at [656, 289] on button "Continue" at bounding box center [673, 286] width 48 height 17
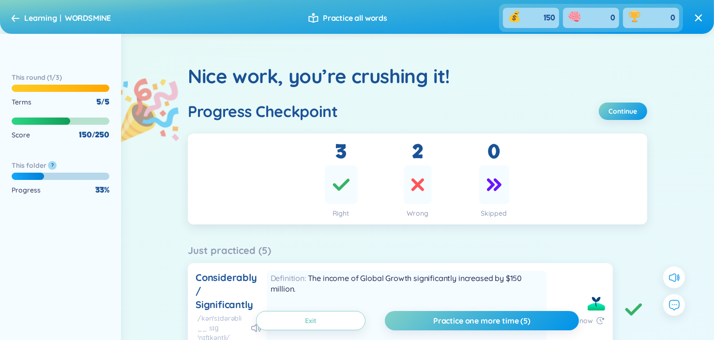
click at [16, 21] on icon at bounding box center [16, 18] width 8 height 7
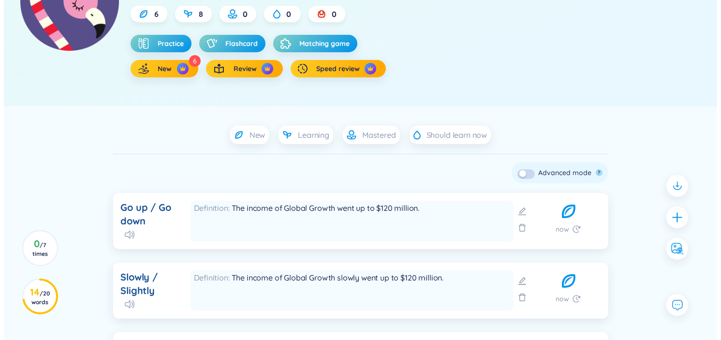
scroll to position [242, 0]
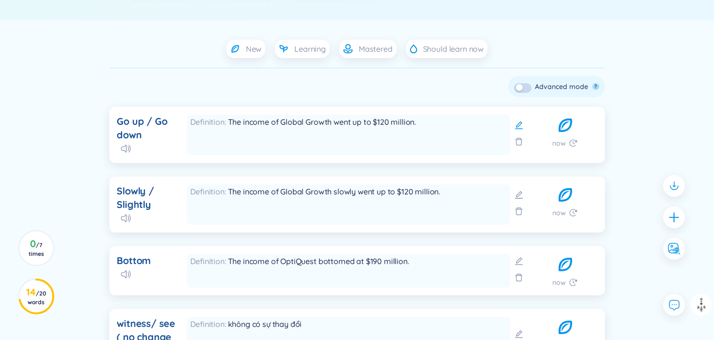
click at [518, 125] on icon at bounding box center [519, 125] width 10 height 10
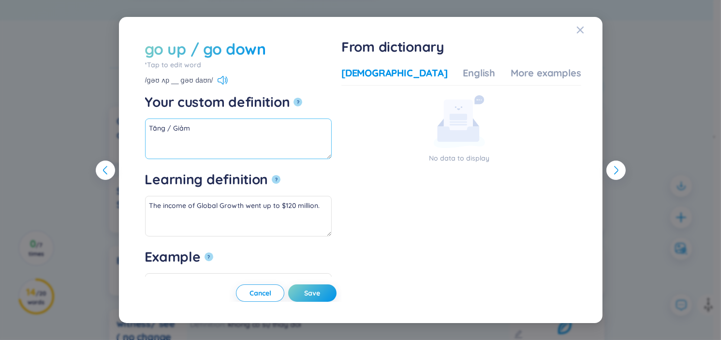
drag, startPoint x: 195, startPoint y: 137, endPoint x: 141, endPoint y: 137, distance: 54.2
click at [141, 137] on div "go up / go down *Tap to edit word Go up / Go down /ɡəʊ ʌp __ ɡəʊ daʊn/ Your cus…" at bounding box center [360, 169] width 441 height 263
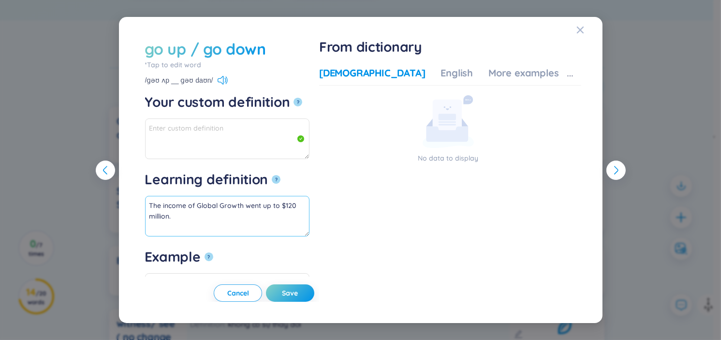
drag, startPoint x: 152, startPoint y: 199, endPoint x: 185, endPoint y: 210, distance: 34.7
click at [193, 209] on textarea "The income of Global Growth went up to $120 million." at bounding box center [227, 216] width 165 height 41
paste textarea "ăng / Giảm"
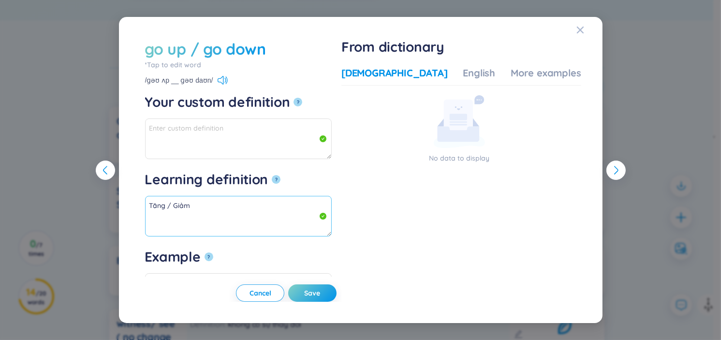
drag, startPoint x: 150, startPoint y: 203, endPoint x: 341, endPoint y: 225, distance: 192.5
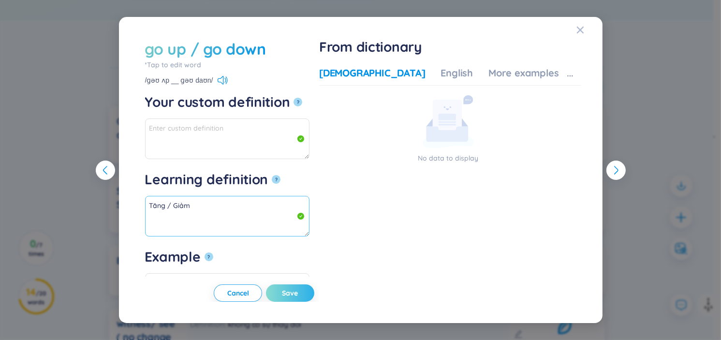
type textarea "Tăng / Giảm"
click at [315, 300] on button "Save" at bounding box center [290, 293] width 48 height 17
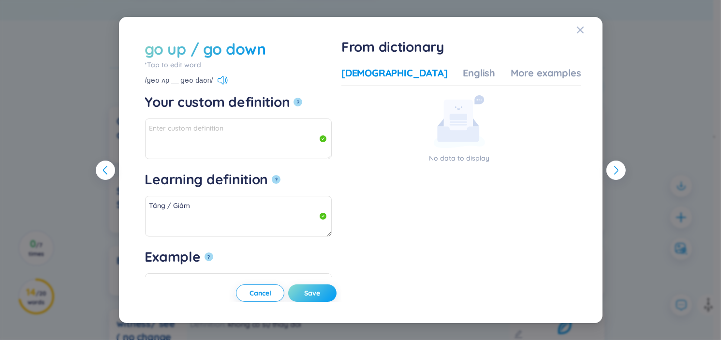
click at [321, 291] on span "Save" at bounding box center [313, 293] width 16 height 10
click at [587, 35] on span "Close" at bounding box center [590, 30] width 26 height 26
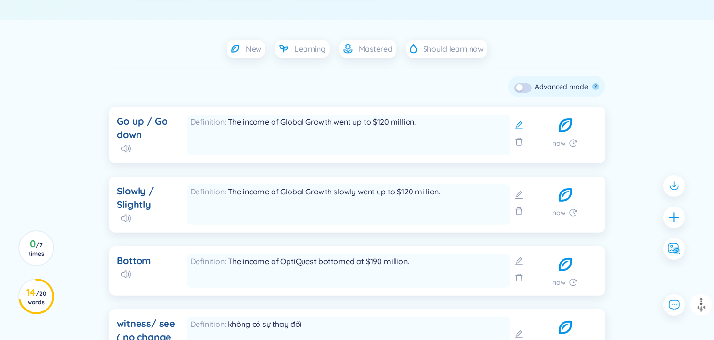
click at [517, 126] on icon at bounding box center [519, 125] width 10 height 10
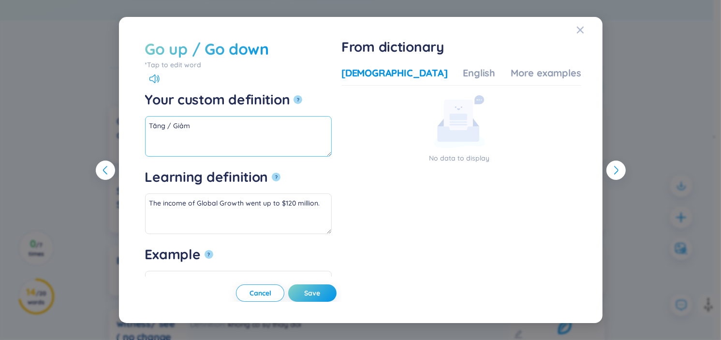
drag, startPoint x: 188, startPoint y: 133, endPoint x: 143, endPoint y: 135, distance: 45.0
click at [143, 135] on div "Go up / Go down *Tap to edit word Go up / Go down Your custom definition ? Tăng…" at bounding box center [360, 169] width 441 height 263
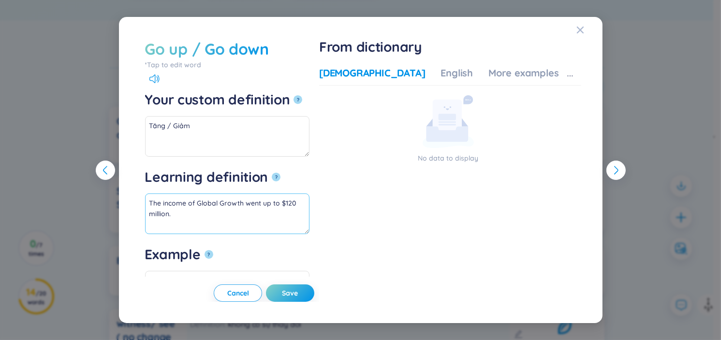
drag, startPoint x: 152, startPoint y: 204, endPoint x: 334, endPoint y: 215, distance: 182.8
click at [310, 215] on textarea "The income of Global Growth went up to $120 million." at bounding box center [227, 214] width 165 height 41
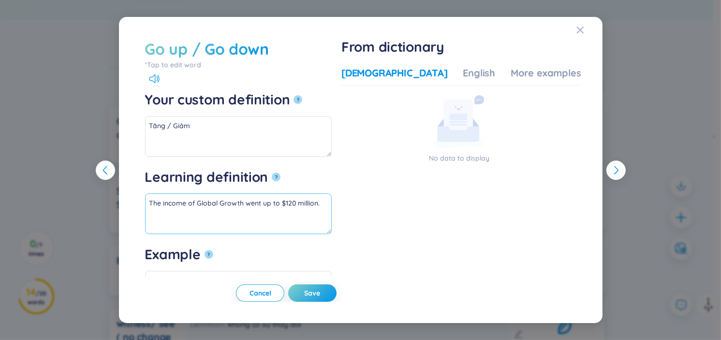
type textarea "T"
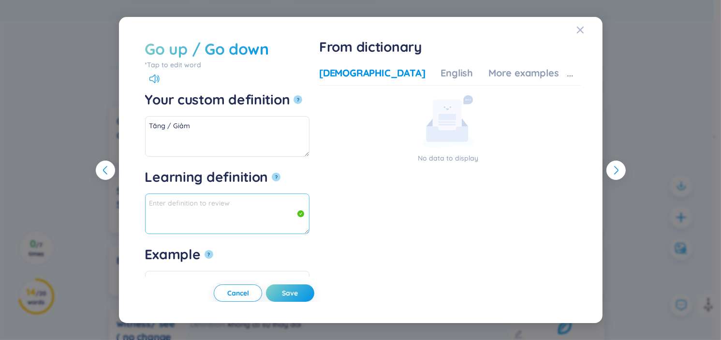
paste textarea "Tăng / Giảm"
type textarea "Tăng / Giảm"
drag, startPoint x: 197, startPoint y: 135, endPoint x: 157, endPoint y: 135, distance: 40.6
click at [158, 135] on textarea "Tăng / Giảm" at bounding box center [227, 136] width 165 height 41
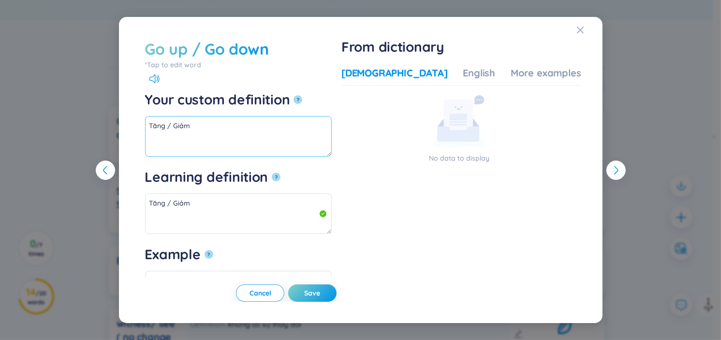
drag, startPoint x: 150, startPoint y: 135, endPoint x: 141, endPoint y: 135, distance: 8.7
click at [141, 135] on div "Go up / Go down *Tap to edit word Go up / Go down Your custom definition ? Tăng…" at bounding box center [360, 169] width 441 height 263
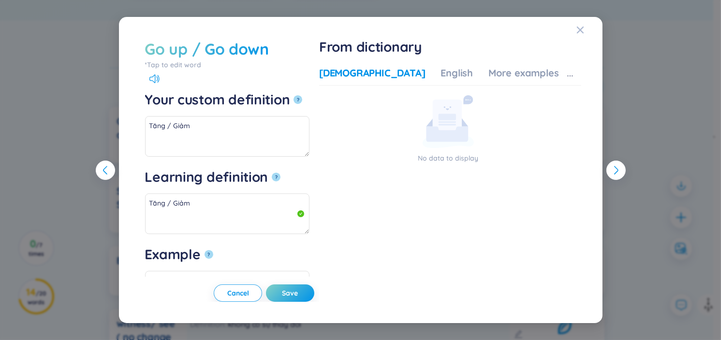
click at [140, 135] on div "Go up / Go down *Tap to edit word Go up / Go down Your custom definition ? Tăng…" at bounding box center [360, 169] width 441 height 263
drag, startPoint x: 193, startPoint y: 128, endPoint x: 136, endPoint y: 134, distance: 56.4
click at [136, 134] on div "Go up / Go down *Tap to edit word Go up / Go down Your custom definition ? Tăng…" at bounding box center [361, 170] width 461 height 283
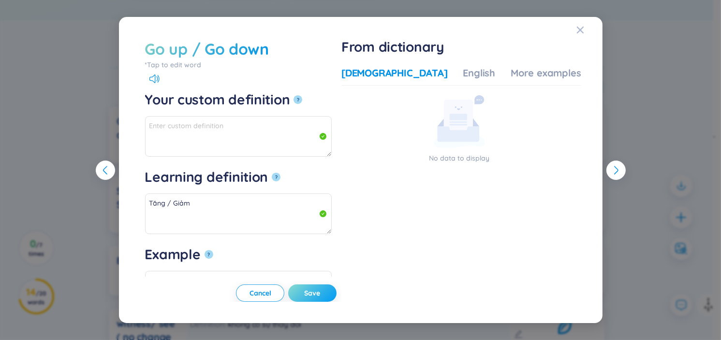
click at [337, 290] on button "Save" at bounding box center [312, 293] width 48 height 17
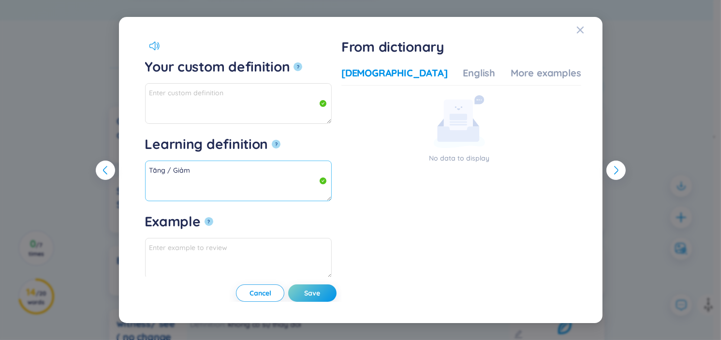
scroll to position [34, 0]
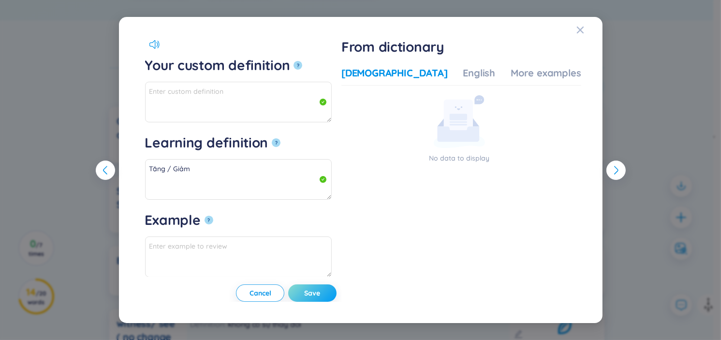
click at [321, 292] on span "Save" at bounding box center [313, 293] width 16 height 10
click at [325, 292] on span "Save" at bounding box center [320, 293] width 16 height 10
click at [325, 292] on button "Save" at bounding box center [312, 293] width 48 height 17
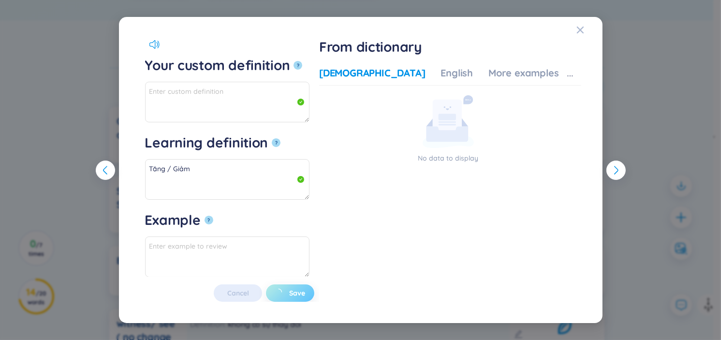
click at [290, 292] on span "loading" at bounding box center [282, 293] width 15 height 10
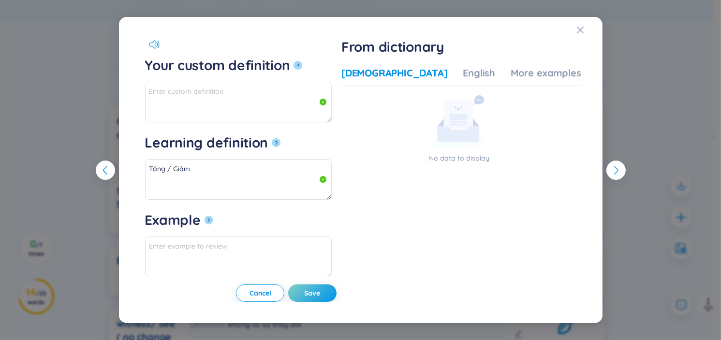
click at [621, 166] on icon "button" at bounding box center [617, 171] width 12 height 12
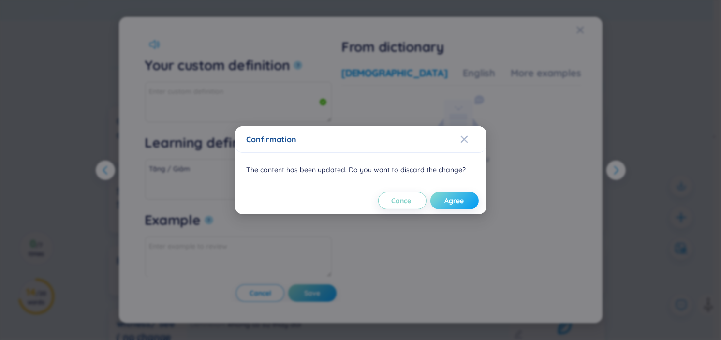
click at [476, 202] on button "Agree" at bounding box center [455, 200] width 48 height 17
type textarea "Chậm / Yếu"
type textarea "The income of Global Growth slowly went up to $120 million."
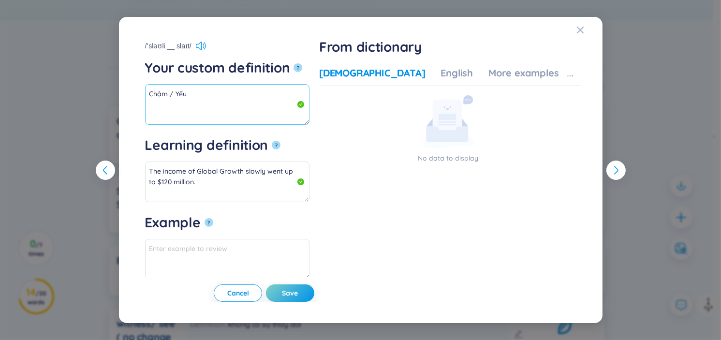
drag, startPoint x: 151, startPoint y: 90, endPoint x: 191, endPoint y: 96, distance: 40.6
click at [191, 96] on textarea "Chậm / Yếu" at bounding box center [227, 104] width 165 height 41
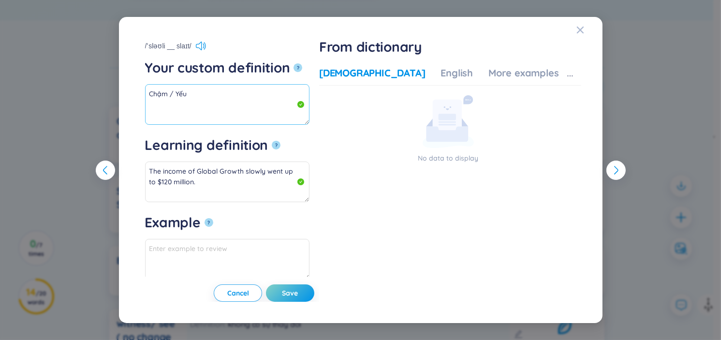
drag, startPoint x: 191, startPoint y: 96, endPoint x: 165, endPoint y: 95, distance: 26.7
click at [168, 96] on textarea "Chậm / Yếu" at bounding box center [227, 104] width 165 height 41
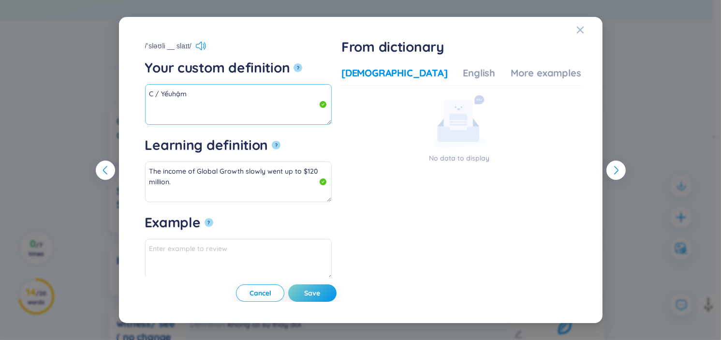
click at [145, 92] on textarea "C / Yếuhậm" at bounding box center [238, 104] width 187 height 41
type textarea "Chậm / Yếu"
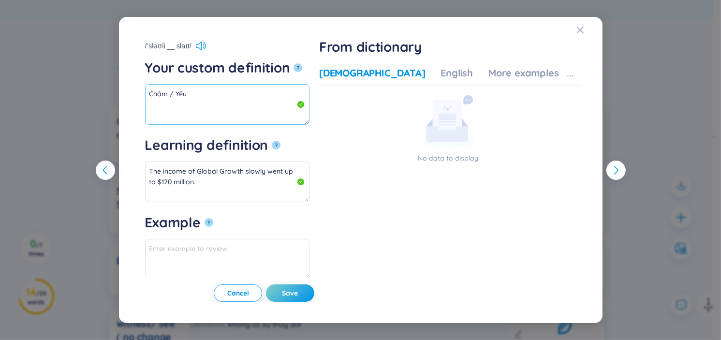
click at [149, 91] on textarea "Chậm / Yếu" at bounding box center [227, 104] width 165 height 41
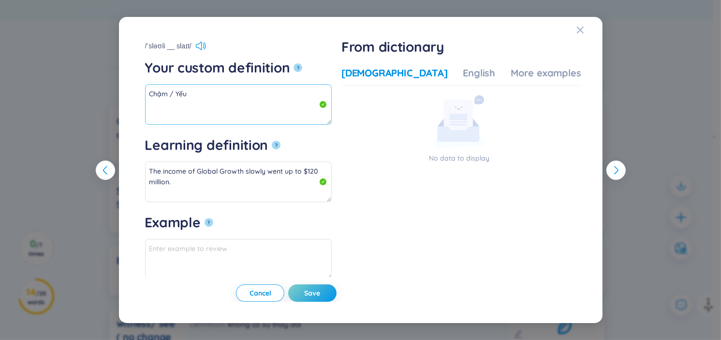
drag, startPoint x: 149, startPoint y: 91, endPoint x: 192, endPoint y: 90, distance: 43.1
click at [192, 90] on textarea "Chậm / Yếu" at bounding box center [238, 104] width 187 height 41
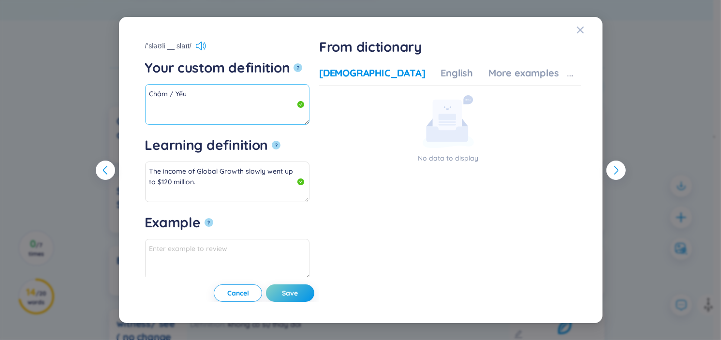
drag, startPoint x: 189, startPoint y: 90, endPoint x: 149, endPoint y: 96, distance: 40.6
click at [149, 96] on textarea "Chậm / Yếu" at bounding box center [227, 104] width 165 height 41
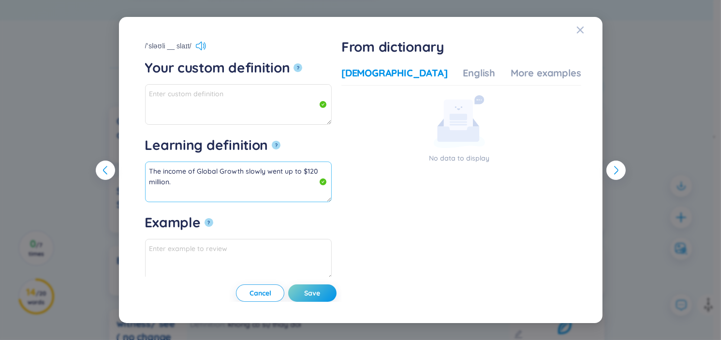
paste textarea "Chậm / Yếu"
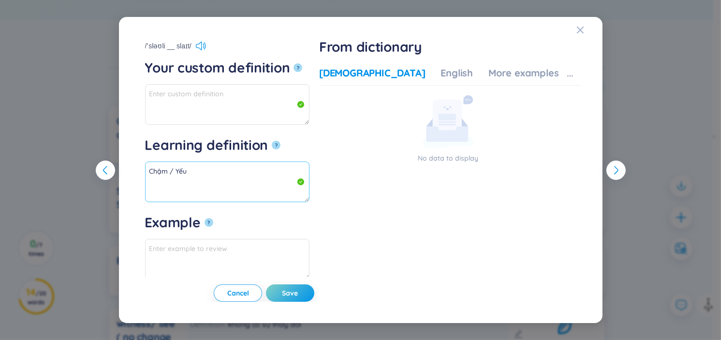
drag, startPoint x: 150, startPoint y: 168, endPoint x: 180, endPoint y: 183, distance: 33.3
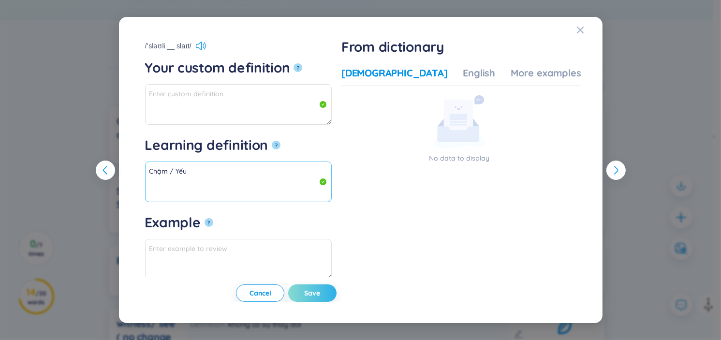
type textarea "Chậm / Yếu"
click at [321, 293] on button "Save" at bounding box center [312, 293] width 48 height 17
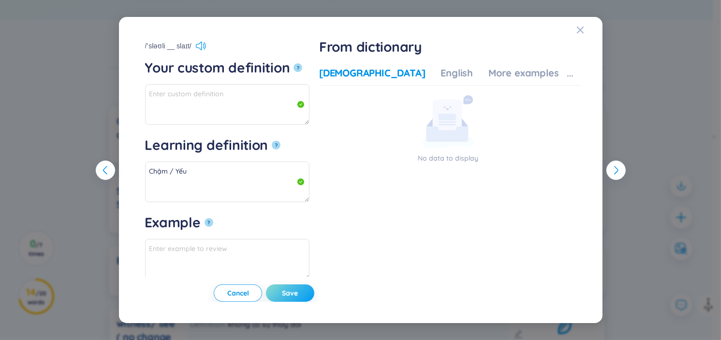
click at [315, 293] on button "Save" at bounding box center [290, 293] width 48 height 17
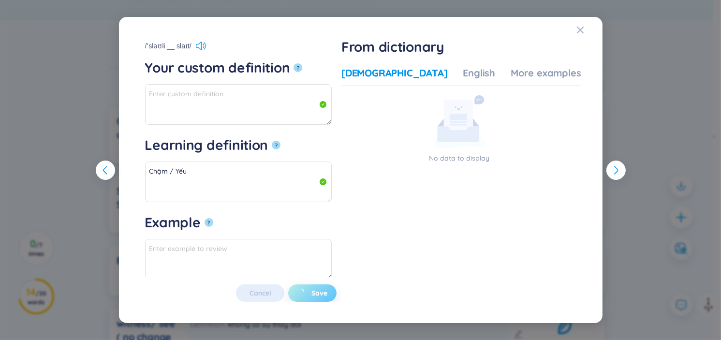
click at [312, 293] on span "loading" at bounding box center [305, 293] width 15 height 10
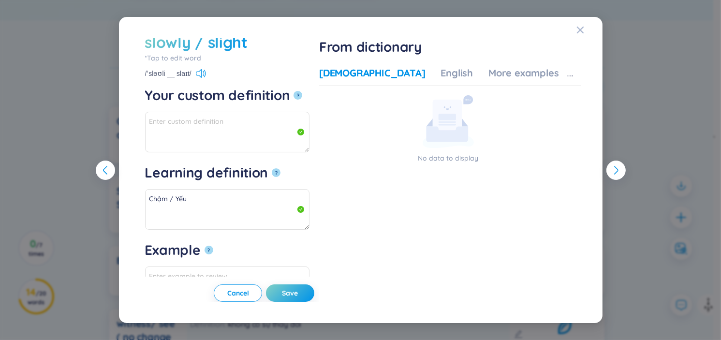
scroll to position [0, 0]
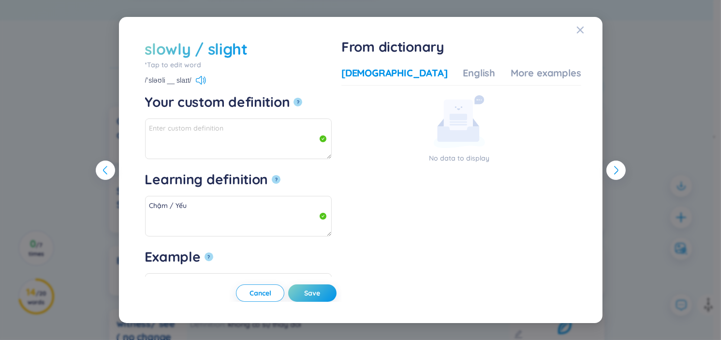
click at [112, 170] on button "button" at bounding box center [105, 170] width 19 height 19
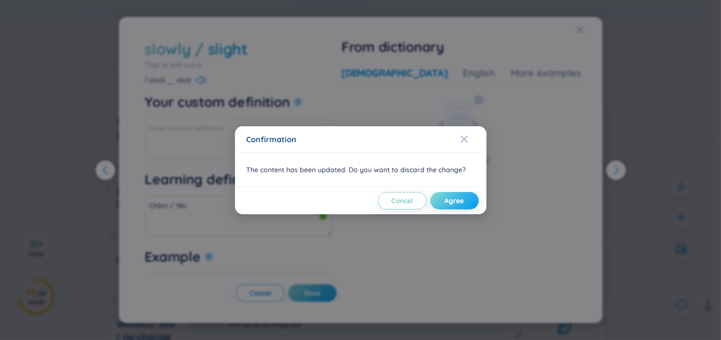
click at [463, 201] on span "Agree" at bounding box center [454, 201] width 19 height 10
type textarea "Tăng / Giảm"
type textarea "The income of Global Growth went up to $120 million."
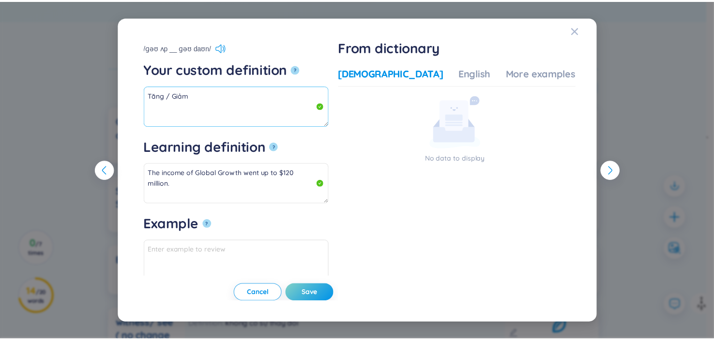
scroll to position [37, 0]
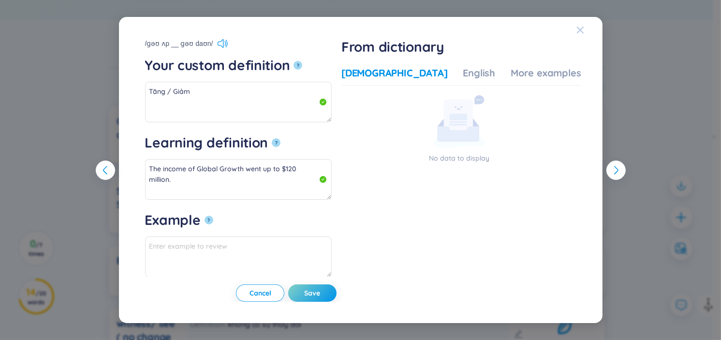
click at [584, 27] on span "Close" at bounding box center [590, 30] width 26 height 26
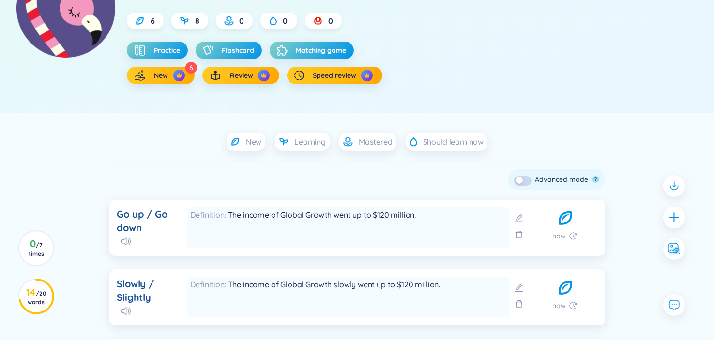
scroll to position [0, 0]
